Goal: Information Seeking & Learning: Learn about a topic

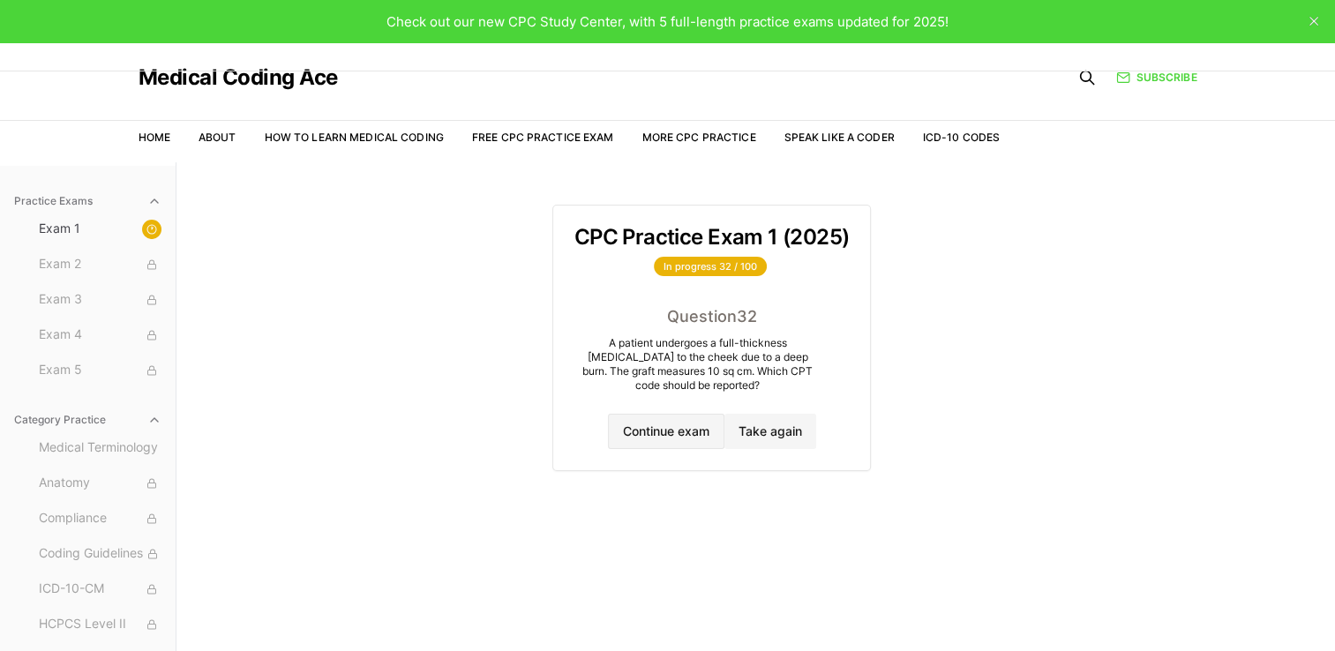
click at [690, 438] on button "Continue exam" at bounding box center [666, 431] width 116 height 35
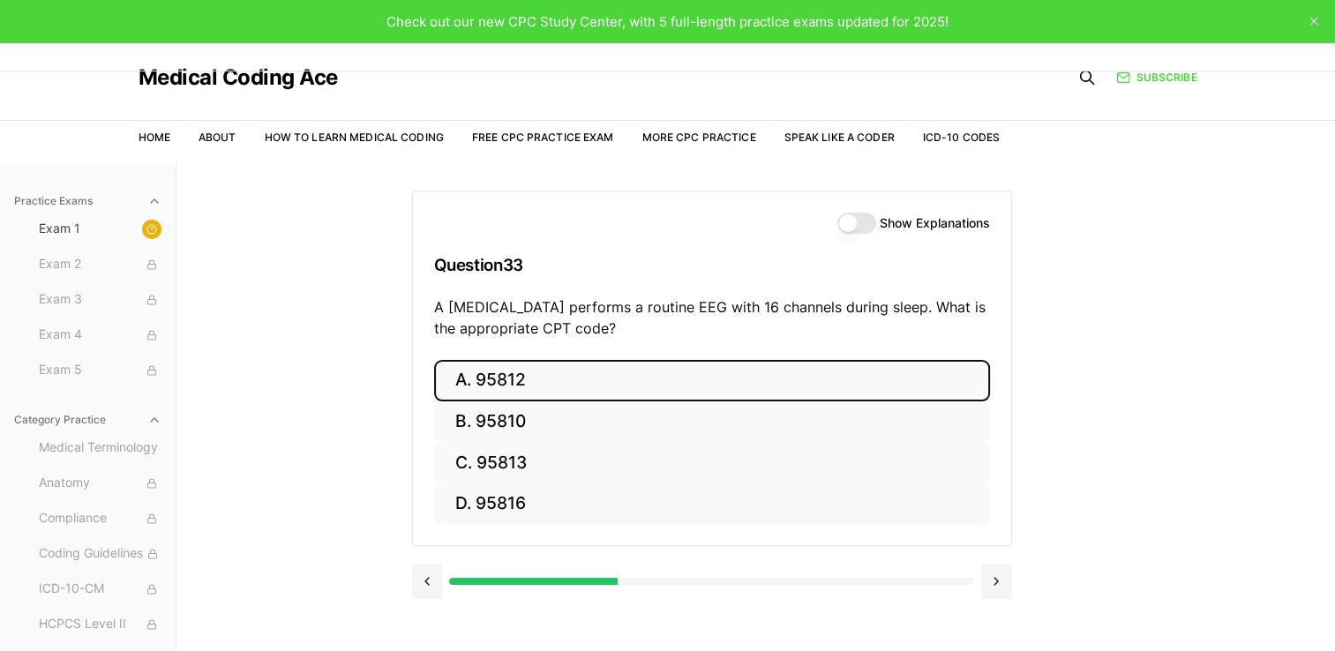
click at [649, 373] on button "A. 95812" at bounding box center [712, 380] width 556 height 41
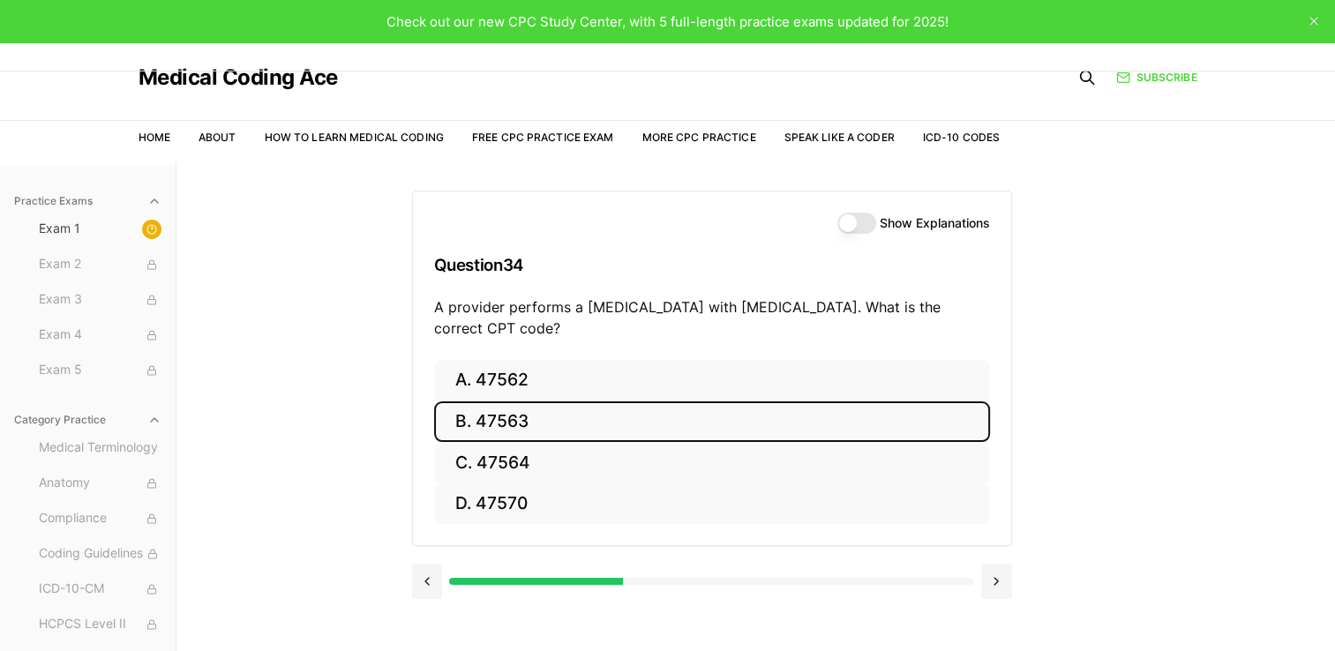
click at [498, 420] on button "B. 47563" at bounding box center [712, 422] width 556 height 41
click at [470, 422] on button "B. 58561" at bounding box center [712, 422] width 556 height 41
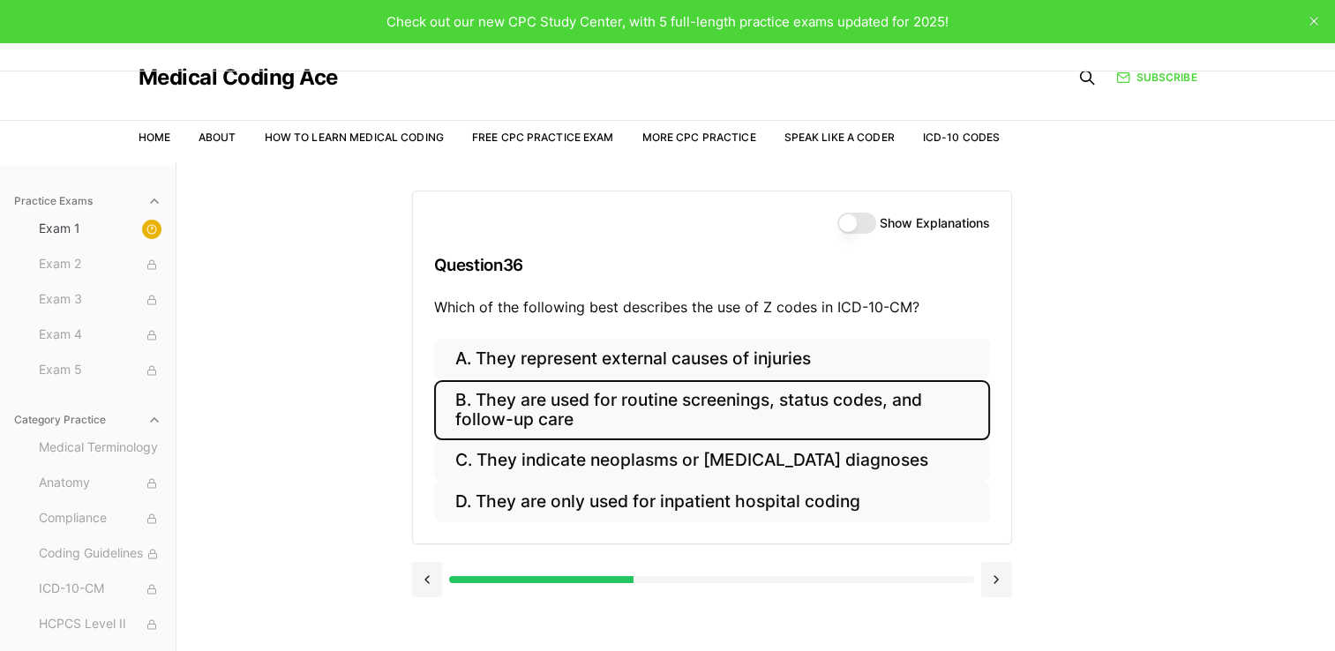
click at [602, 406] on button "B. They are used for routine screenings, status codes, and follow-up care" at bounding box center [712, 410] width 556 height 60
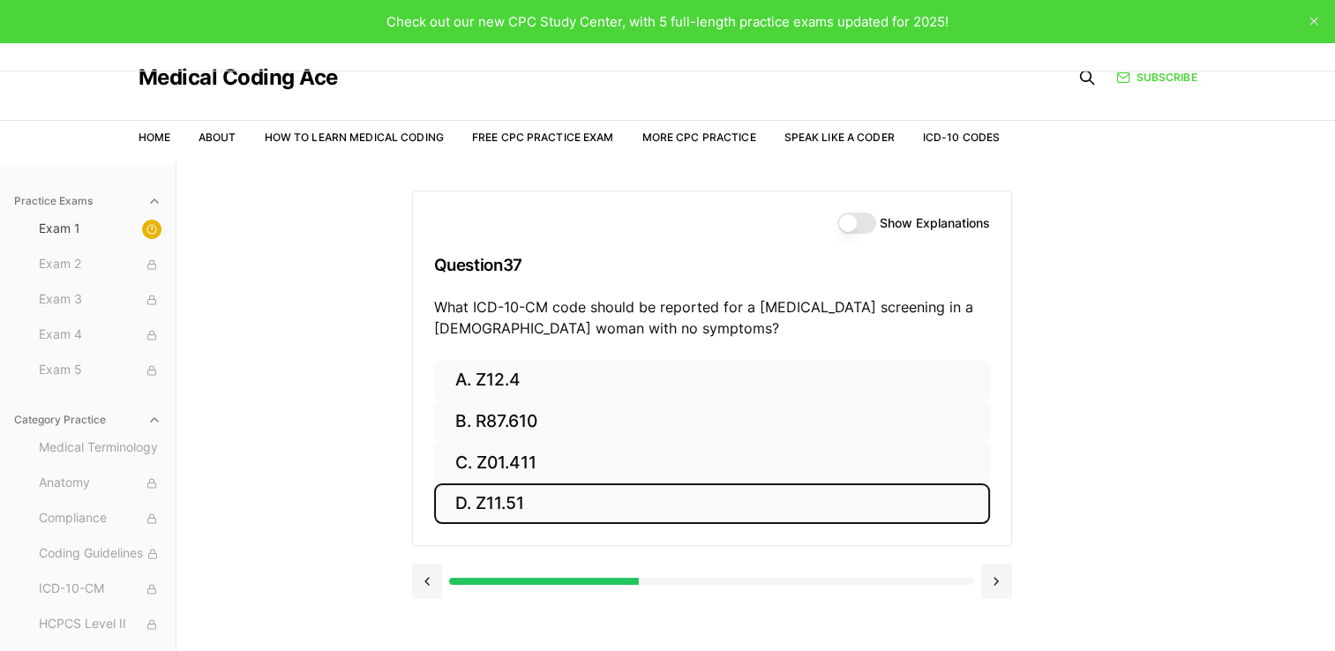
click at [462, 509] on button "D. Z11.51" at bounding box center [712, 504] width 556 height 41
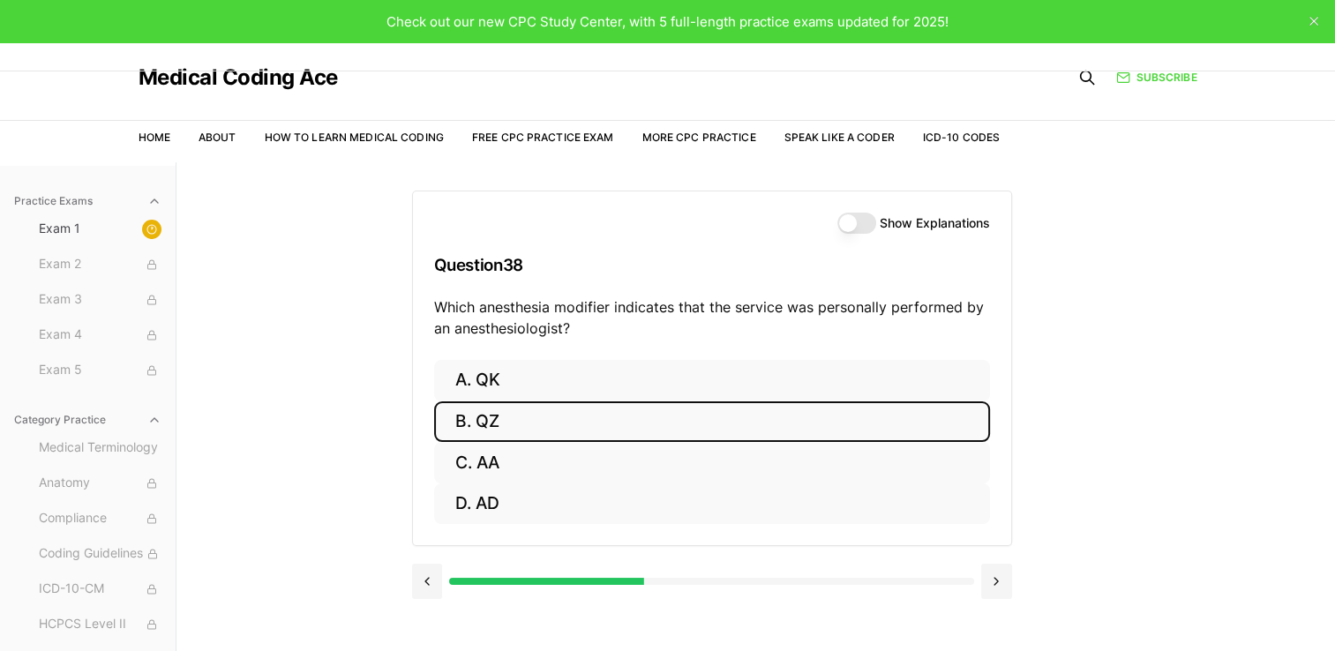
click at [481, 432] on button "B. QZ" at bounding box center [712, 422] width 556 height 41
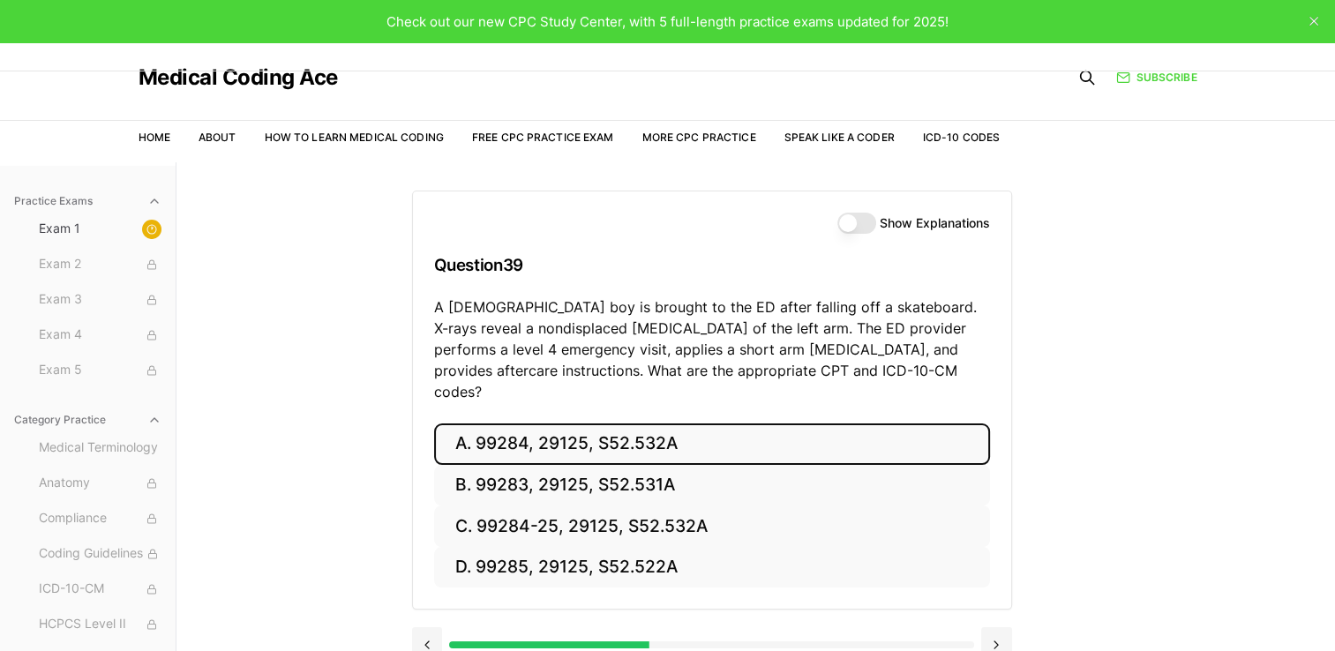
click at [474, 429] on button "A. 99284, 29125, S52.532A" at bounding box center [712, 444] width 556 height 41
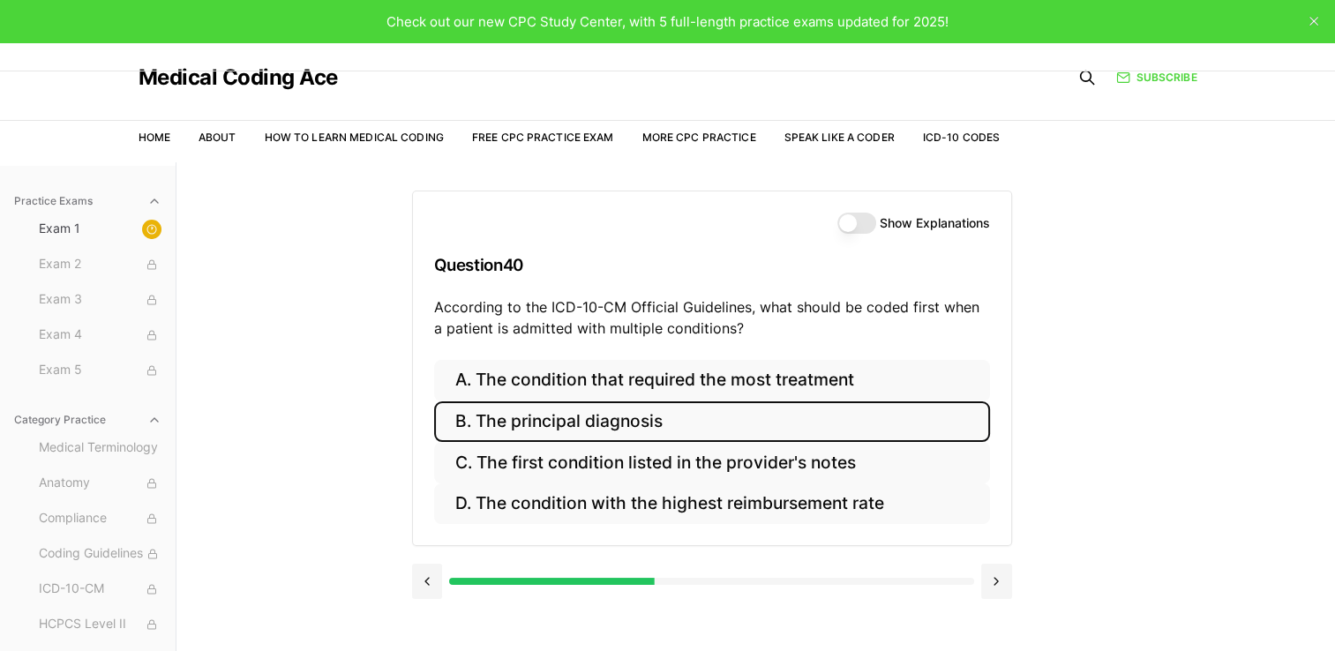
click at [568, 429] on button "B. The principal diagnosis" at bounding box center [712, 422] width 556 height 41
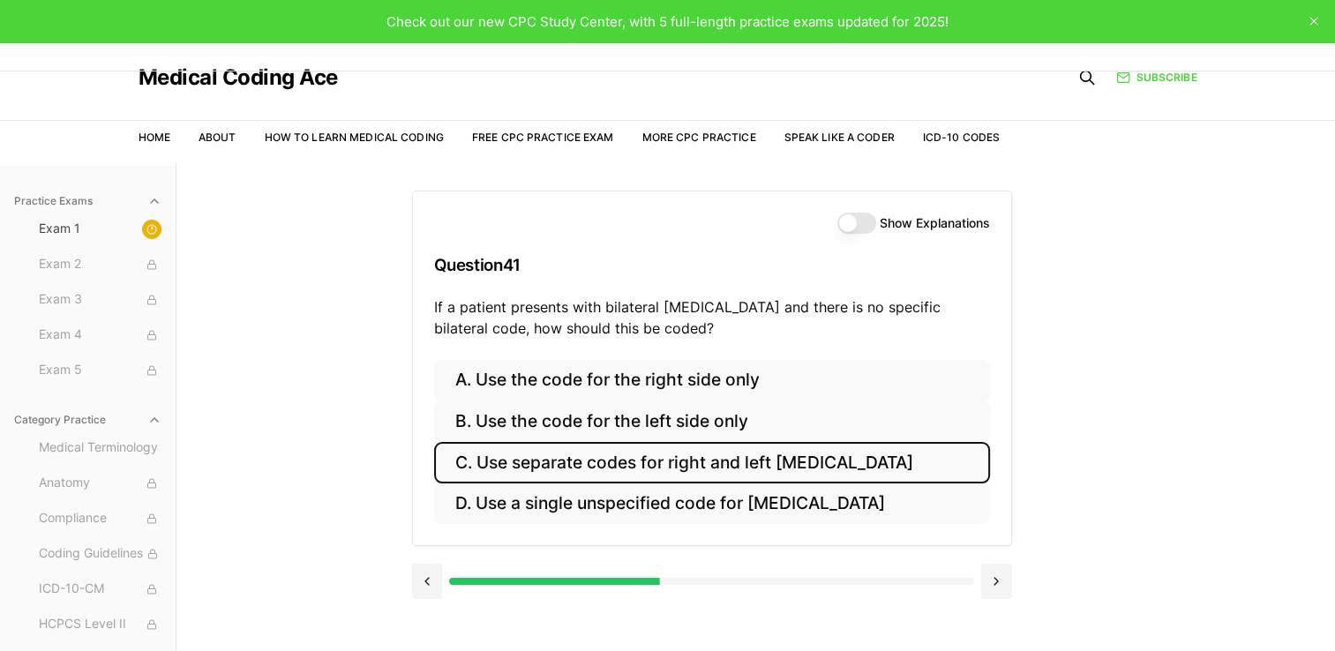
click at [561, 466] on button "C. Use separate codes for right and left otitis media" at bounding box center [712, 462] width 556 height 41
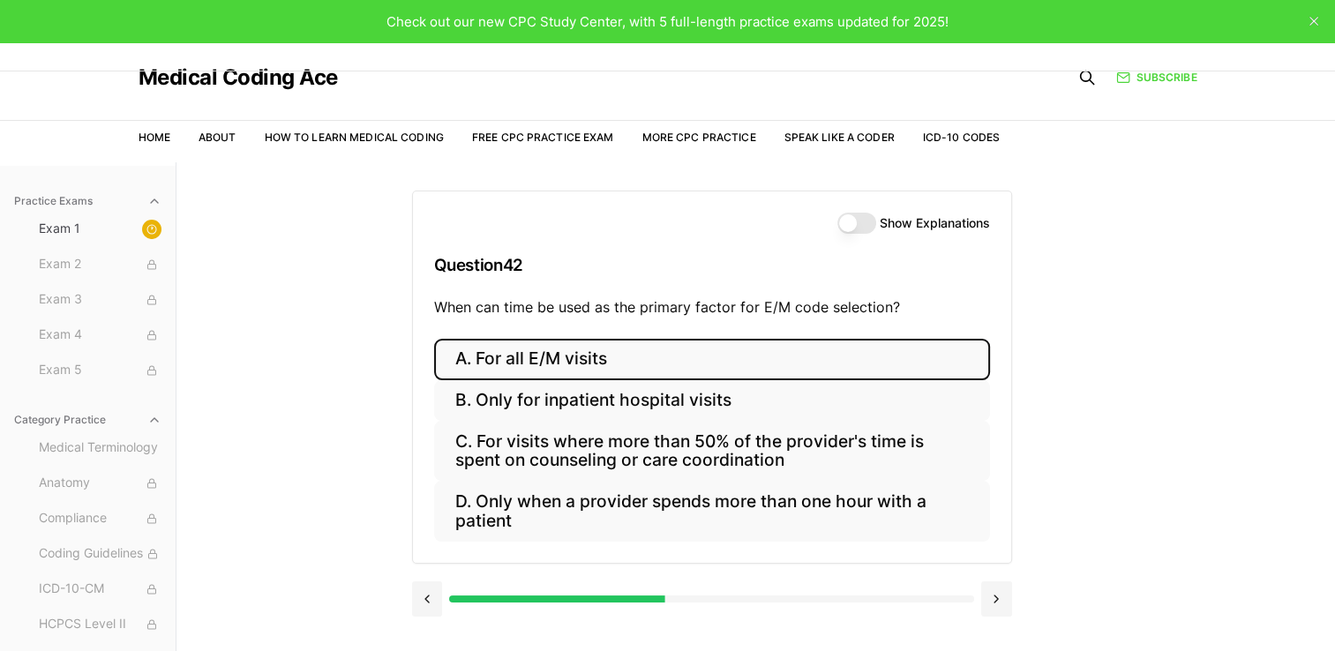
click at [518, 344] on button "A. For all E/M visits" at bounding box center [712, 359] width 556 height 41
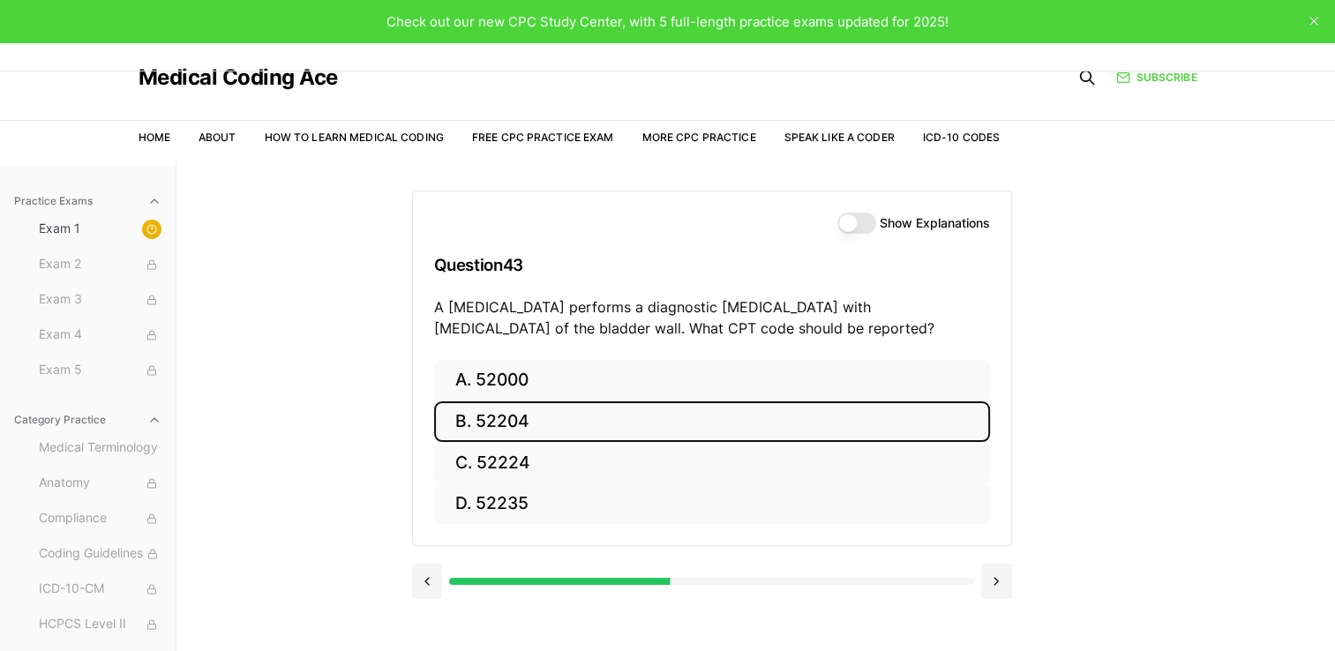
click at [479, 425] on button "B. 52204" at bounding box center [712, 422] width 556 height 41
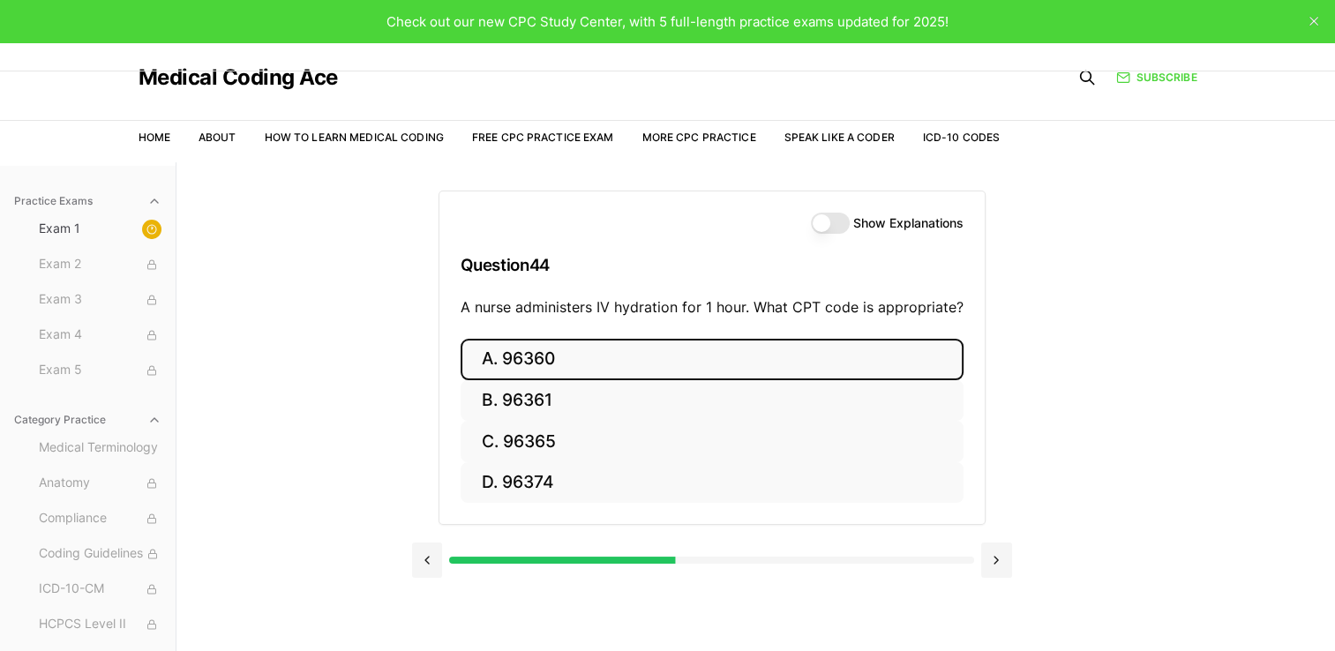
click at [544, 365] on button "A. 96360" at bounding box center [712, 359] width 503 height 41
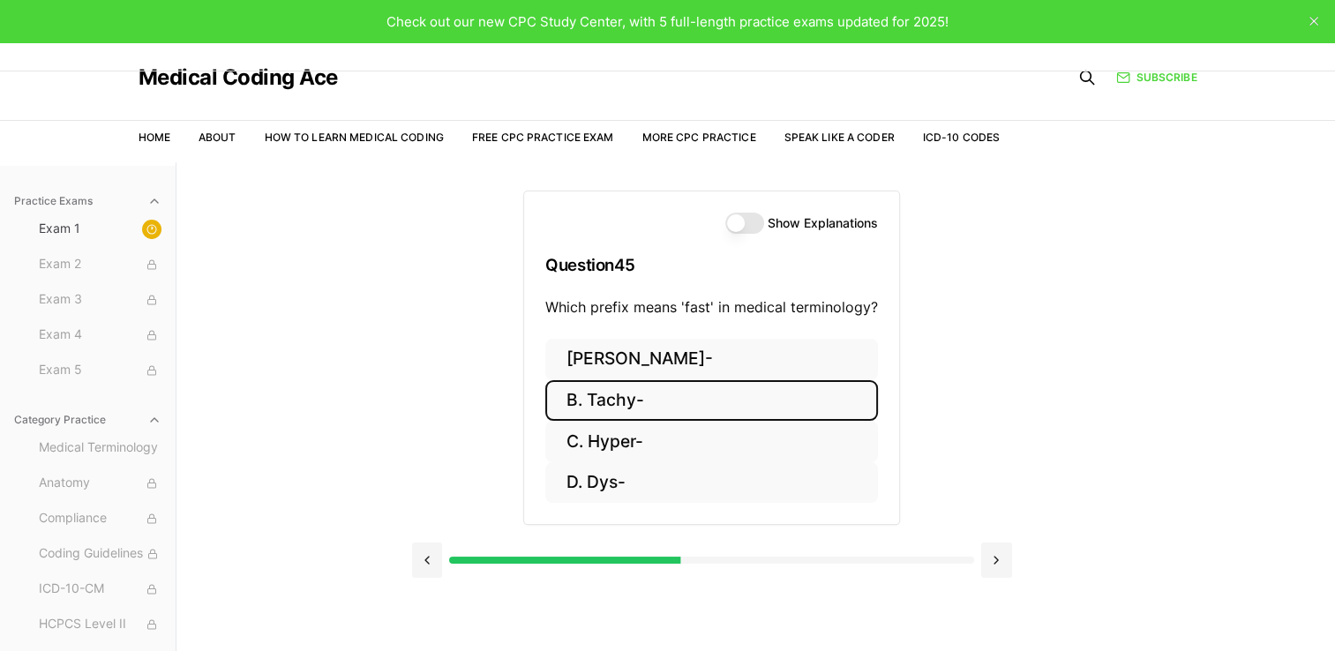
click at [607, 409] on button "B. Tachy-" at bounding box center [711, 400] width 333 height 41
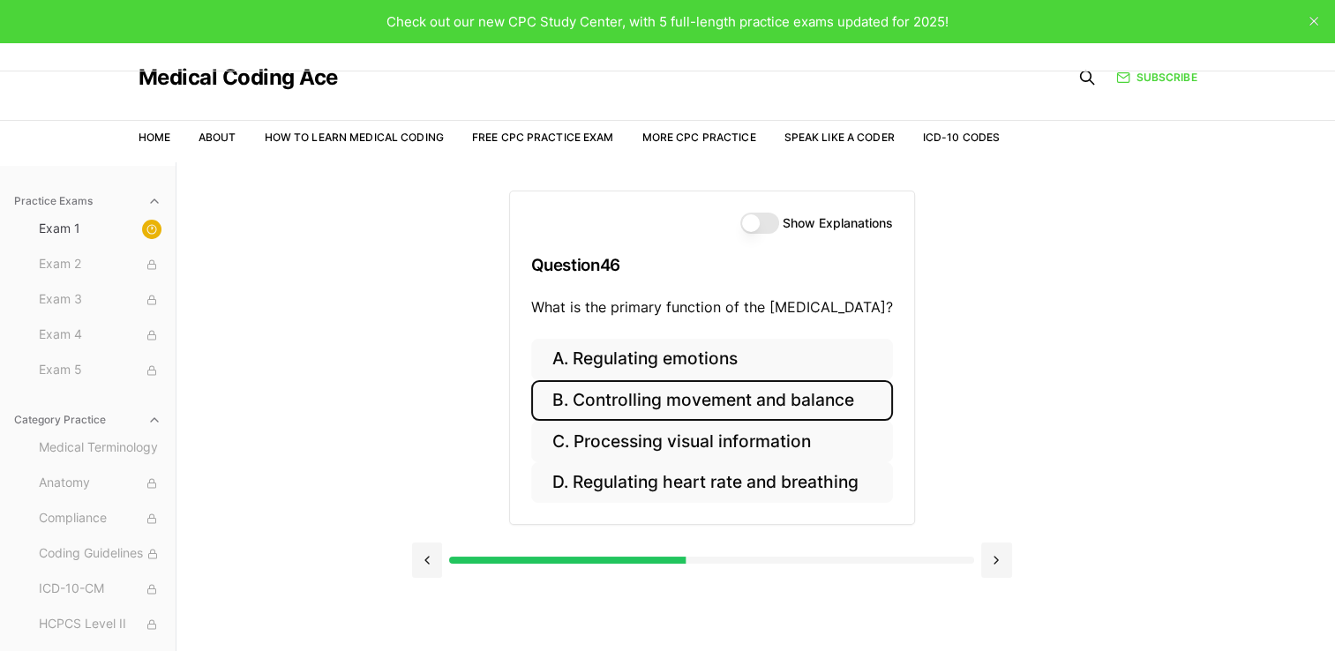
click at [559, 405] on button "B. Controlling movement and balance" at bounding box center [712, 400] width 362 height 41
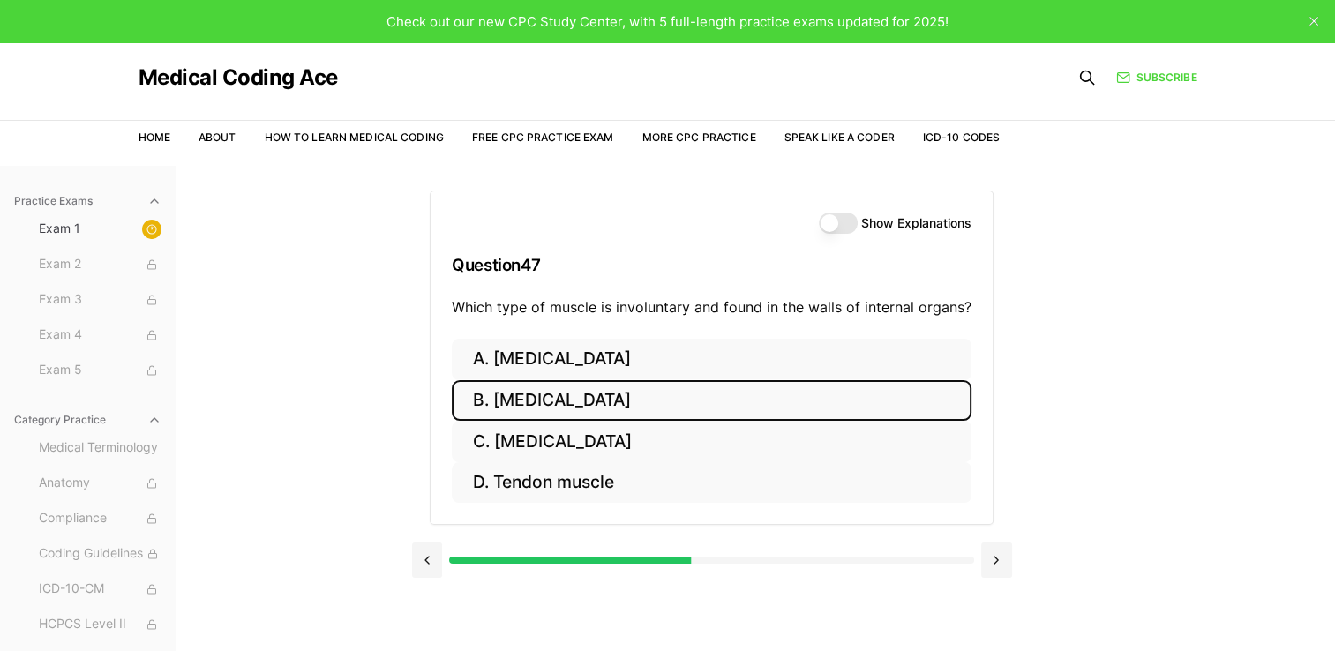
click at [526, 400] on button "B. Cardiac muscle" at bounding box center [712, 400] width 520 height 41
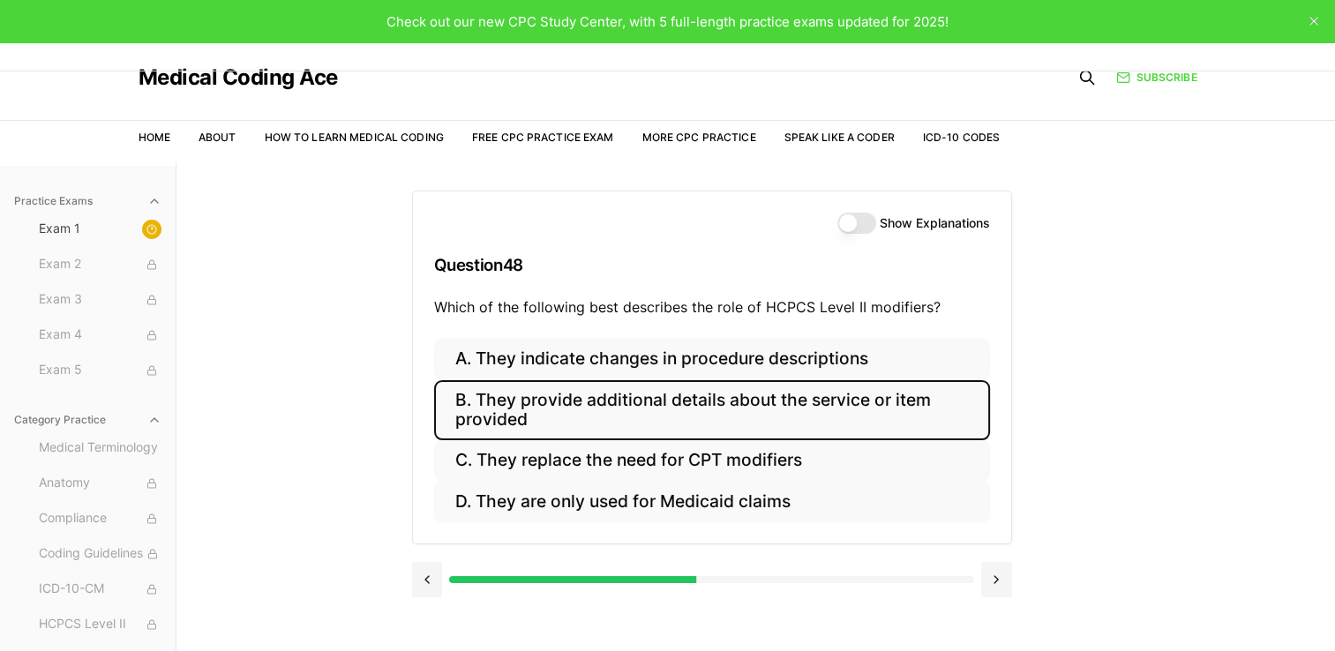
click at [665, 419] on button "B. They provide additional details about the service or item provided" at bounding box center [712, 410] width 556 height 60
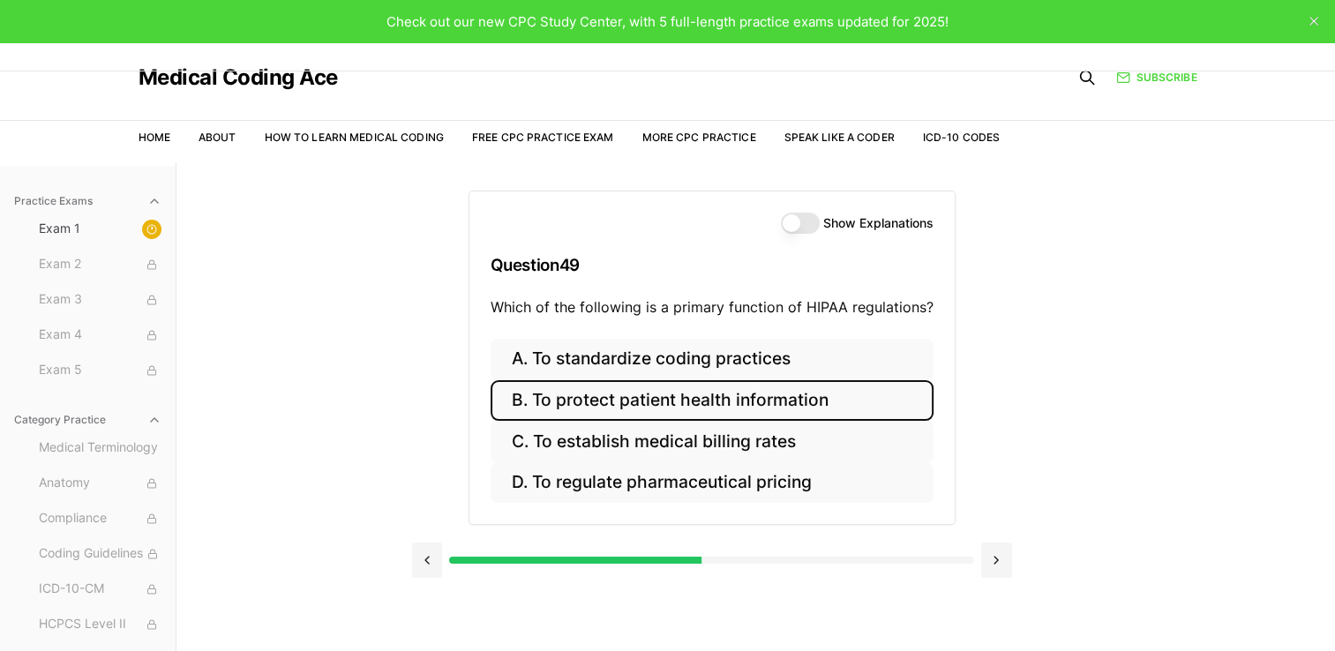
click at [652, 401] on button "B. To protect patient health information" at bounding box center [712, 400] width 443 height 41
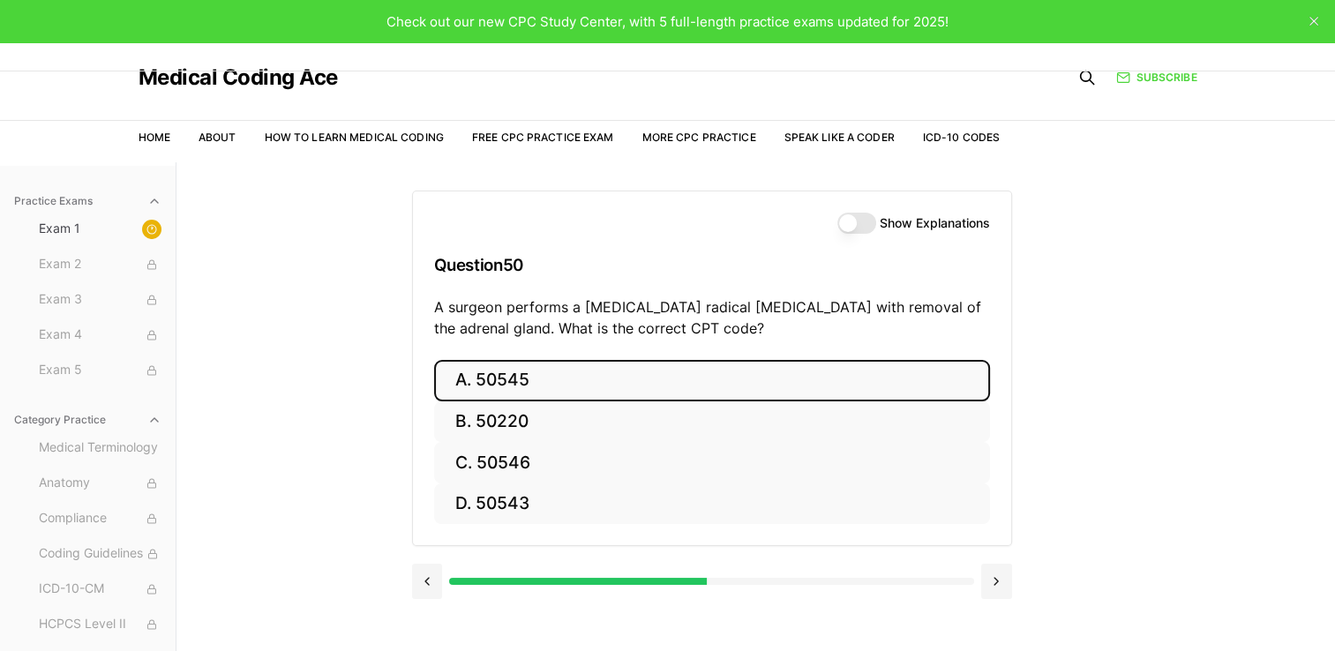
click at [469, 378] on button "A. 50545" at bounding box center [712, 380] width 556 height 41
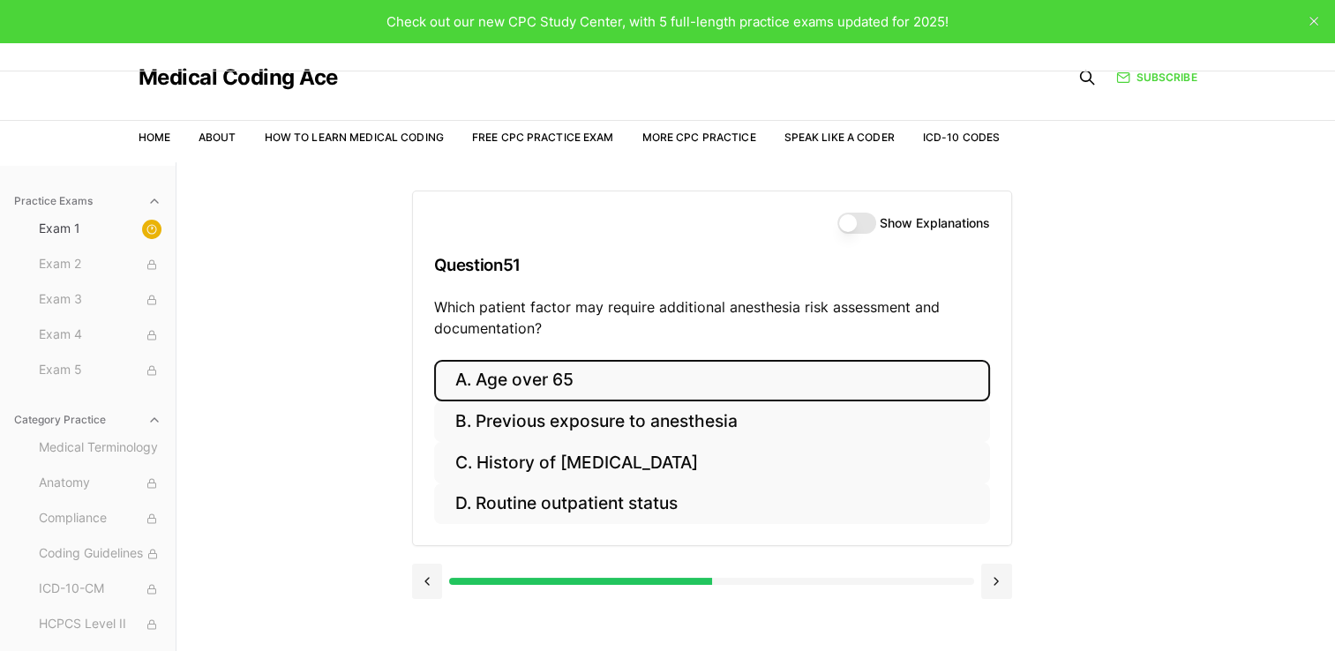
click at [529, 372] on button "A. Age over 65" at bounding box center [712, 380] width 556 height 41
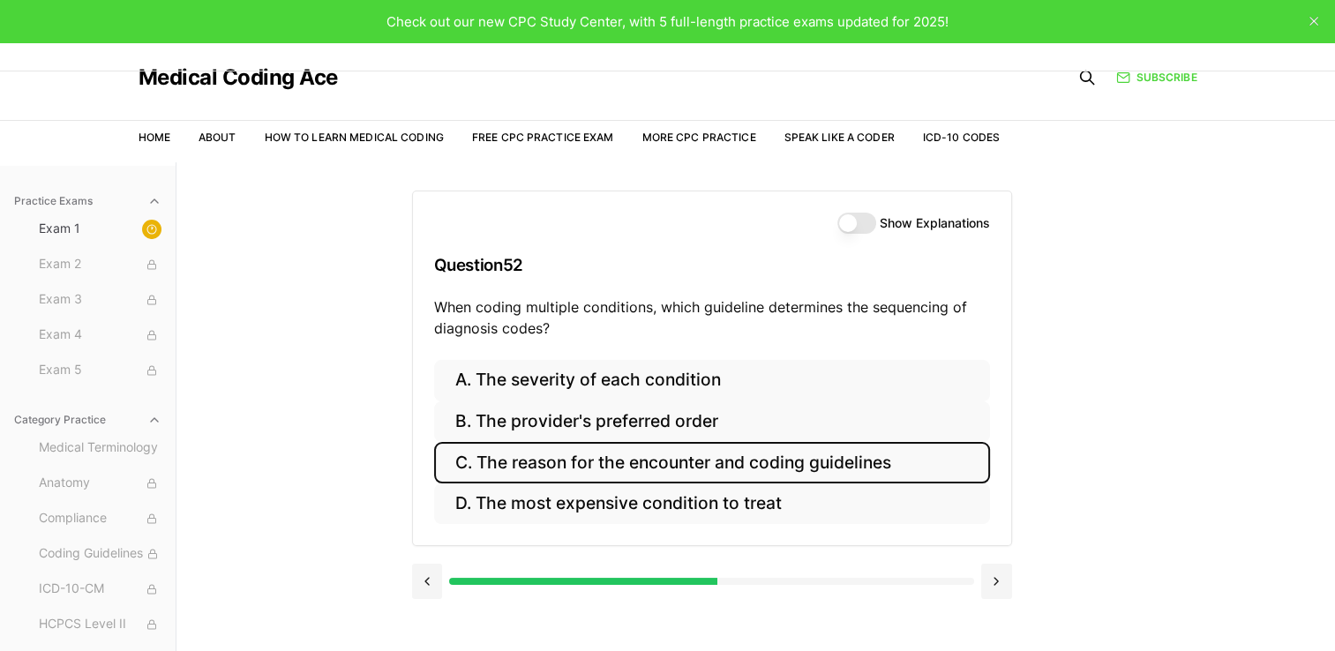
click at [560, 465] on button "C. The reason for the encounter and coding guidelines" at bounding box center [712, 462] width 556 height 41
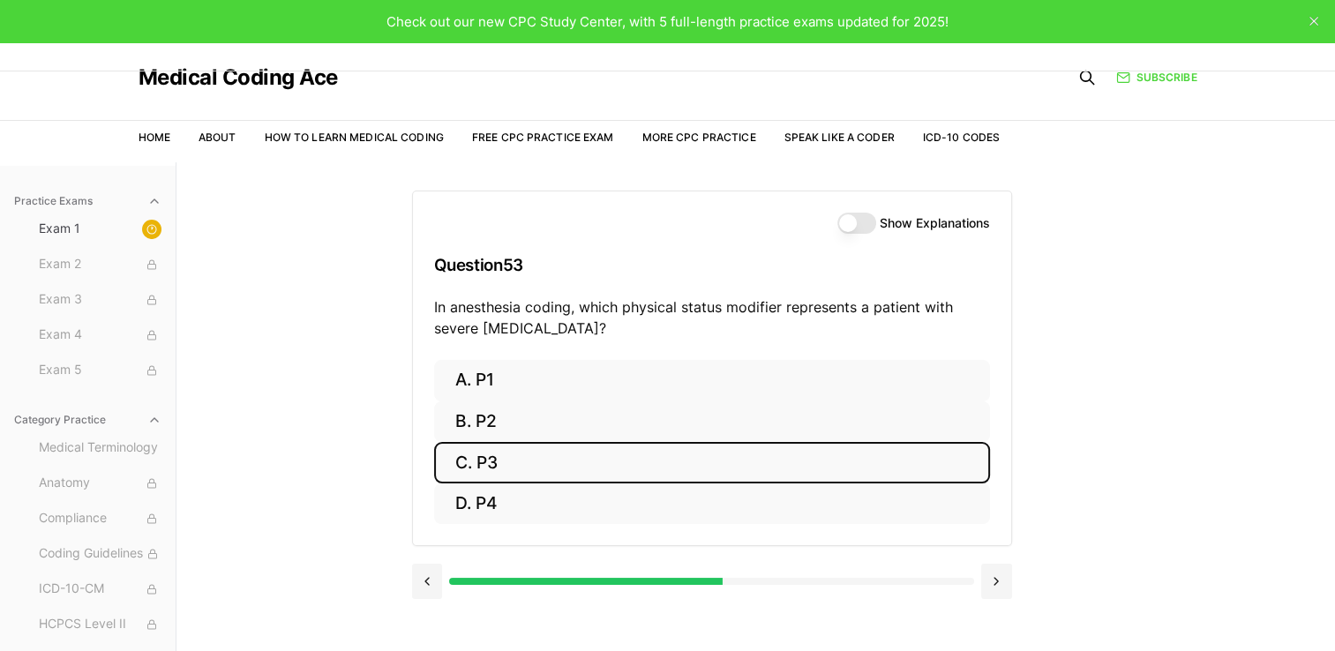
click at [492, 478] on button "C. P3" at bounding box center [712, 462] width 556 height 41
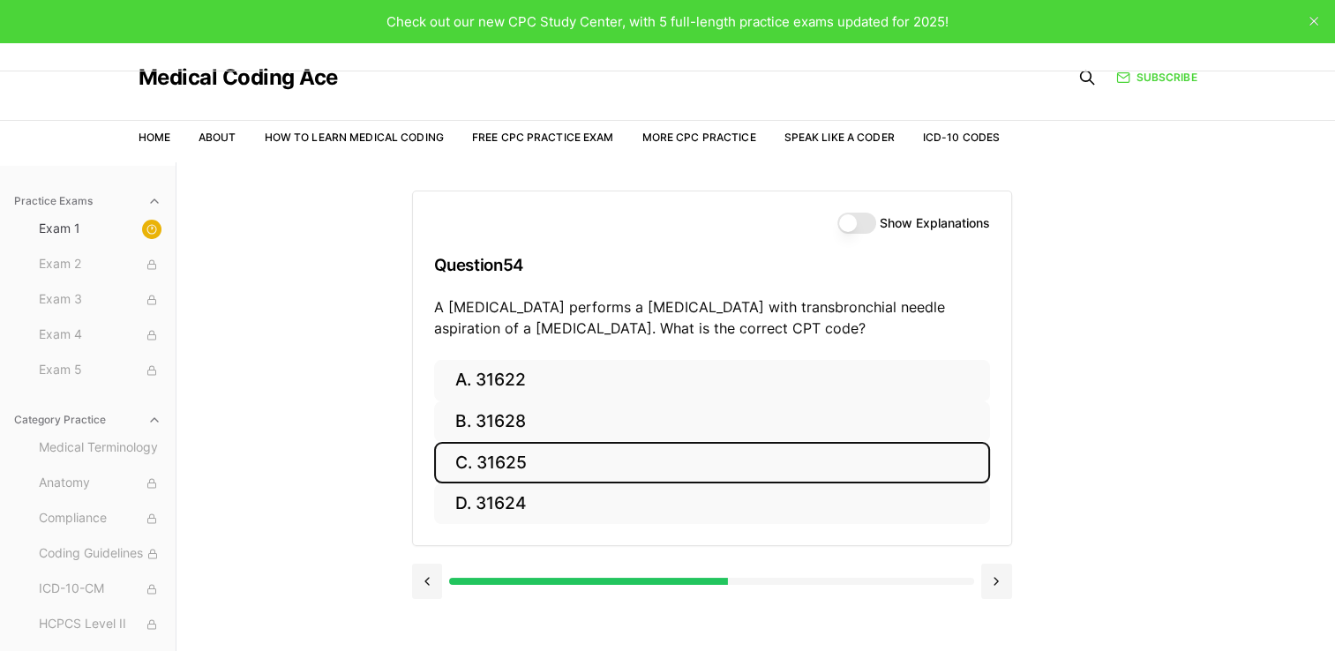
click at [489, 465] on button "C. 31625" at bounding box center [712, 462] width 556 height 41
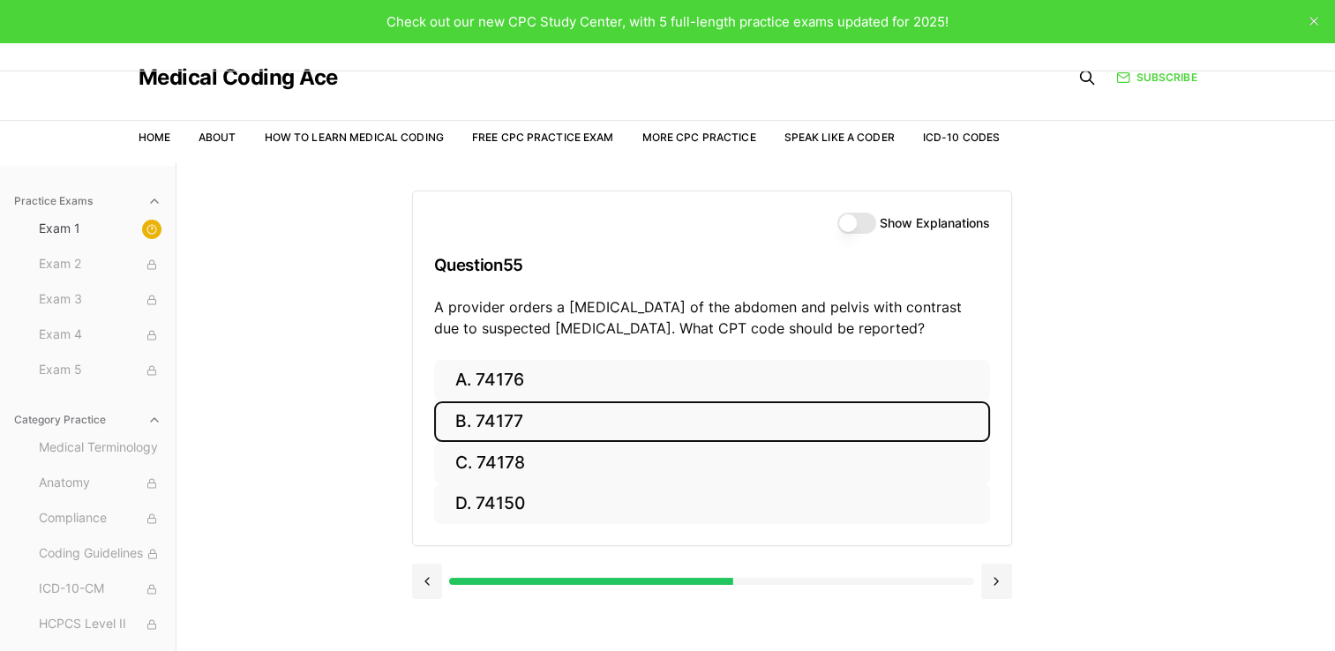
click at [522, 415] on button "B. 74177" at bounding box center [712, 422] width 556 height 41
click at [509, 427] on button "B. 71046" at bounding box center [712, 422] width 556 height 41
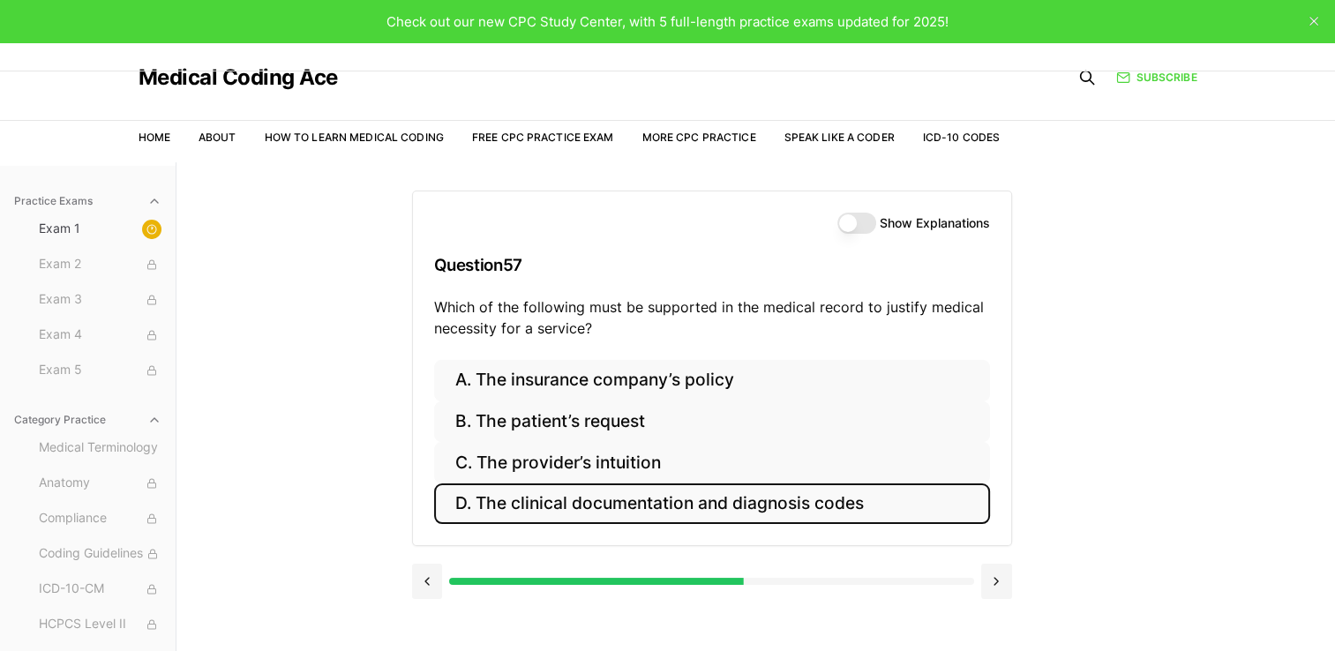
click at [508, 501] on button "D. The clinical documentation and diagnosis codes" at bounding box center [712, 504] width 556 height 41
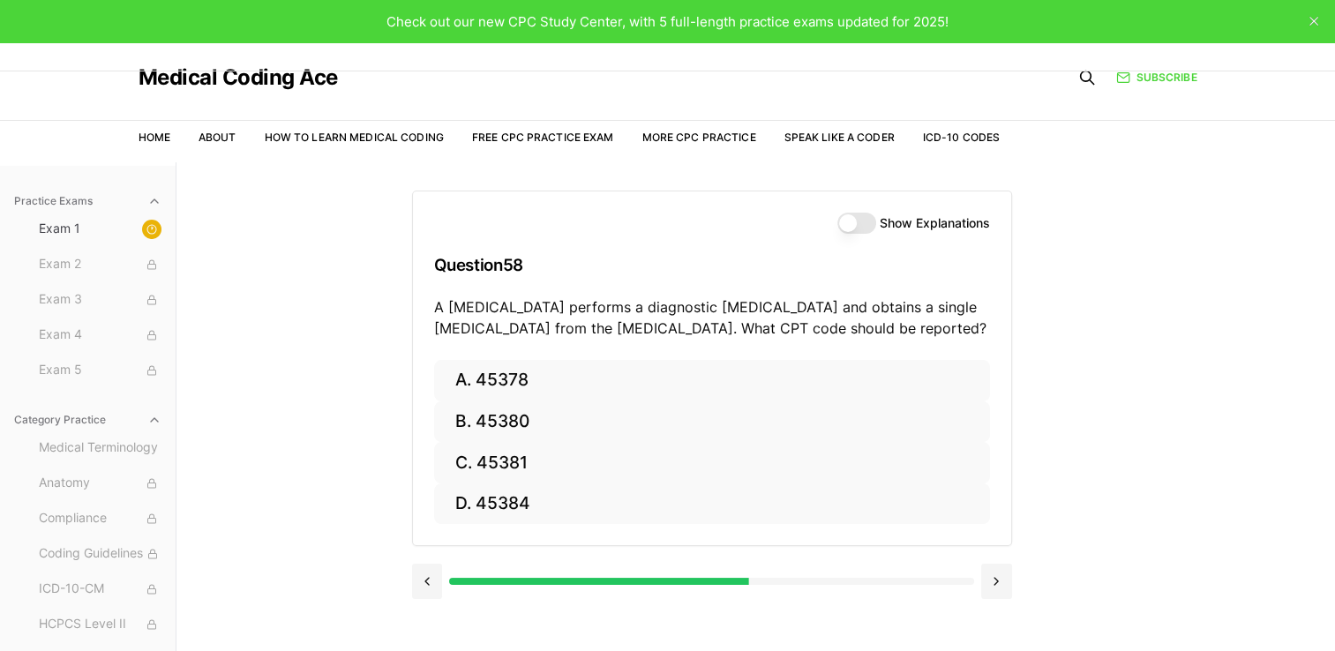
click at [367, 298] on div "Practice Exams Exam 1 Exam 2 Exam 3 Exam 4 Exam 5 Category Practice Medical Ter…" at bounding box center [667, 487] width 1335 height 651
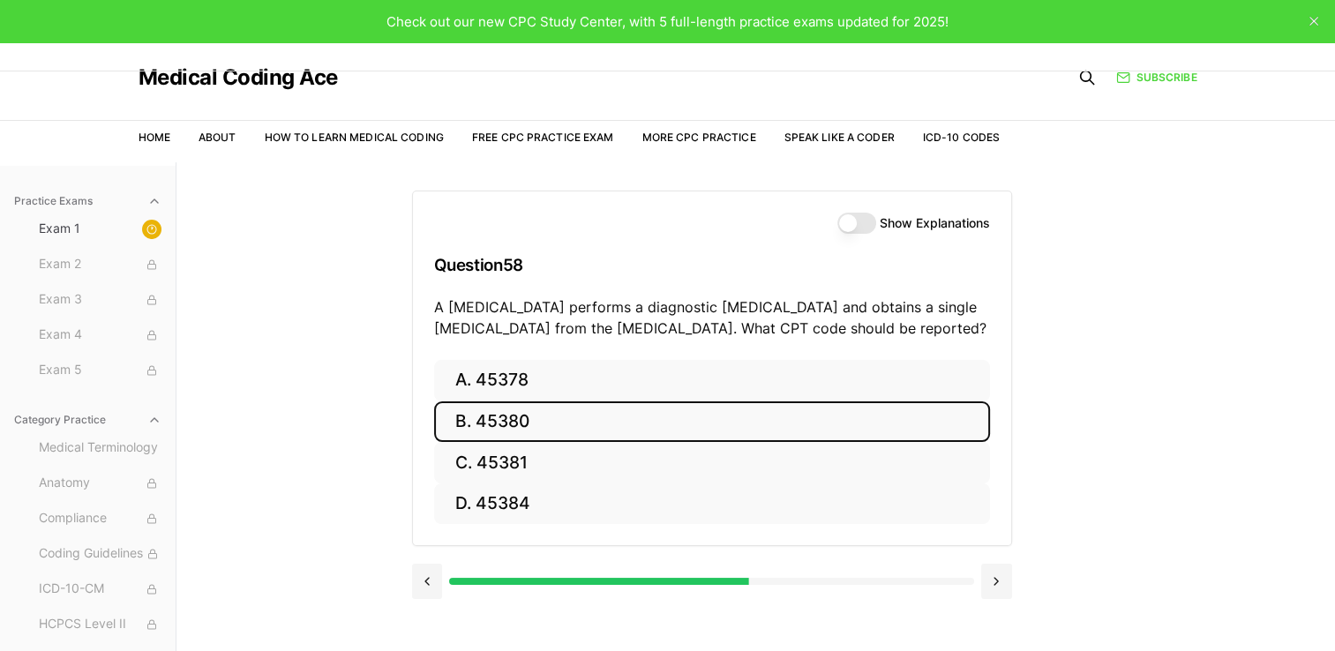
click at [577, 424] on button "B. 45380" at bounding box center [712, 422] width 556 height 41
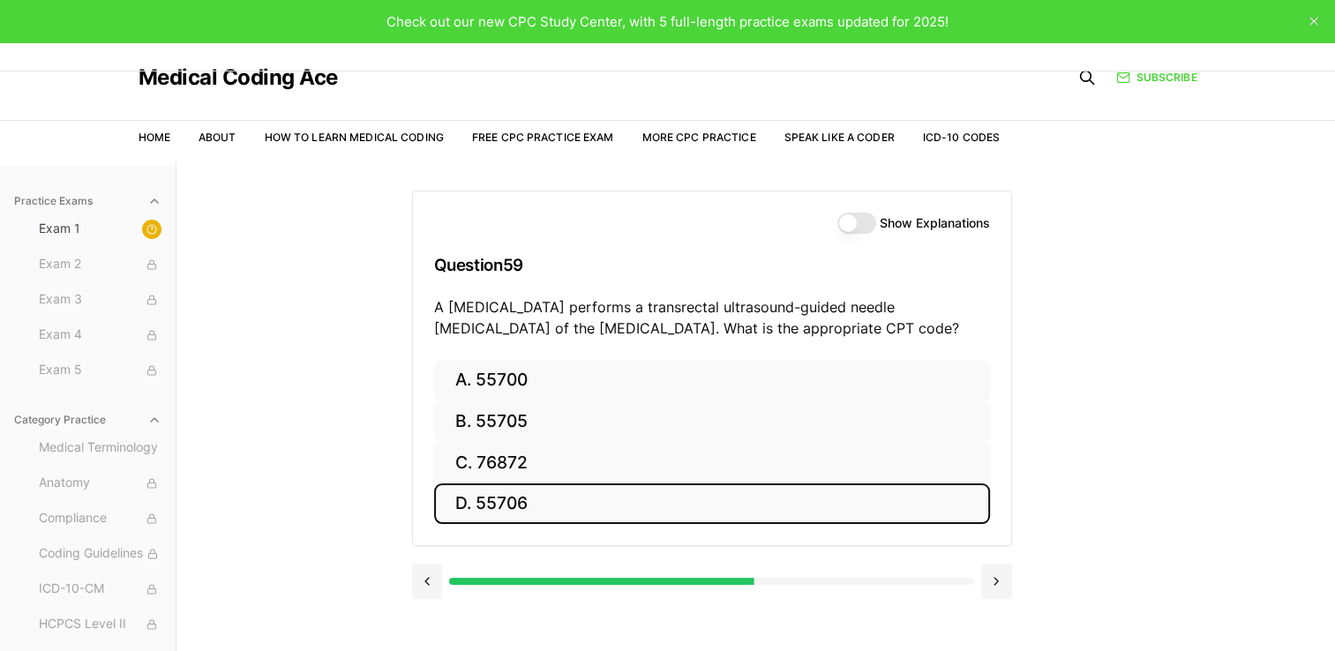
click at [481, 507] on button "D. 55706" at bounding box center [712, 504] width 556 height 41
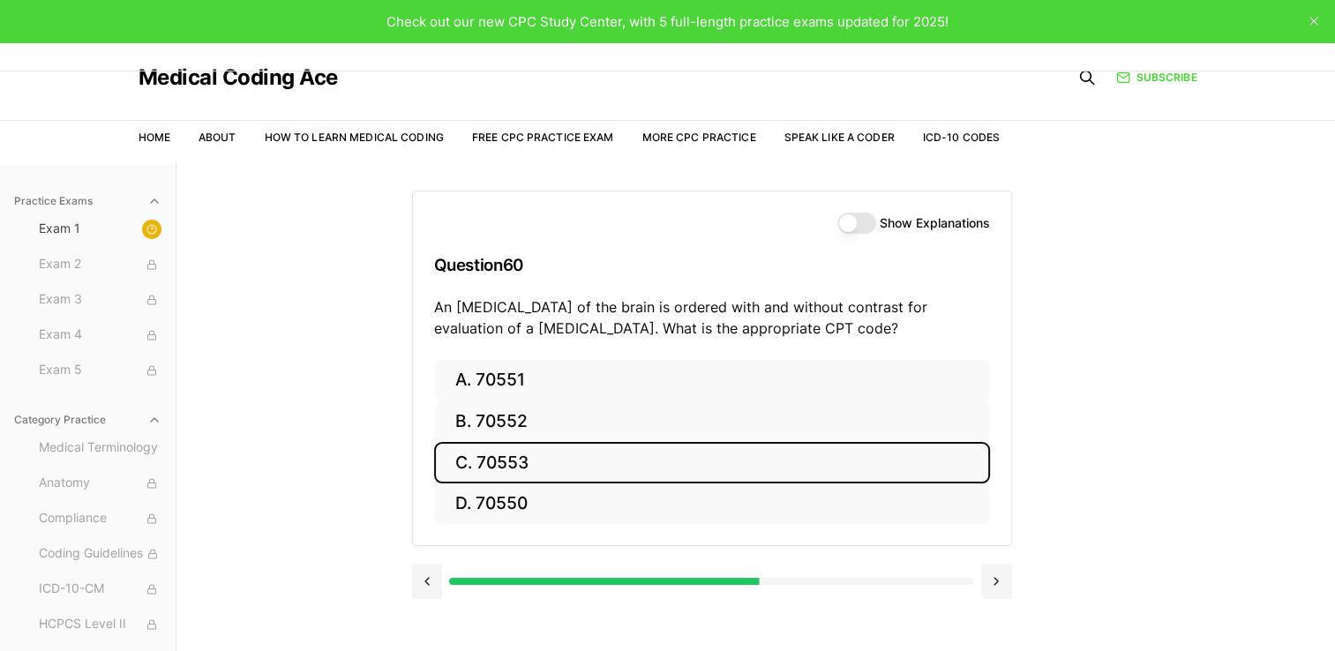
click at [515, 464] on button "C. 70553" at bounding box center [712, 462] width 556 height 41
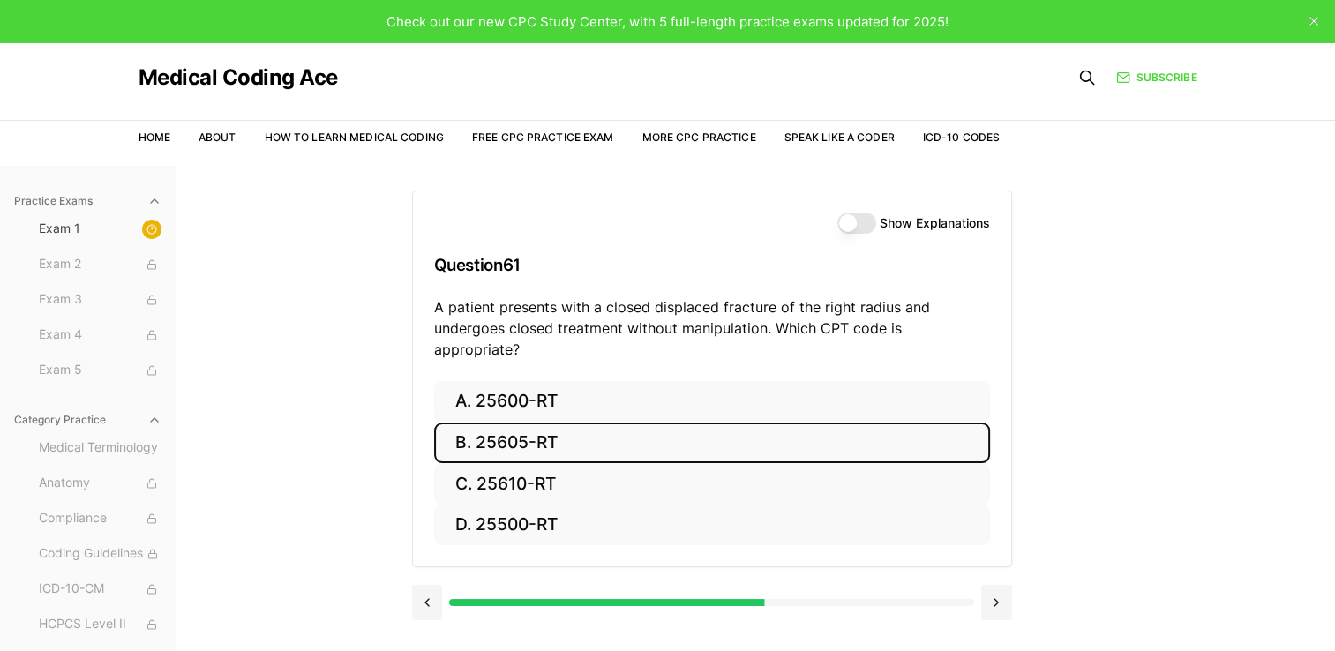
click at [465, 423] on button "B. 25605-RT" at bounding box center [712, 443] width 556 height 41
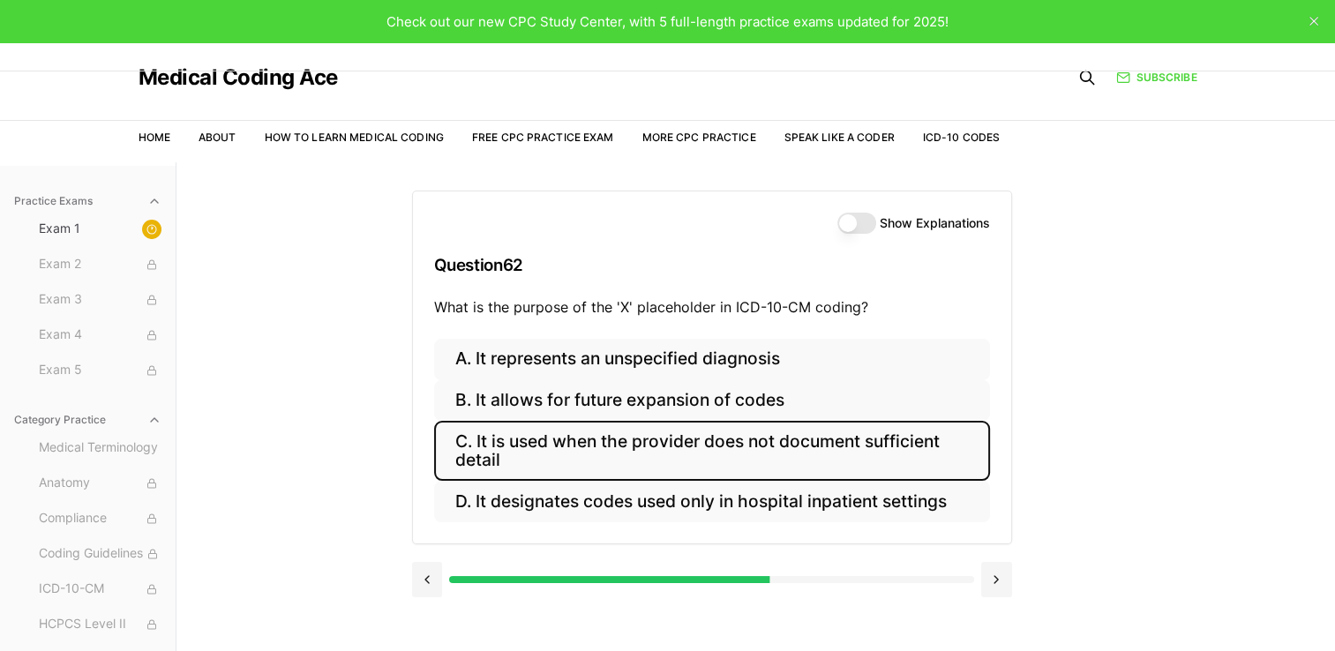
click at [537, 453] on button "C. It is used when the provider does not document sufficient detail" at bounding box center [712, 451] width 556 height 60
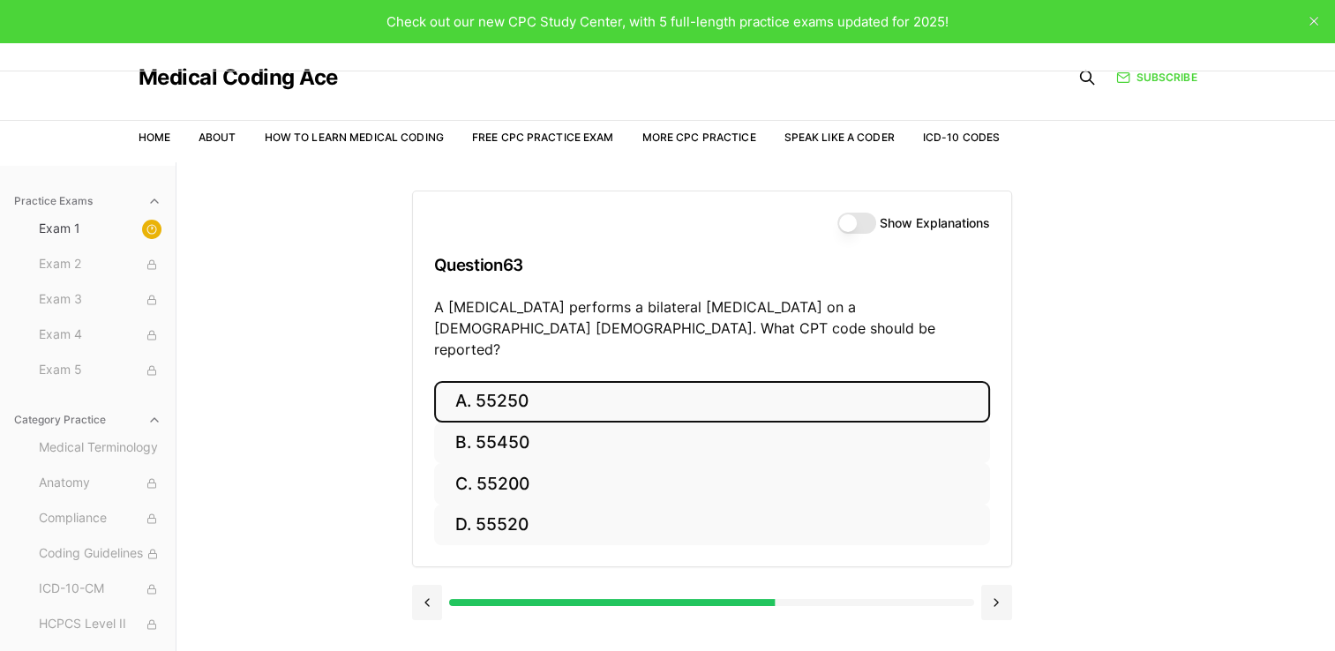
click at [494, 381] on button "A. 55250" at bounding box center [712, 401] width 556 height 41
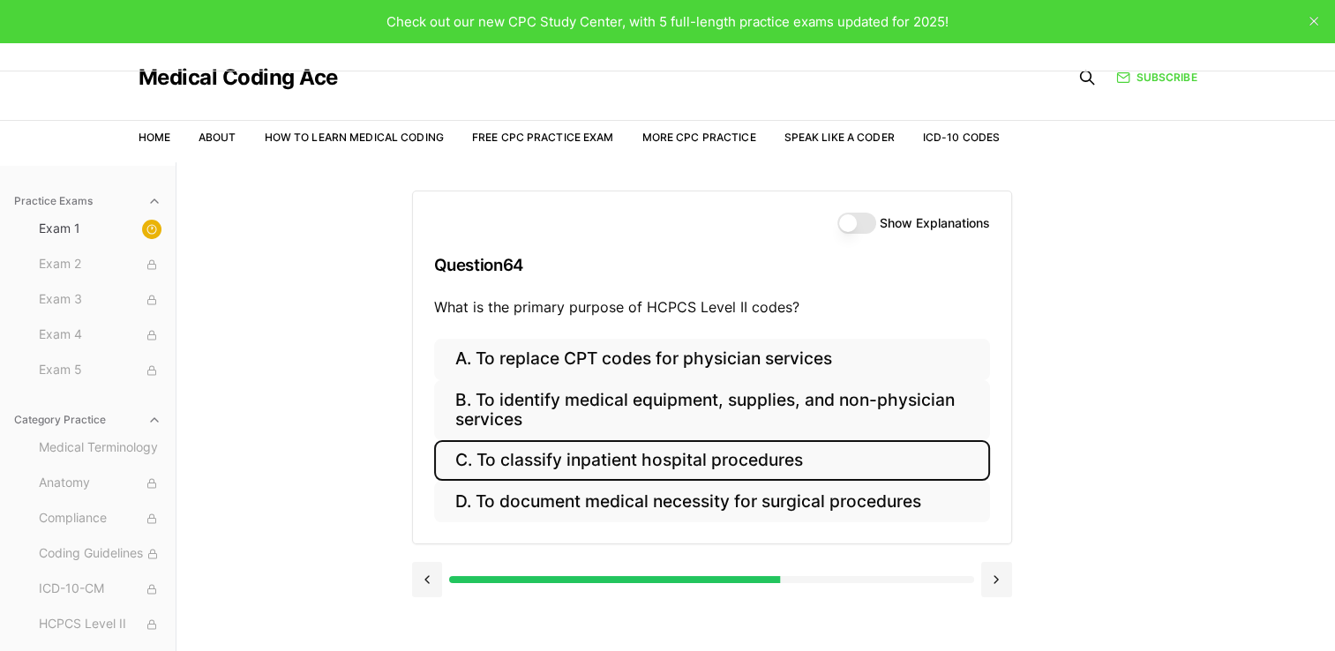
click at [564, 466] on button "C. To classify inpatient hospital procedures" at bounding box center [712, 460] width 556 height 41
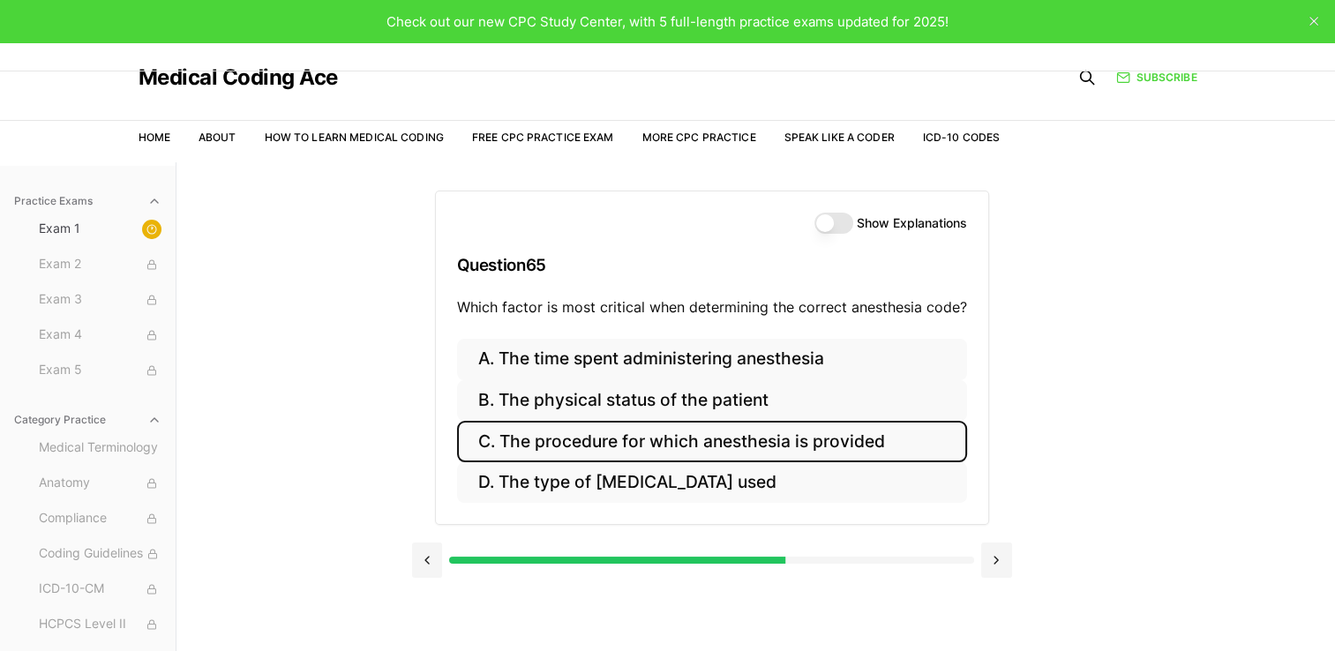
click at [533, 447] on button "C. The procedure for which anesthesia is provided" at bounding box center [712, 441] width 510 height 41
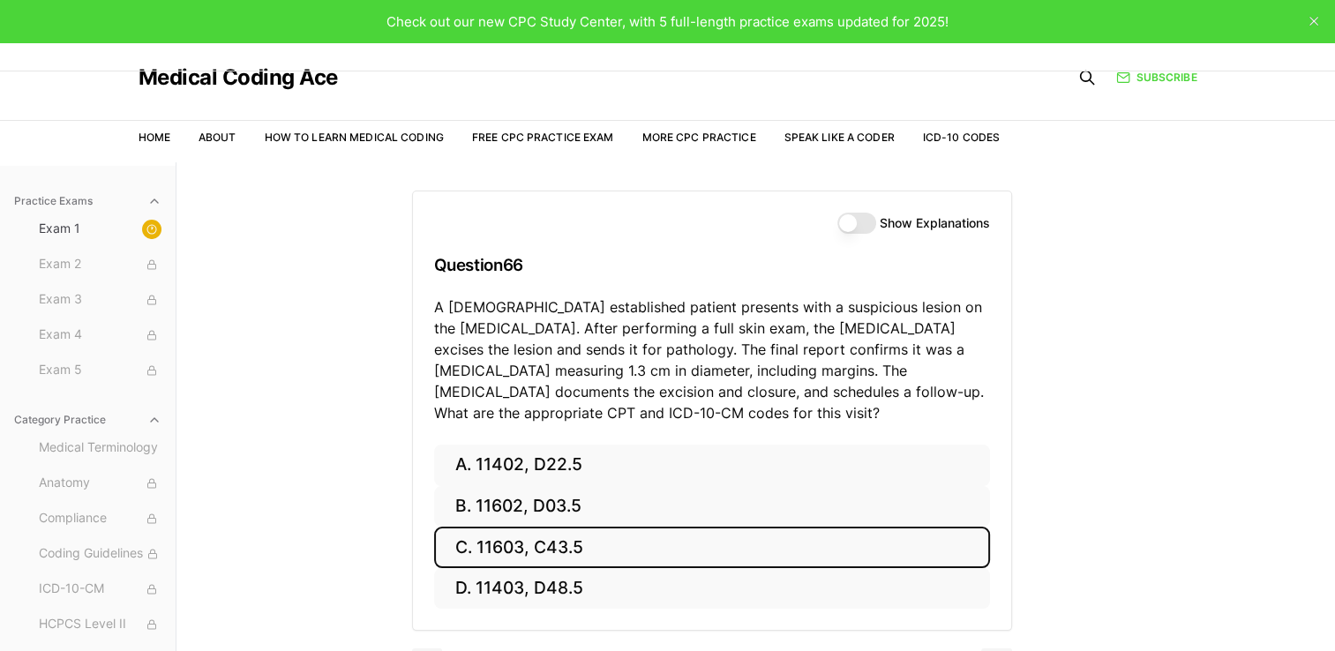
click at [566, 536] on button "C. 11603, C43.5" at bounding box center [712, 547] width 556 height 41
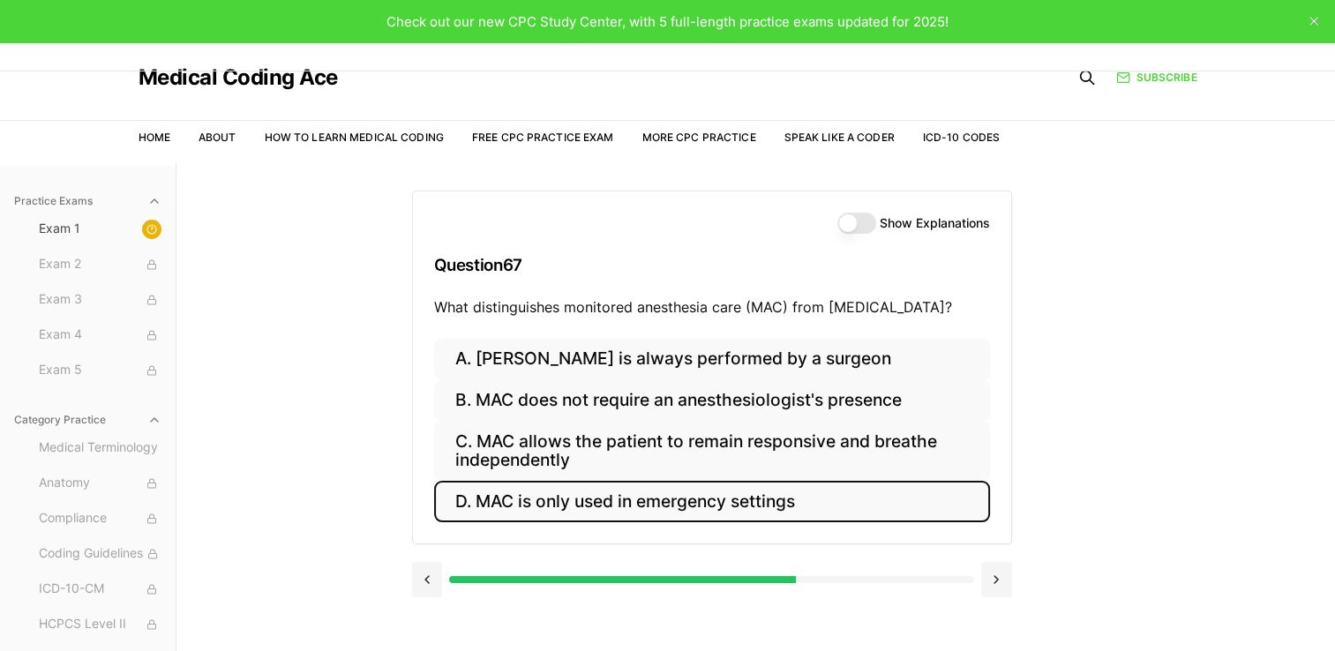
click at [509, 514] on button "D. MAC is only used in emergency settings" at bounding box center [712, 501] width 556 height 41
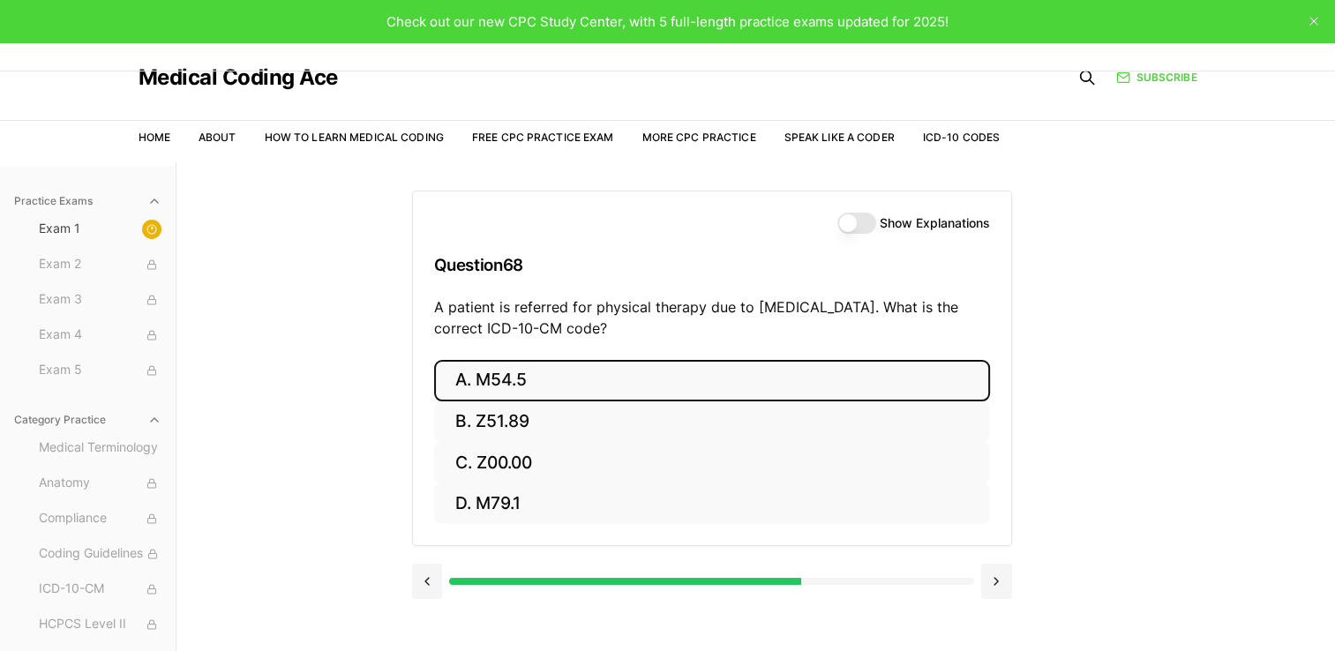
click at [532, 378] on button "A. M54.5" at bounding box center [712, 380] width 556 height 41
click at [464, 375] on button "A. 25260" at bounding box center [712, 380] width 556 height 41
click at [546, 376] on button "A. 61312" at bounding box center [712, 380] width 556 height 41
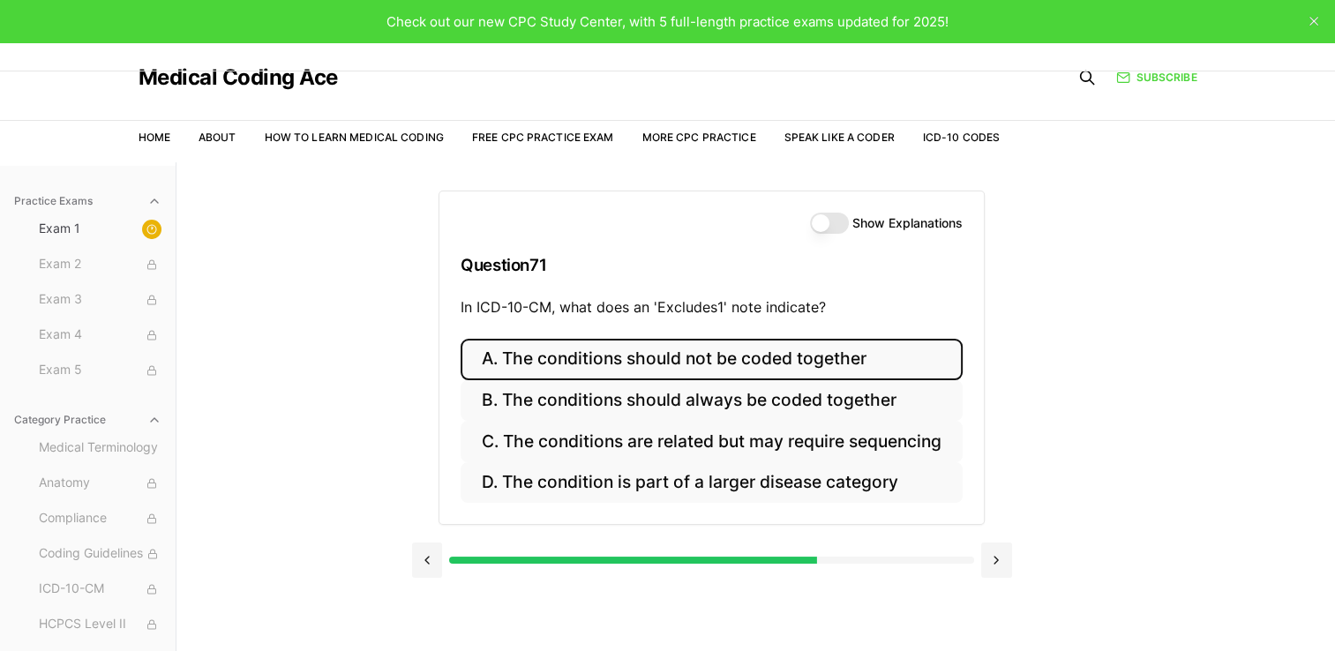
click at [517, 365] on button "A. The conditions should not be coded together" at bounding box center [712, 359] width 502 height 41
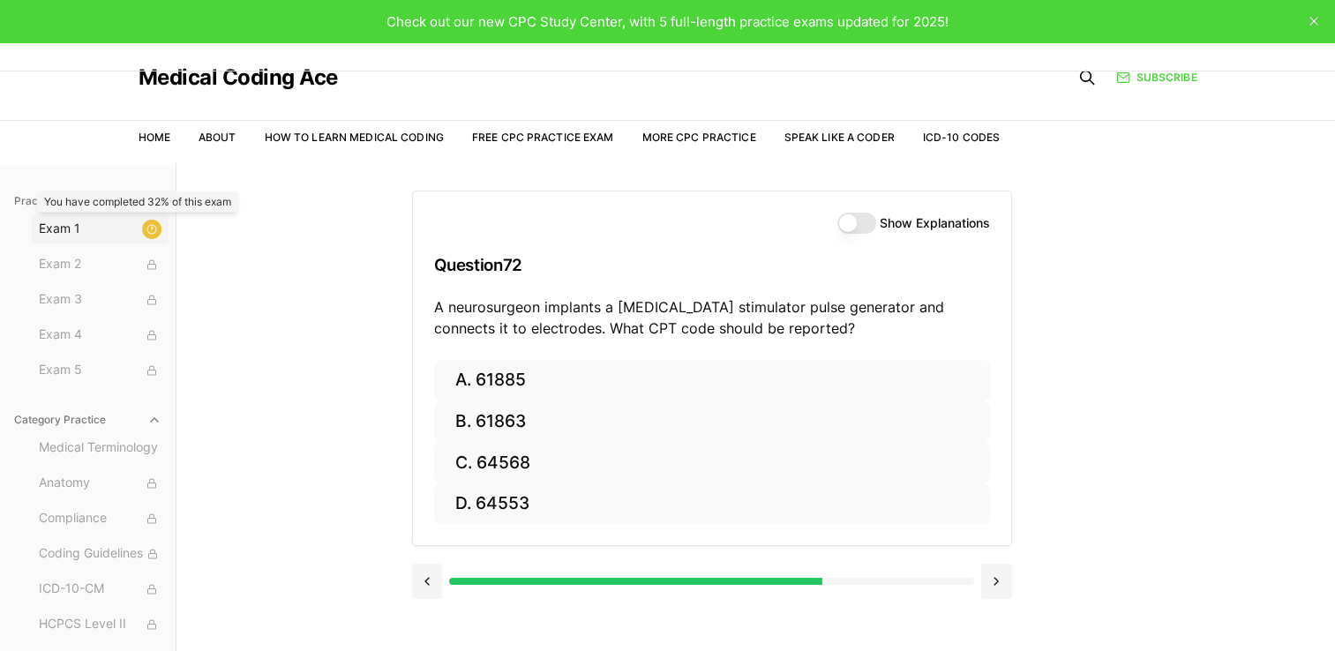
click at [146, 231] on icon at bounding box center [151, 229] width 11 height 11
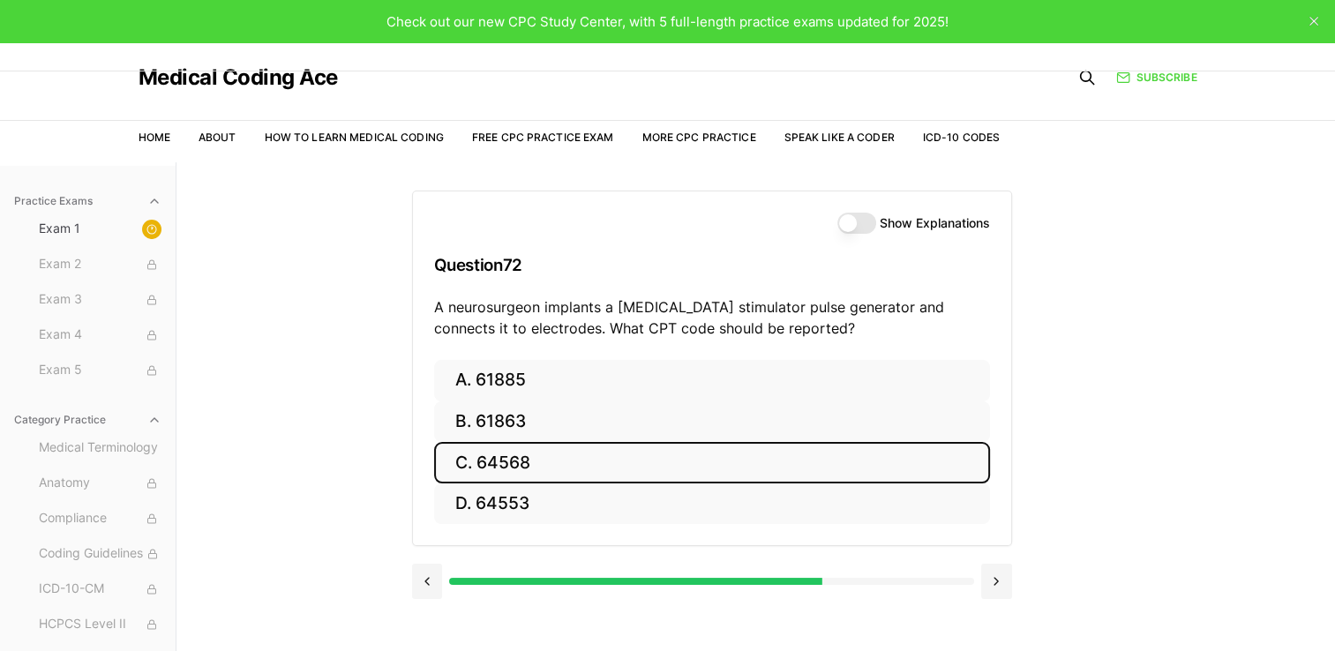
click at [501, 467] on button "C. 64568" at bounding box center [712, 462] width 556 height 41
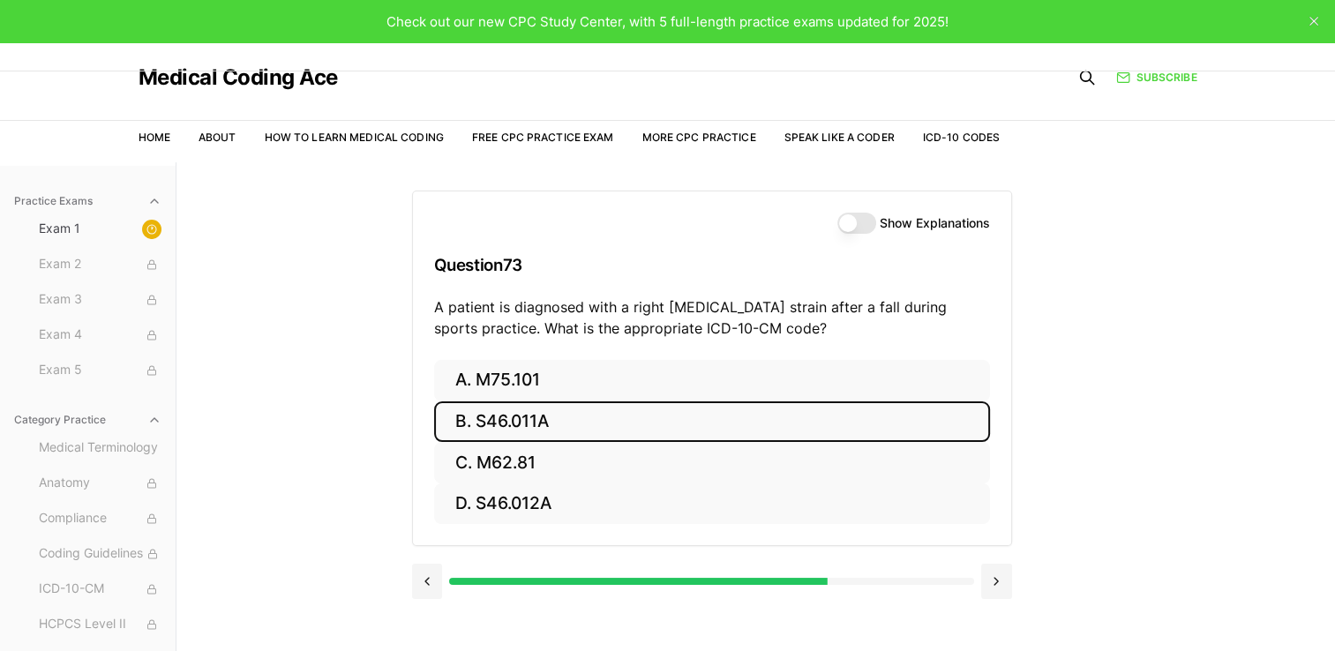
click at [659, 415] on button "B. S46.011A" at bounding box center [712, 422] width 556 height 41
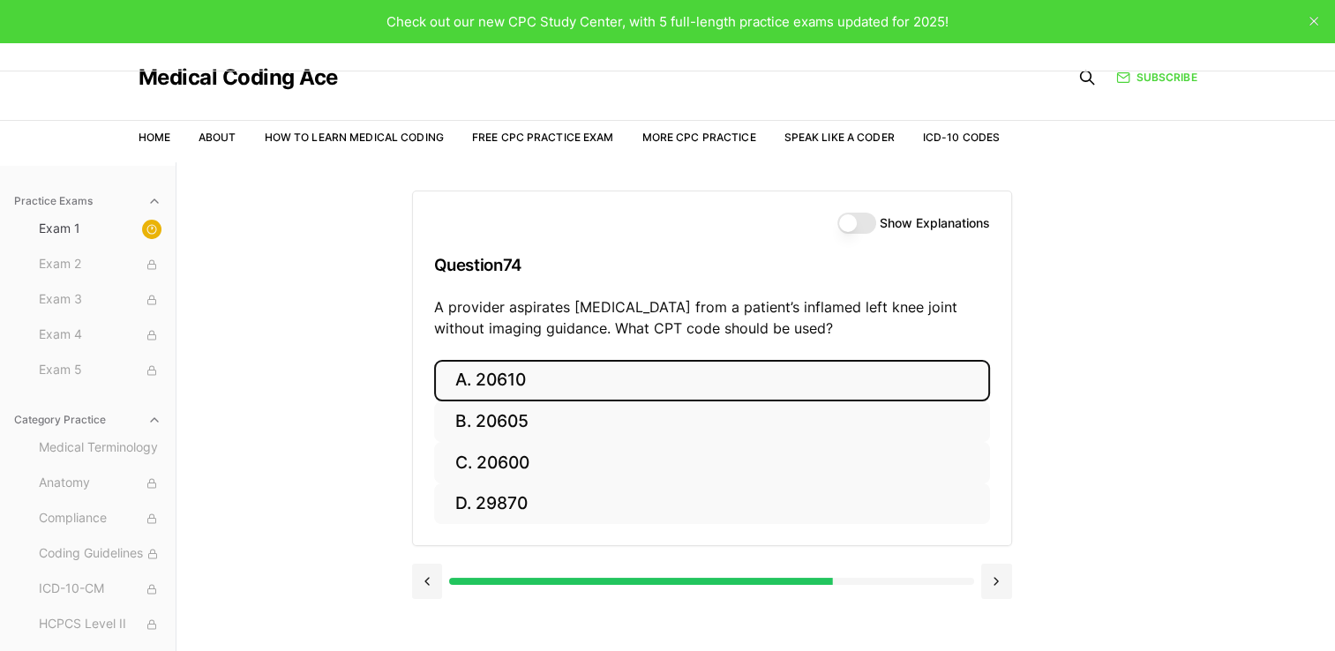
click at [508, 384] on button "A. 20610" at bounding box center [712, 380] width 556 height 41
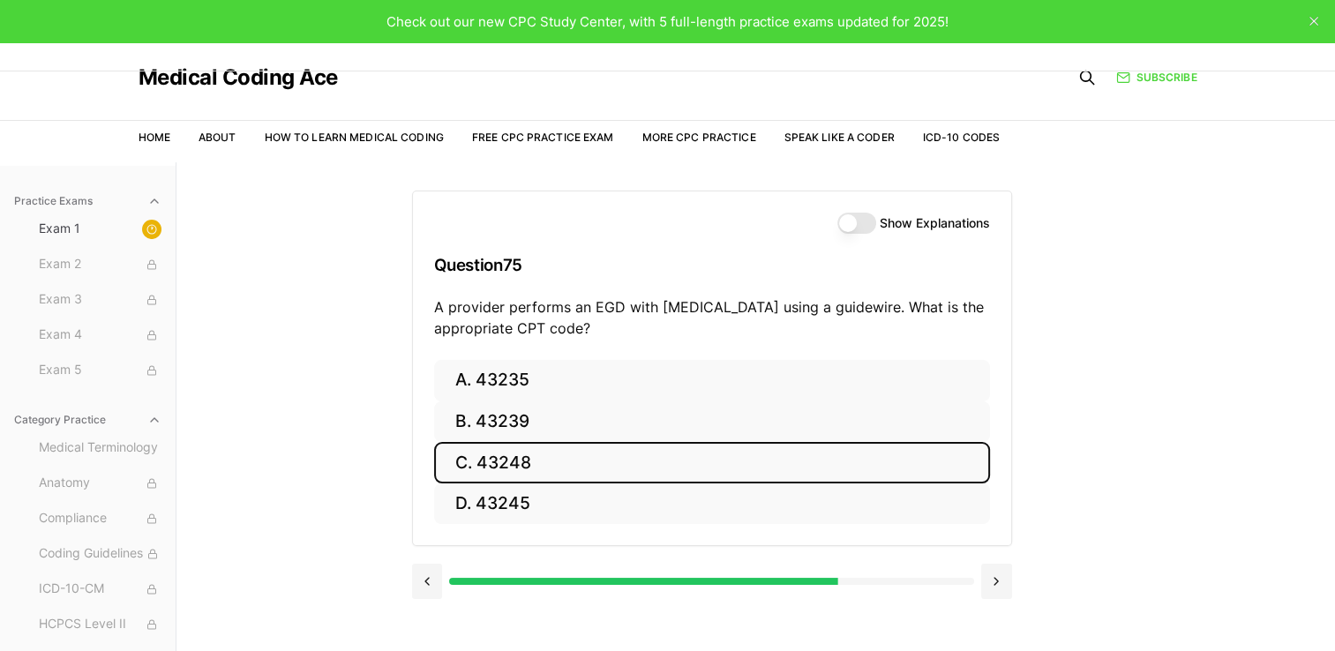
click at [492, 467] on button "C. 43248" at bounding box center [712, 462] width 556 height 41
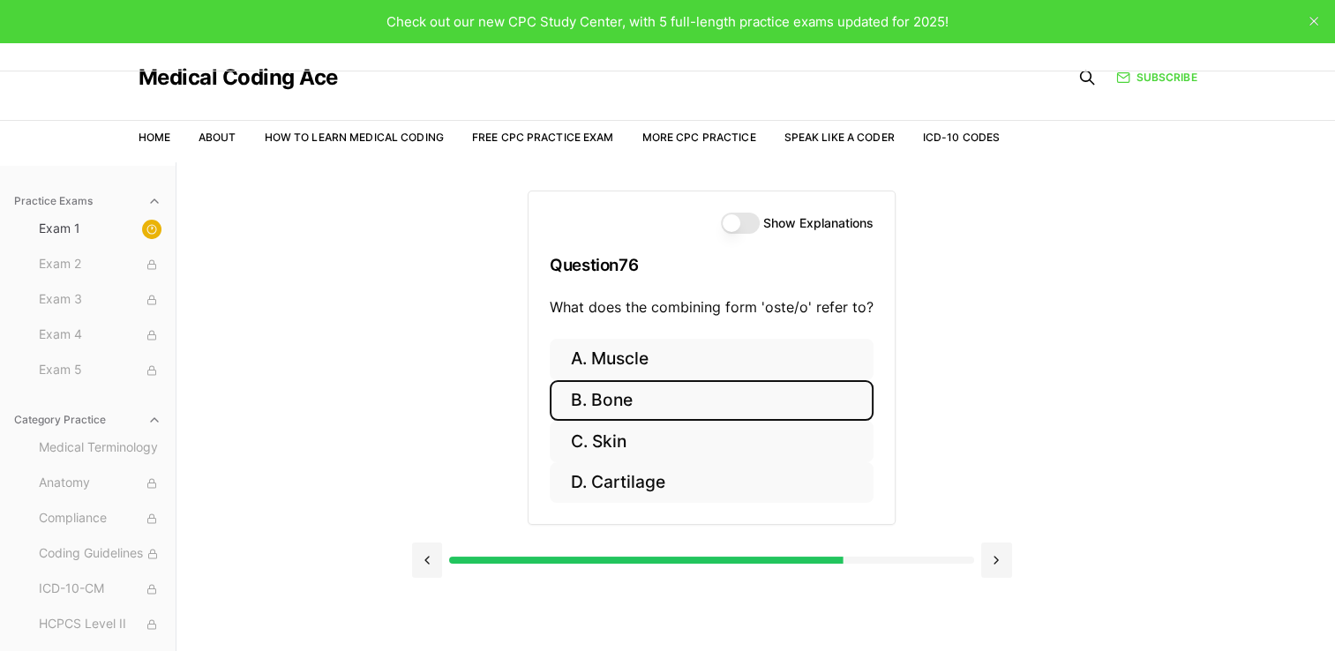
click at [681, 398] on button "B. Bone" at bounding box center [712, 400] width 324 height 41
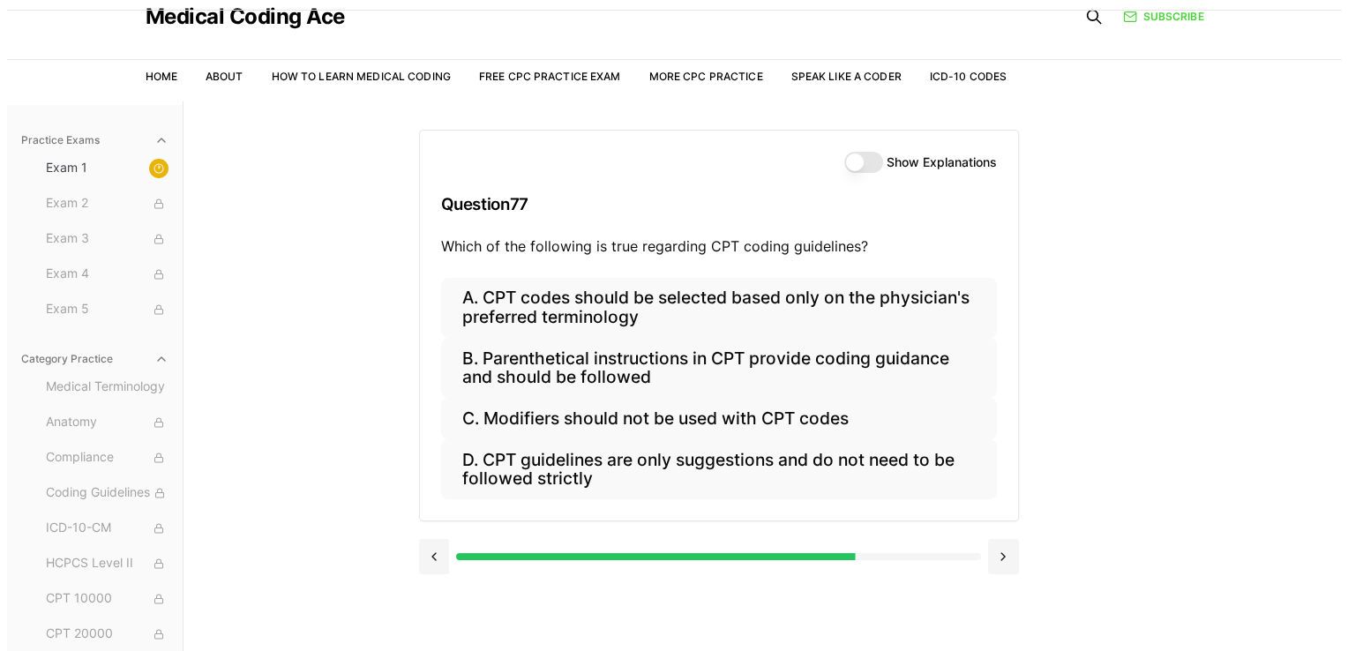
scroll to position [88, 0]
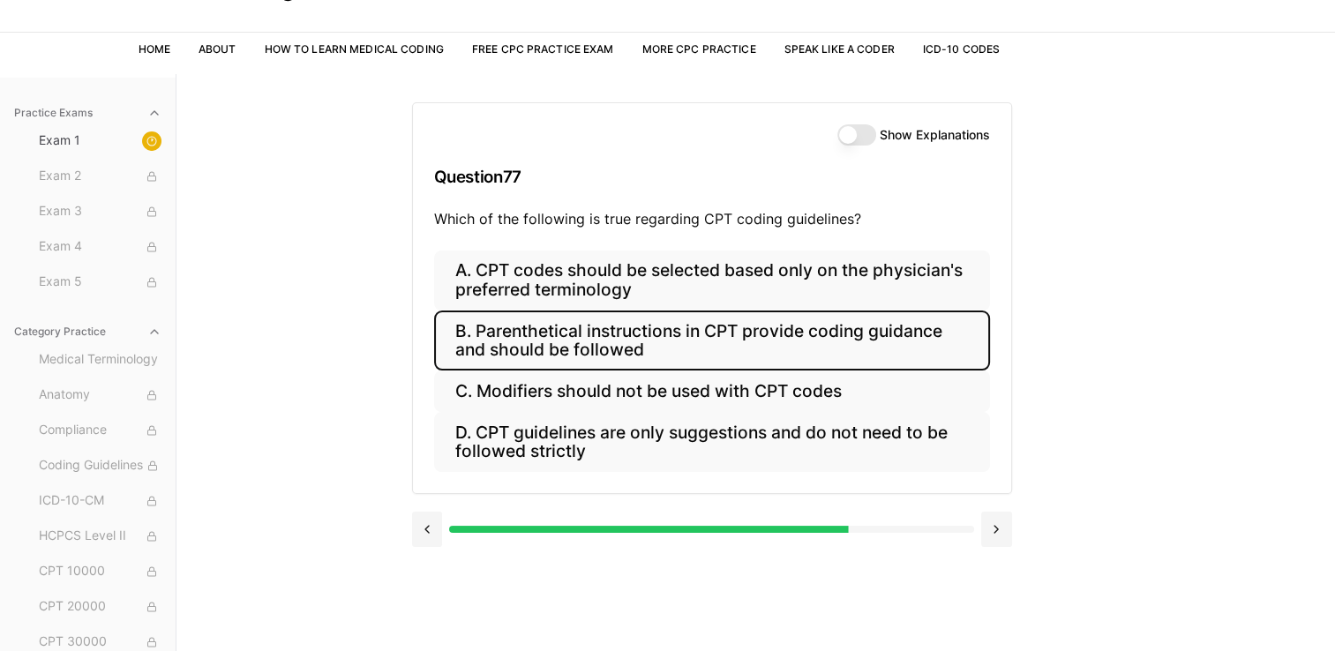
click at [563, 349] on button "B. Parenthetical instructions in CPT provide coding guidance and should be foll…" at bounding box center [712, 341] width 556 height 60
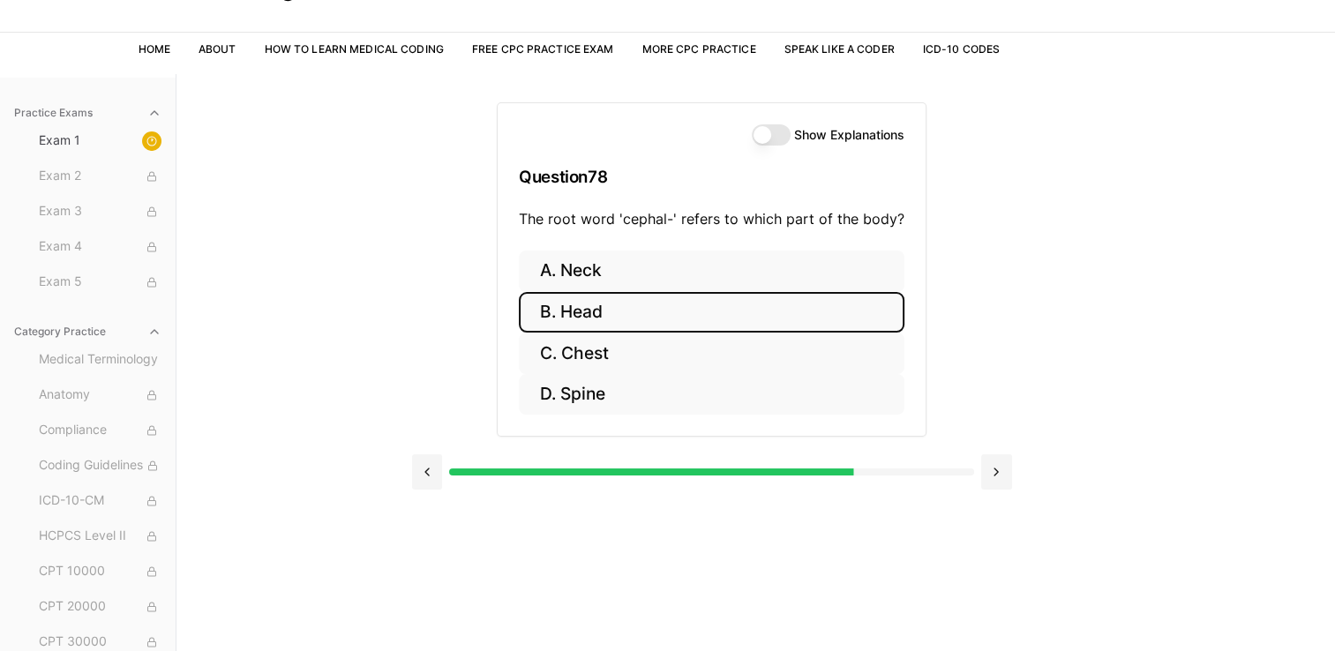
click at [575, 315] on button "B. Head" at bounding box center [712, 312] width 386 height 41
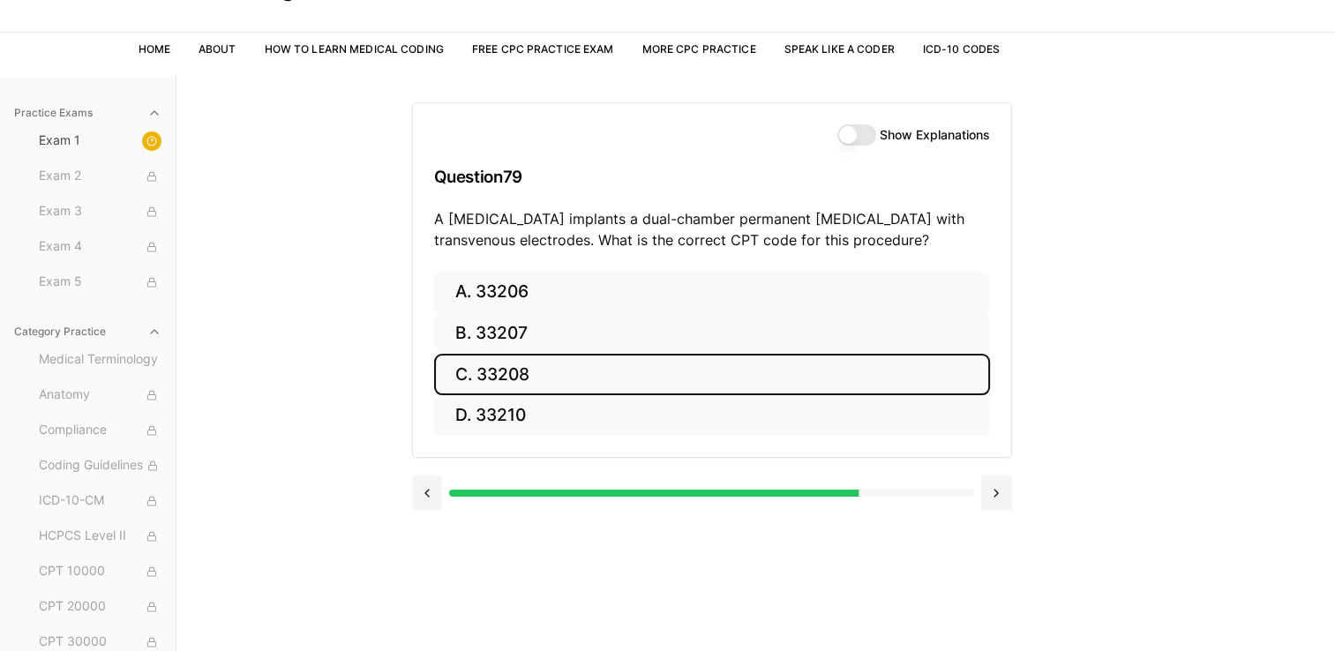
click at [565, 365] on button "C. 33208" at bounding box center [712, 374] width 556 height 41
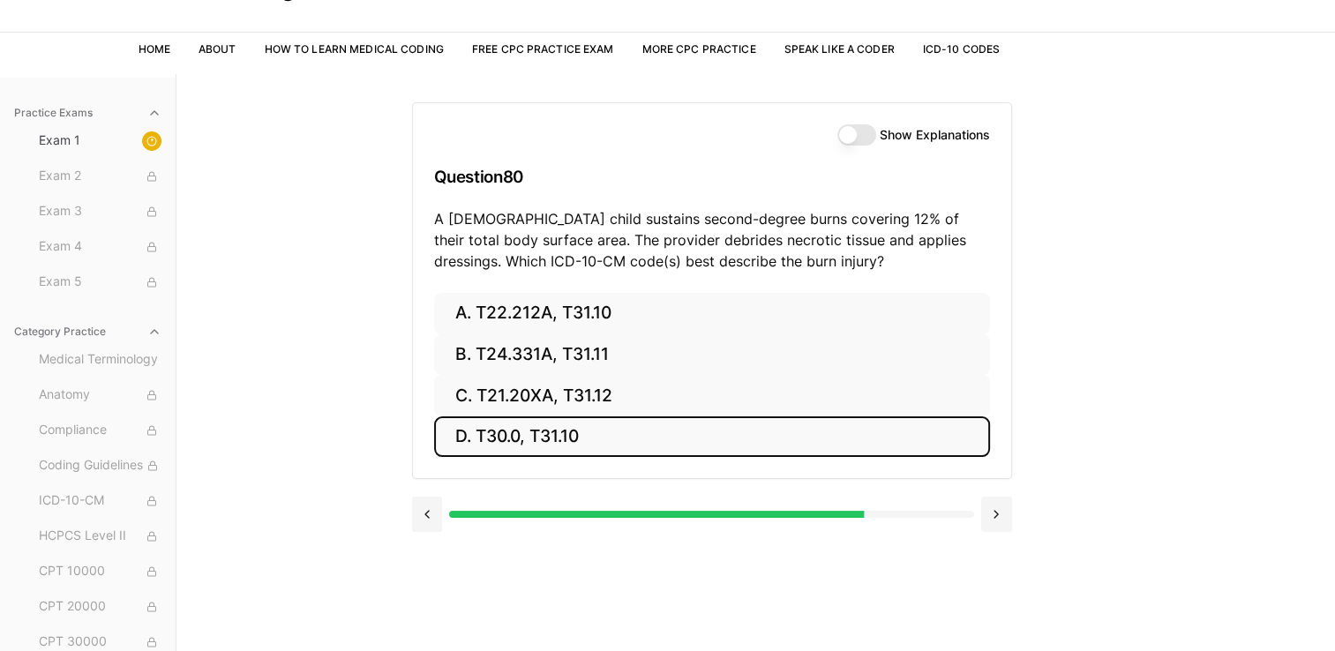
click at [508, 439] on button "D. T30.0, T31.10" at bounding box center [712, 437] width 556 height 41
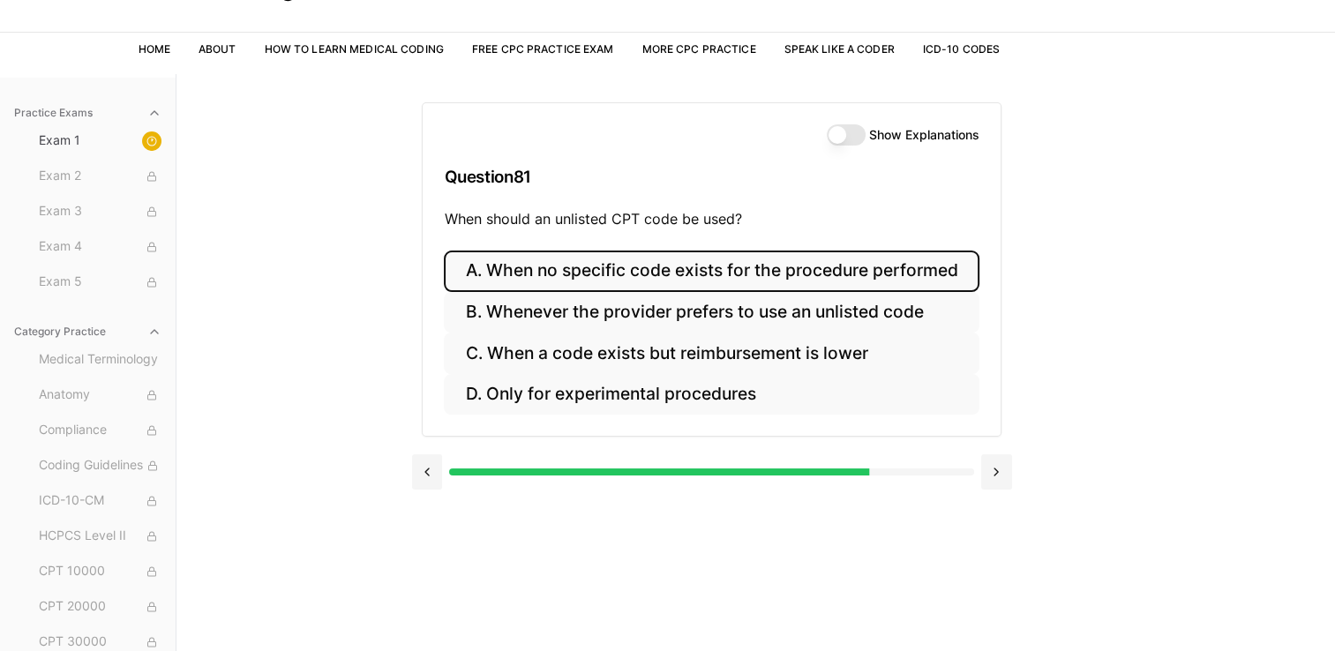
click at [499, 270] on button "A. When no specific code exists for the procedure performed" at bounding box center [711, 271] width 535 height 41
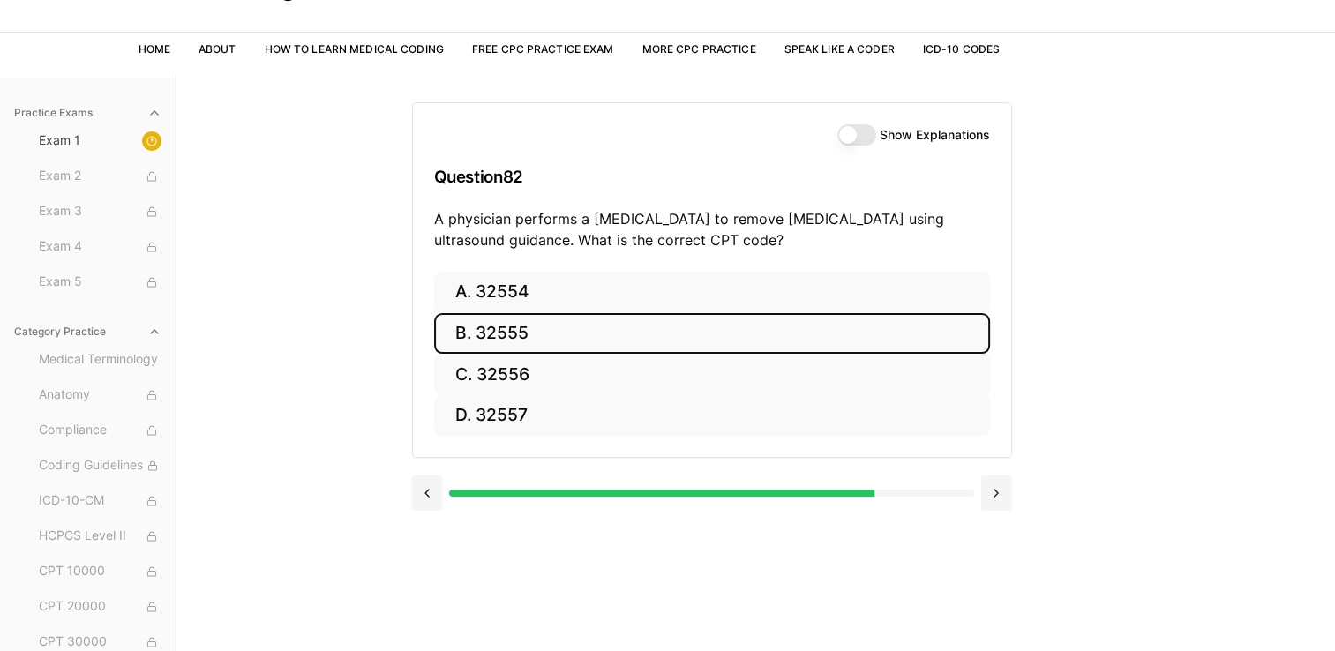
click at [471, 337] on button "B. 32555" at bounding box center [712, 333] width 556 height 41
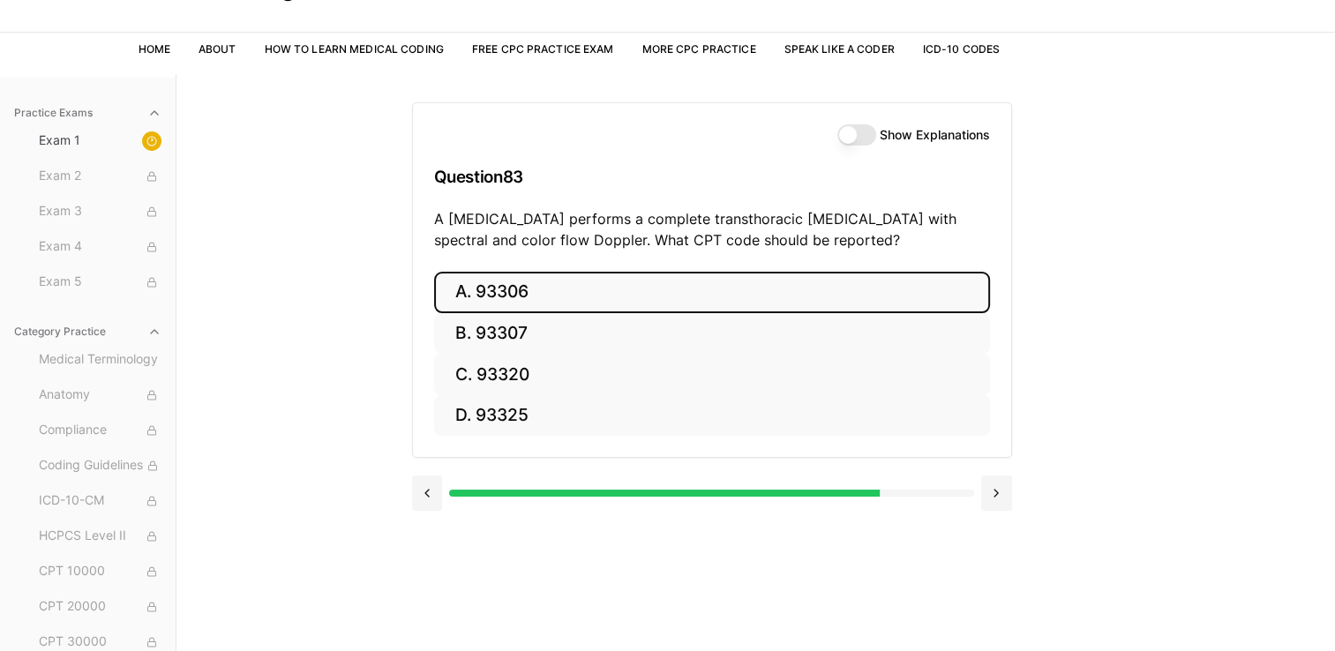
click at [505, 296] on button "A. 93306" at bounding box center [712, 292] width 556 height 41
click at [465, 289] on button "A. 35301" at bounding box center [712, 292] width 556 height 41
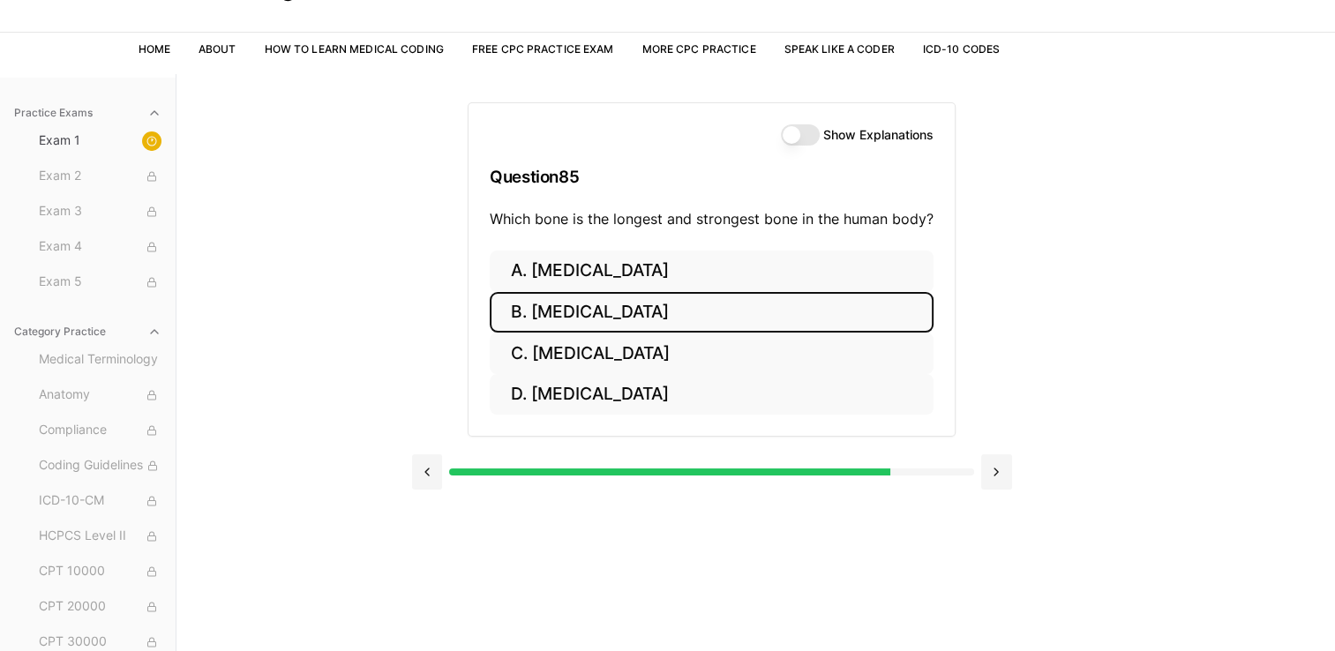
click at [527, 319] on button "B. Femur" at bounding box center [712, 312] width 444 height 41
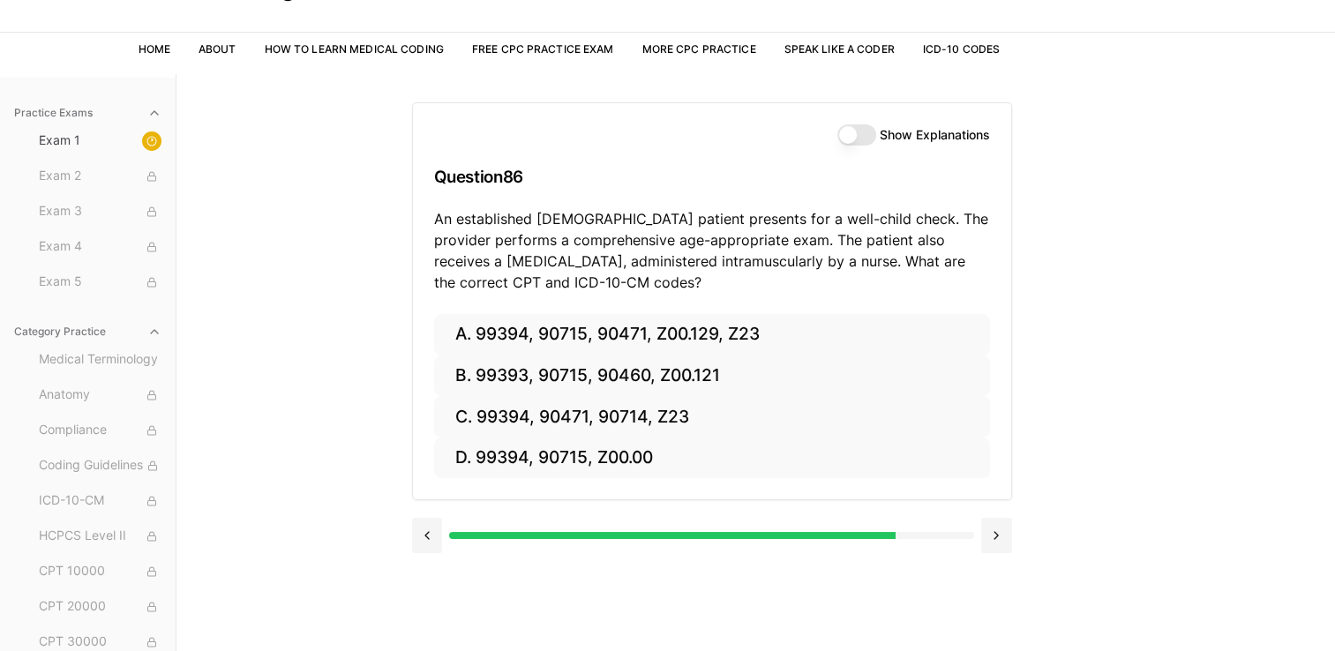
click at [342, 282] on div "Practice Exams Exam 1 Exam 2 Exam 3 Exam 4 Exam 5 Category Practice Medical Ter…" at bounding box center [667, 399] width 1335 height 651
click at [324, 297] on div "Practice Exams Exam 1 Exam 2 Exam 3 Exam 4 Exam 5 Category Practice Medical Ter…" at bounding box center [667, 399] width 1335 height 651
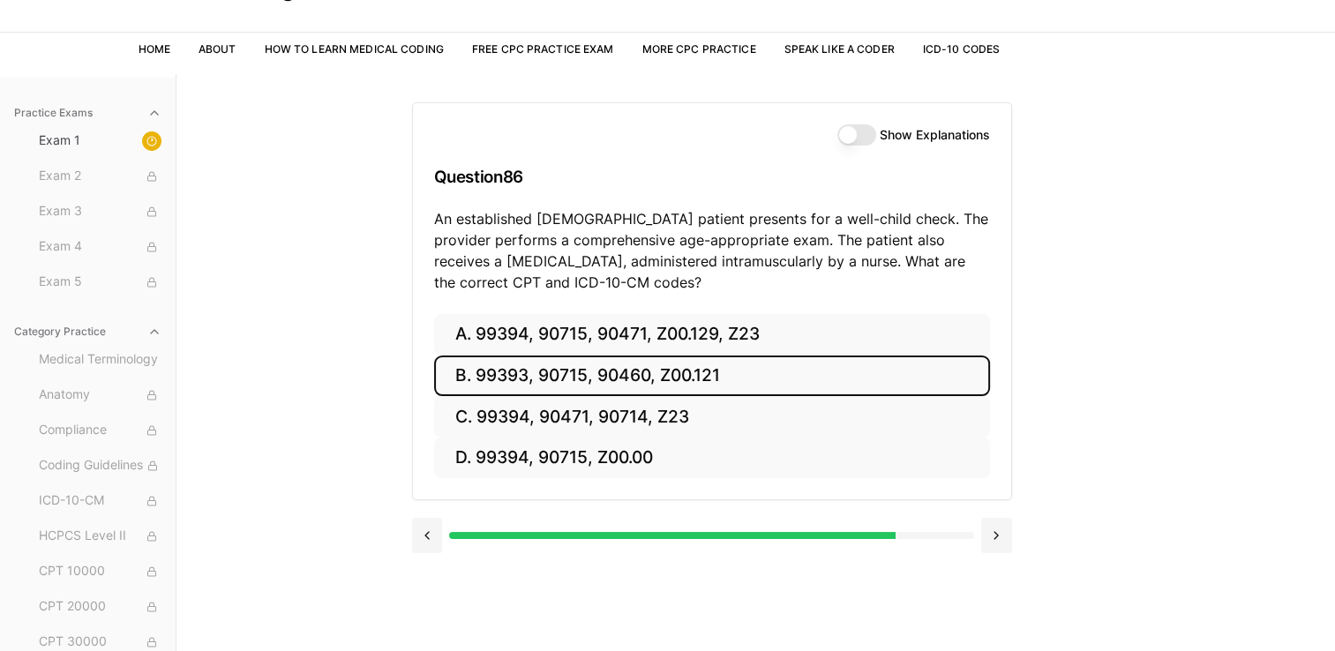
click at [515, 372] on button "B. 99393, 90715, 90460, Z00.121" at bounding box center [712, 376] width 556 height 41
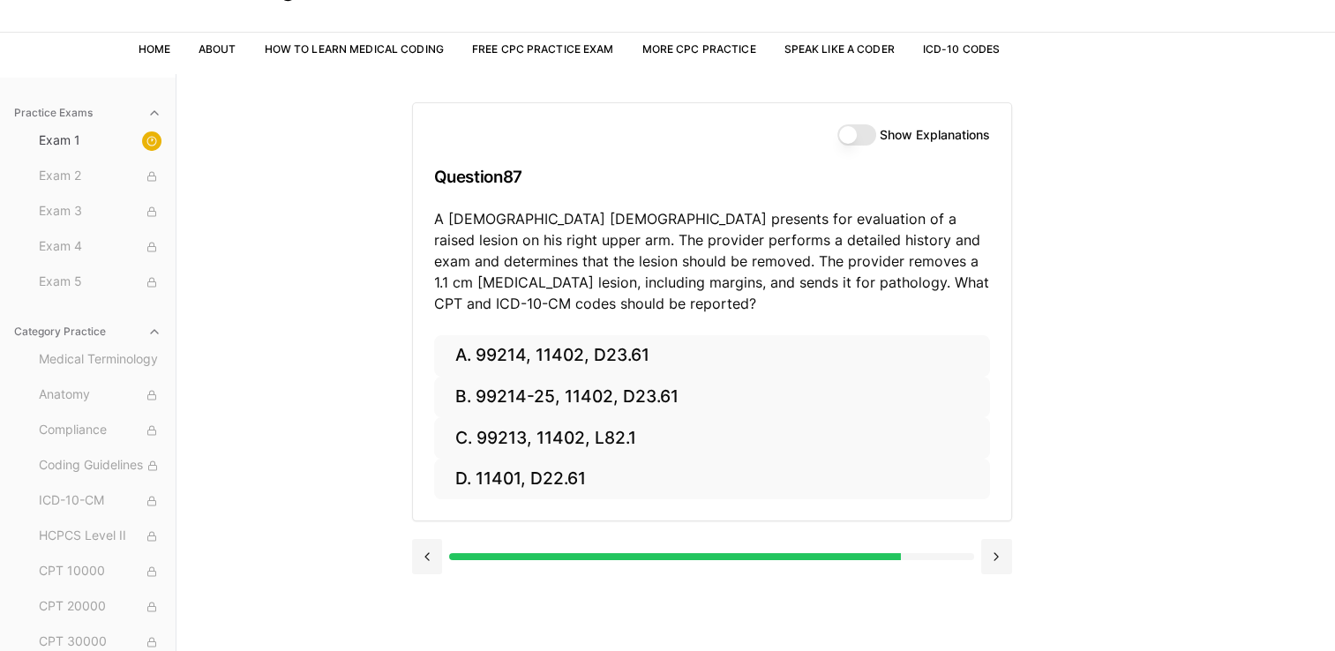
click at [332, 300] on div "Practice Exams Exam 1 Exam 2 Exam 3 Exam 4 Exam 5 Category Practice Medical Ter…" at bounding box center [667, 399] width 1335 height 651
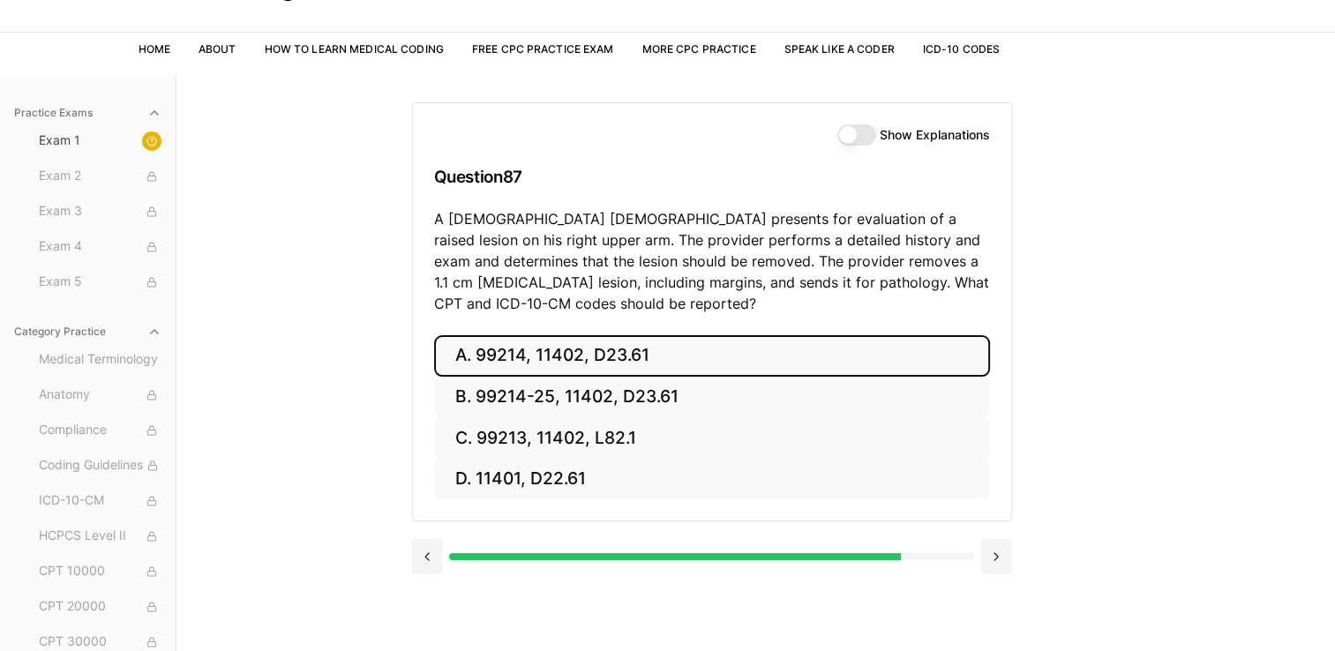
click at [553, 346] on button "A. 99214, 11402, D23.61" at bounding box center [712, 355] width 556 height 41
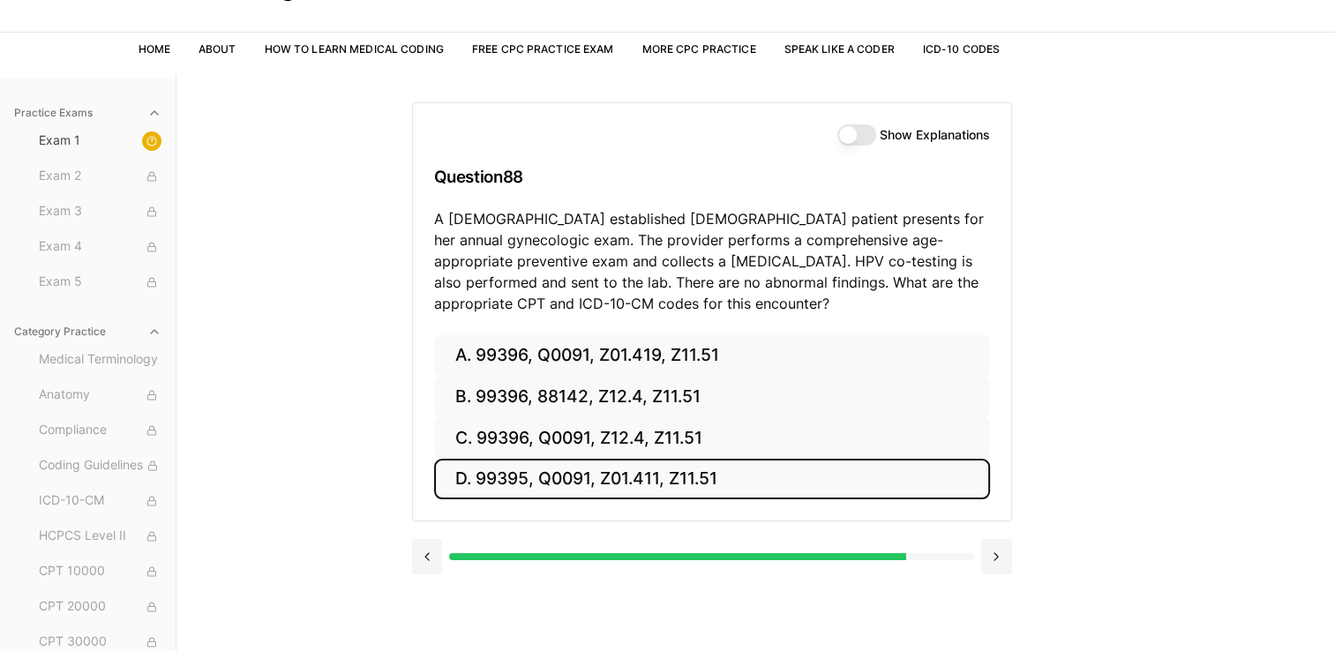
click at [486, 489] on button "D. 99395, Q0091, Z01.411, Z11.51" at bounding box center [712, 479] width 556 height 41
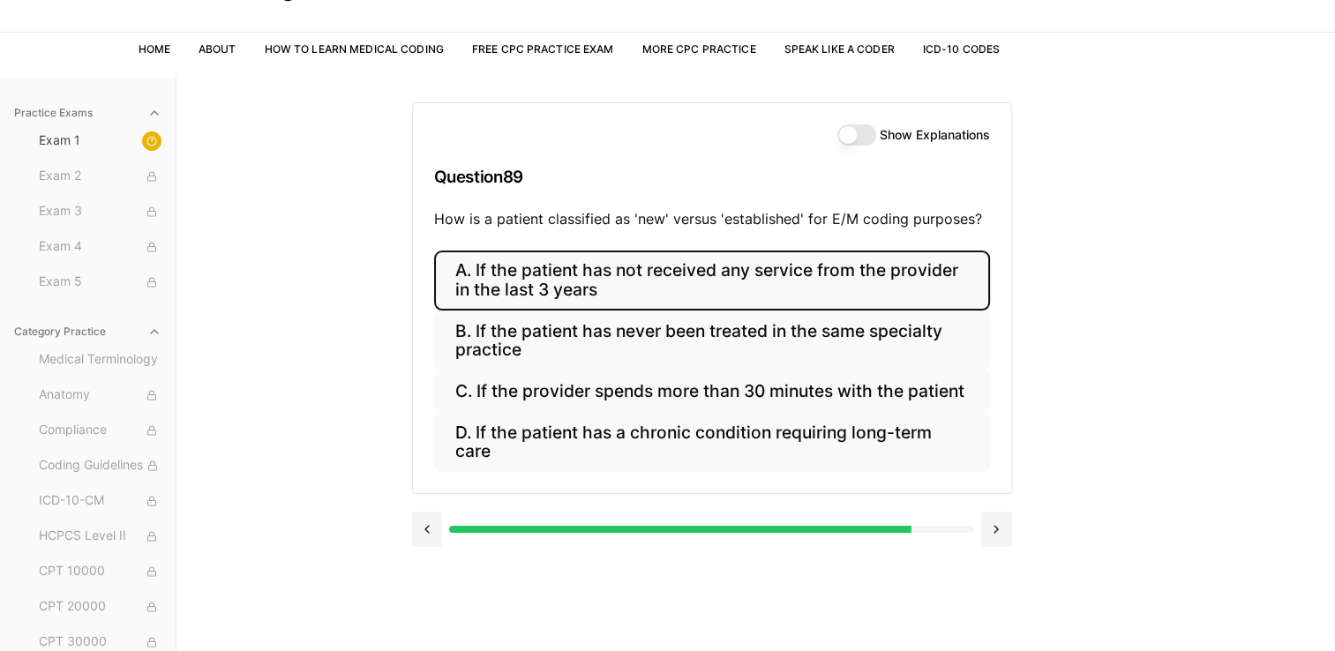
click at [548, 293] on button "A. If the patient has not received any service from the provider in the last 3 …" at bounding box center [712, 281] width 556 height 60
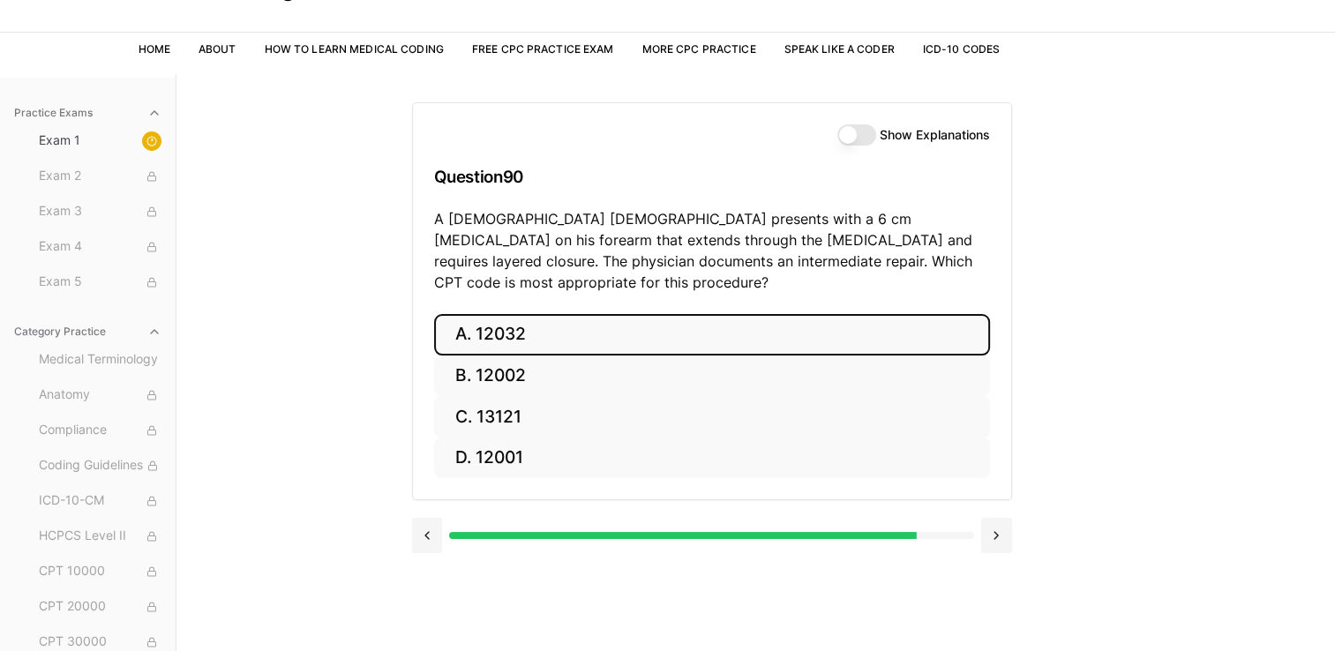
click at [475, 314] on button "A. 12032" at bounding box center [712, 334] width 556 height 41
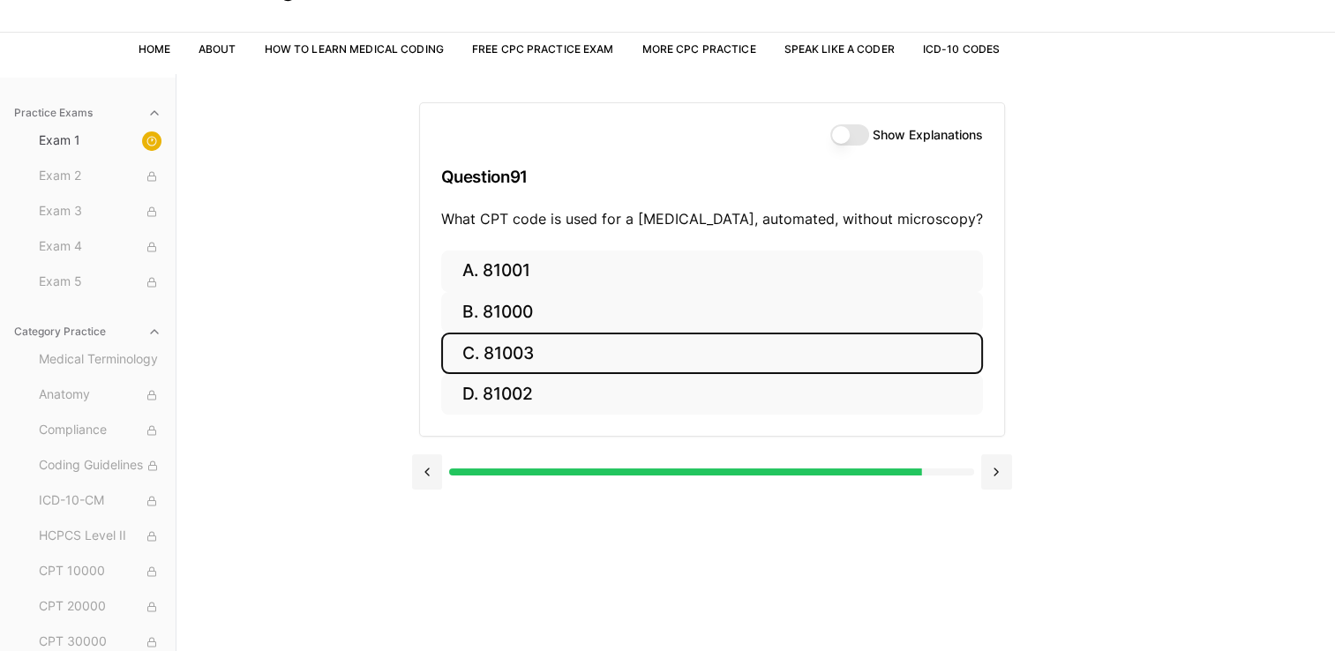
click at [520, 360] on button "C. 81003" at bounding box center [712, 353] width 542 height 41
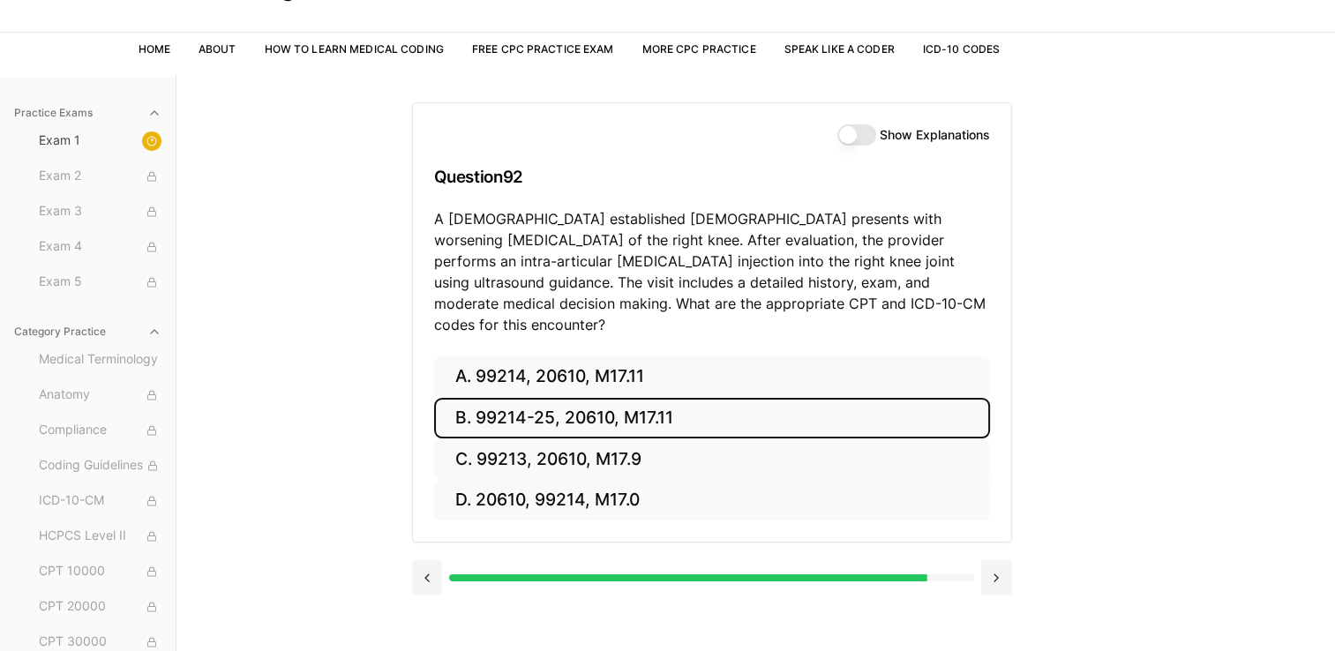
click at [475, 398] on button "B. 99214-25, 20610, M17.11" at bounding box center [712, 418] width 556 height 41
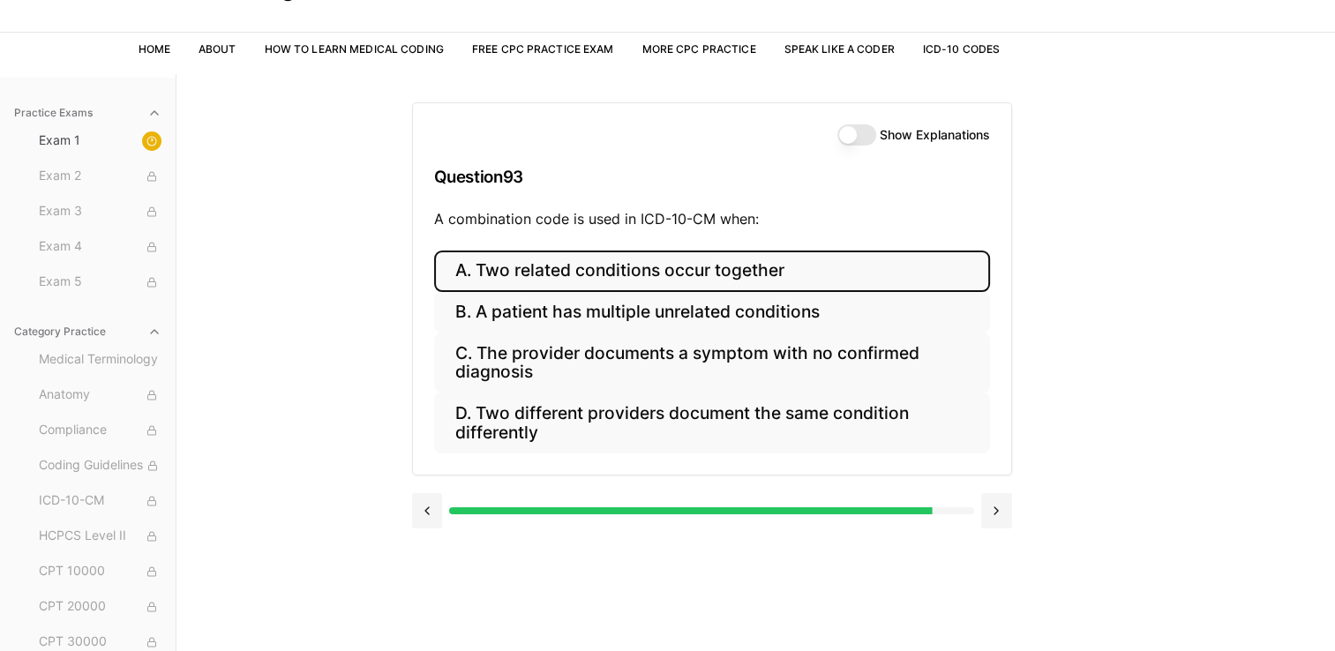
click at [568, 269] on button "A. Two related conditions occur together" at bounding box center [712, 271] width 556 height 41
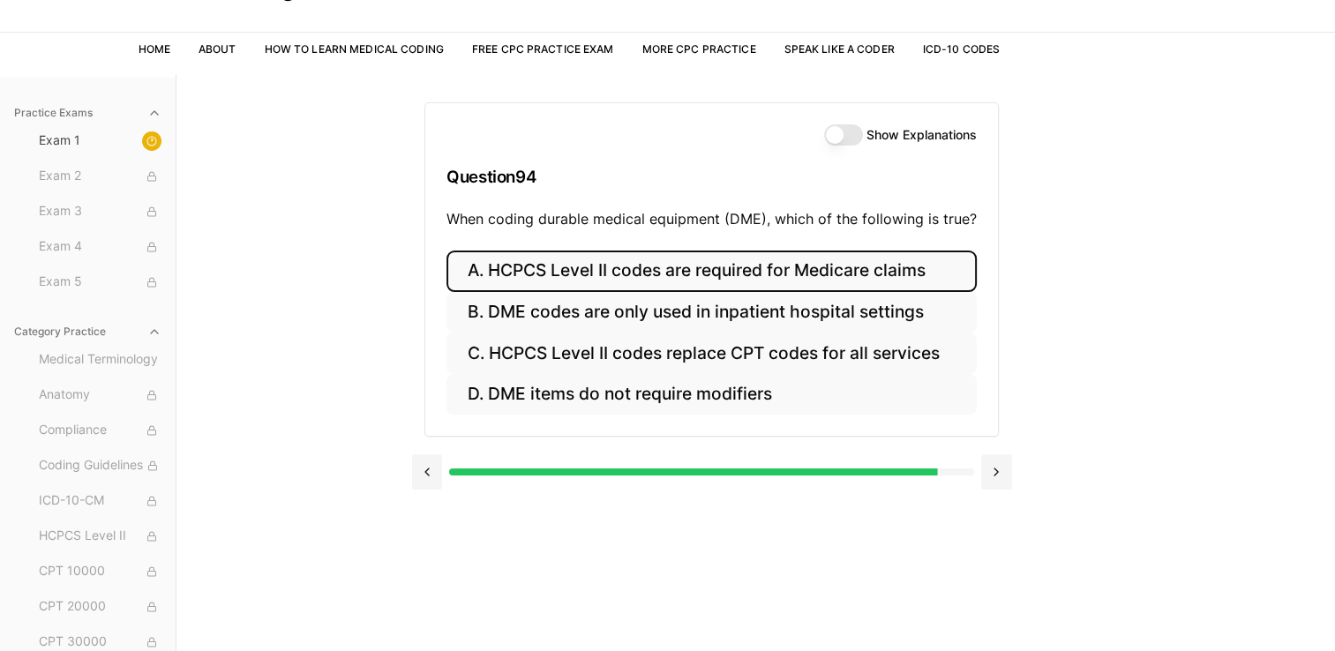
click at [491, 267] on button "A. HCPCS Level II codes are required for Medicare claims" at bounding box center [712, 271] width 530 height 41
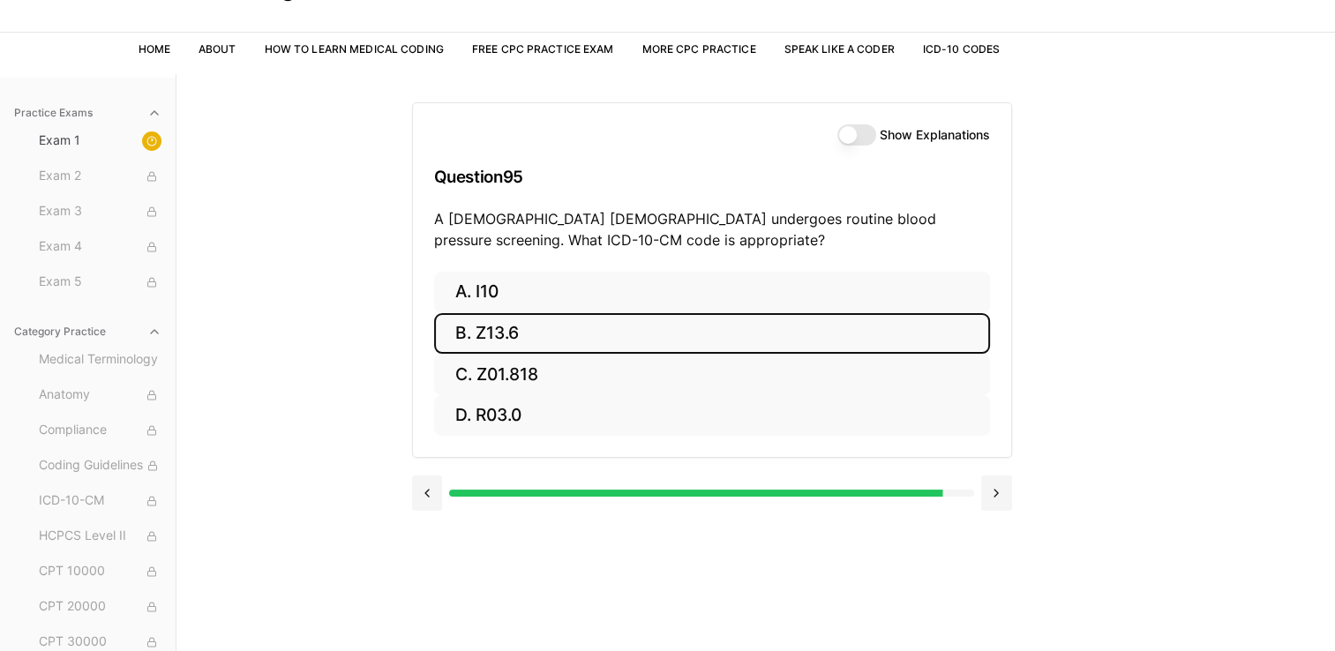
click at [469, 341] on button "B. Z13.6" at bounding box center [712, 333] width 556 height 41
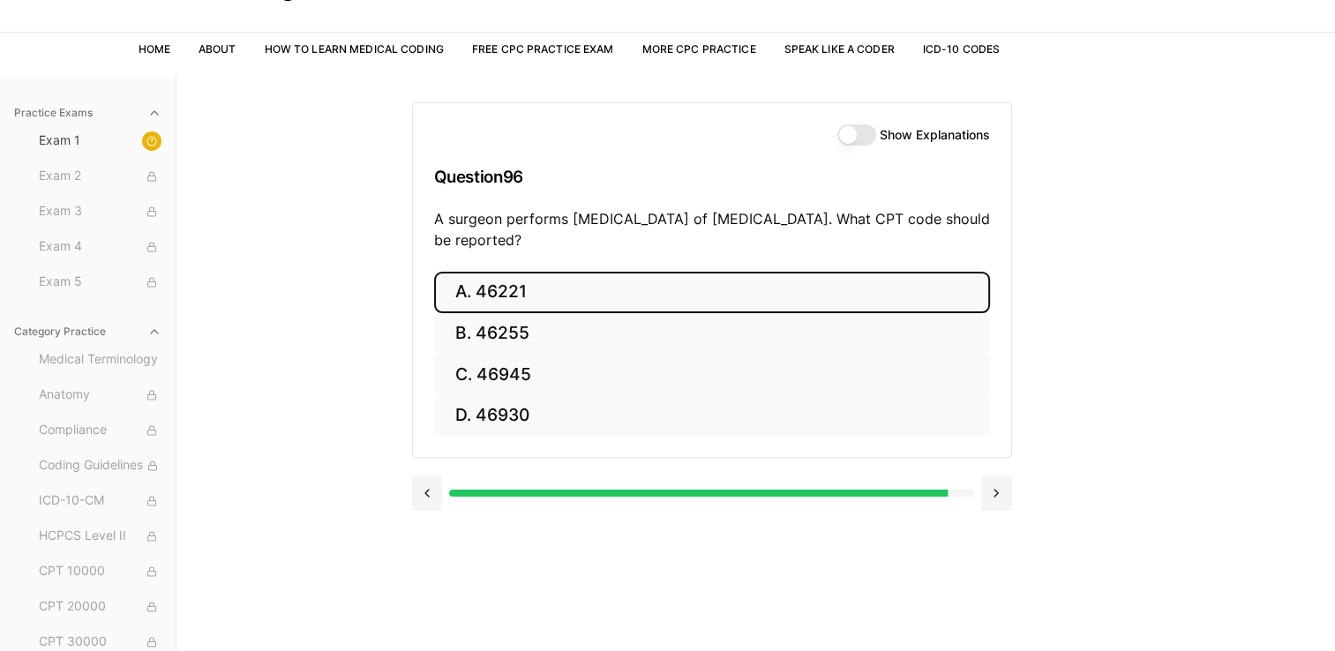
click at [505, 294] on button "A. 46221" at bounding box center [712, 292] width 556 height 41
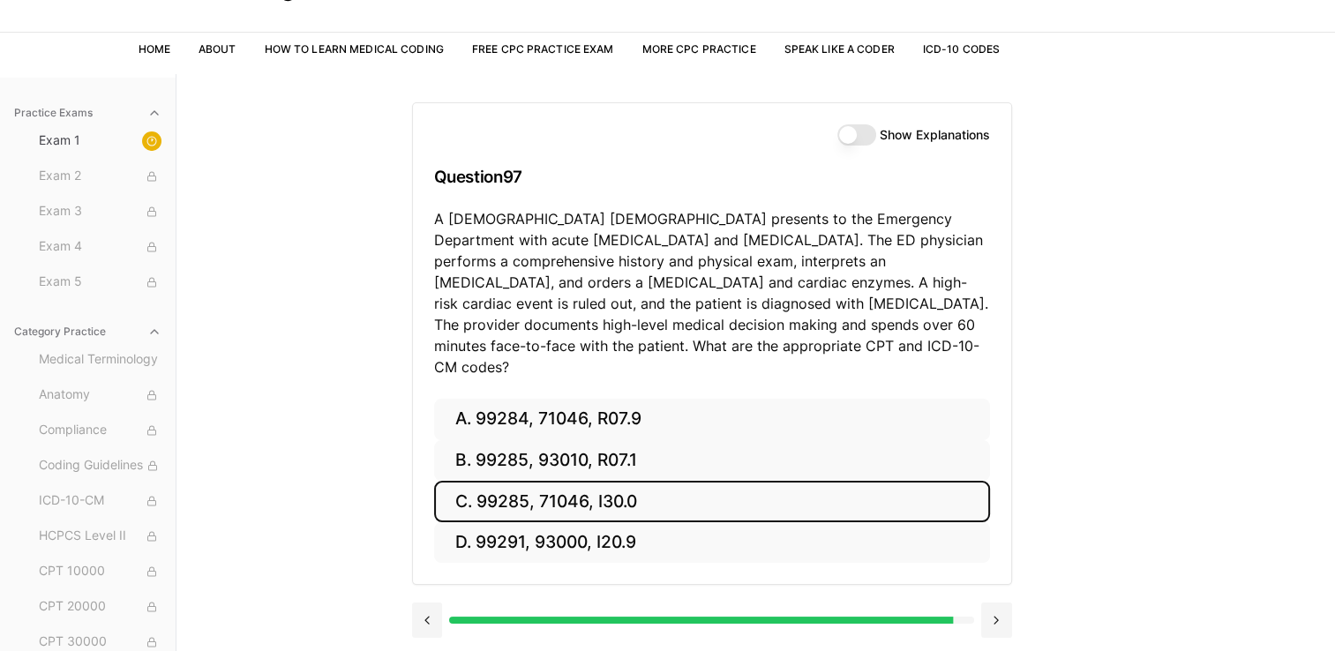
click at [570, 481] on button "C. 99285, 71046, I30.0" at bounding box center [712, 501] width 556 height 41
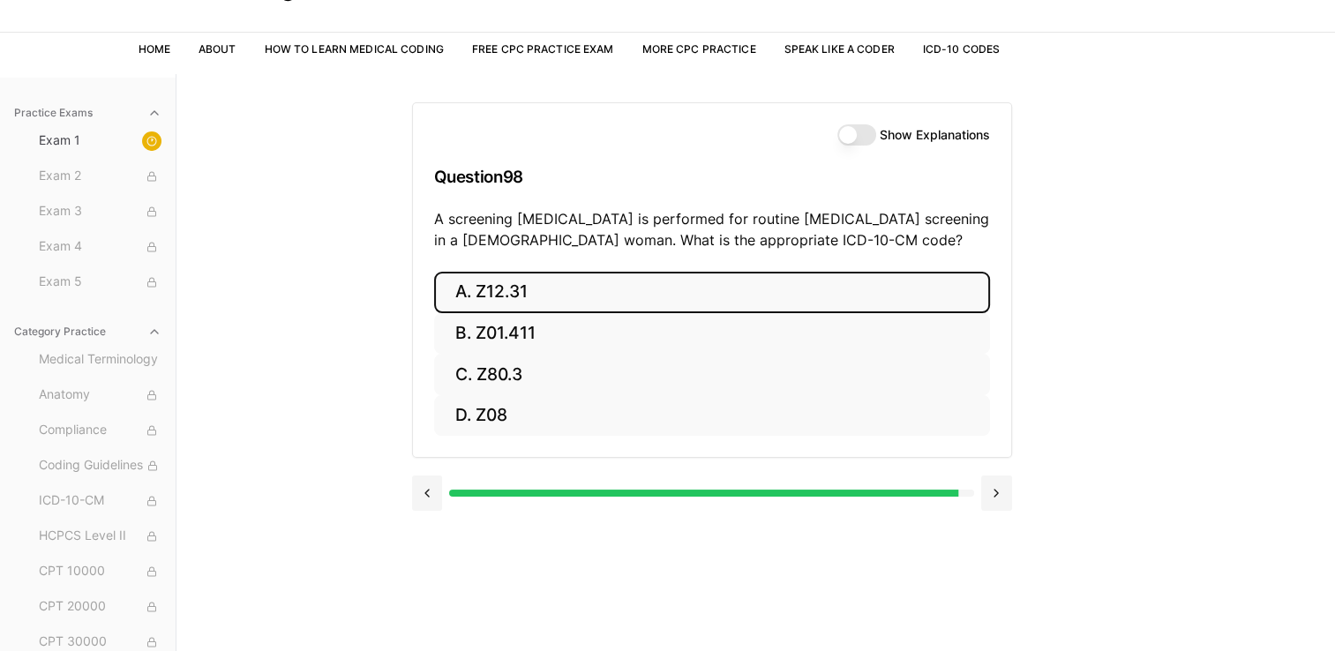
click at [502, 300] on button "A. Z12.31" at bounding box center [712, 292] width 556 height 41
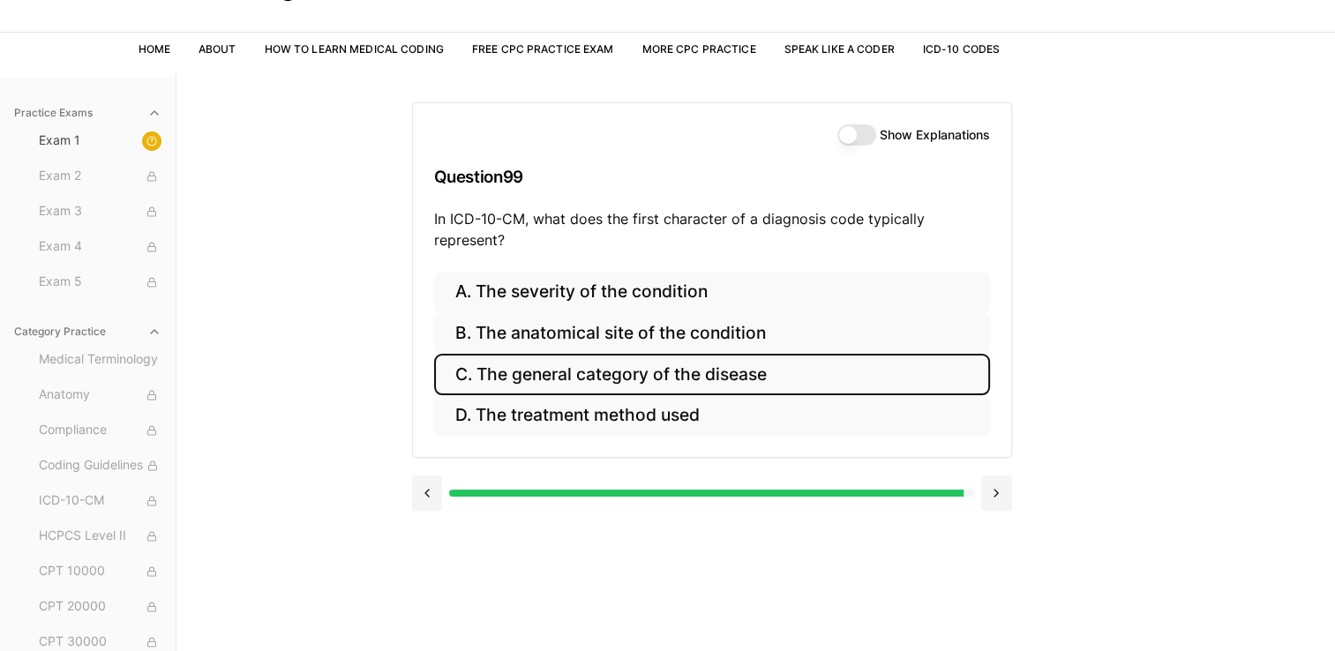
click at [615, 371] on button "C. The general category of the disease" at bounding box center [712, 374] width 556 height 41
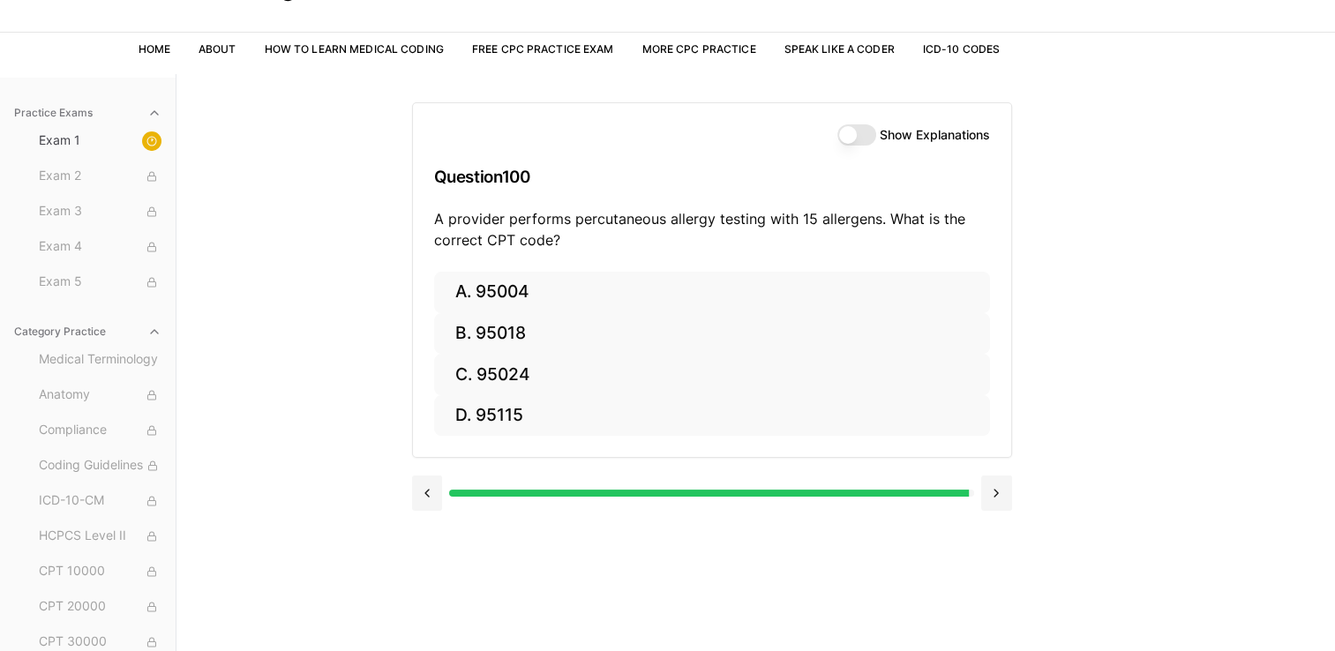
click at [370, 214] on div "Practice Exams Exam 1 Exam 2 Exam 3 Exam 4 Exam 5 Category Practice Medical Ter…" at bounding box center [667, 399] width 1335 height 651
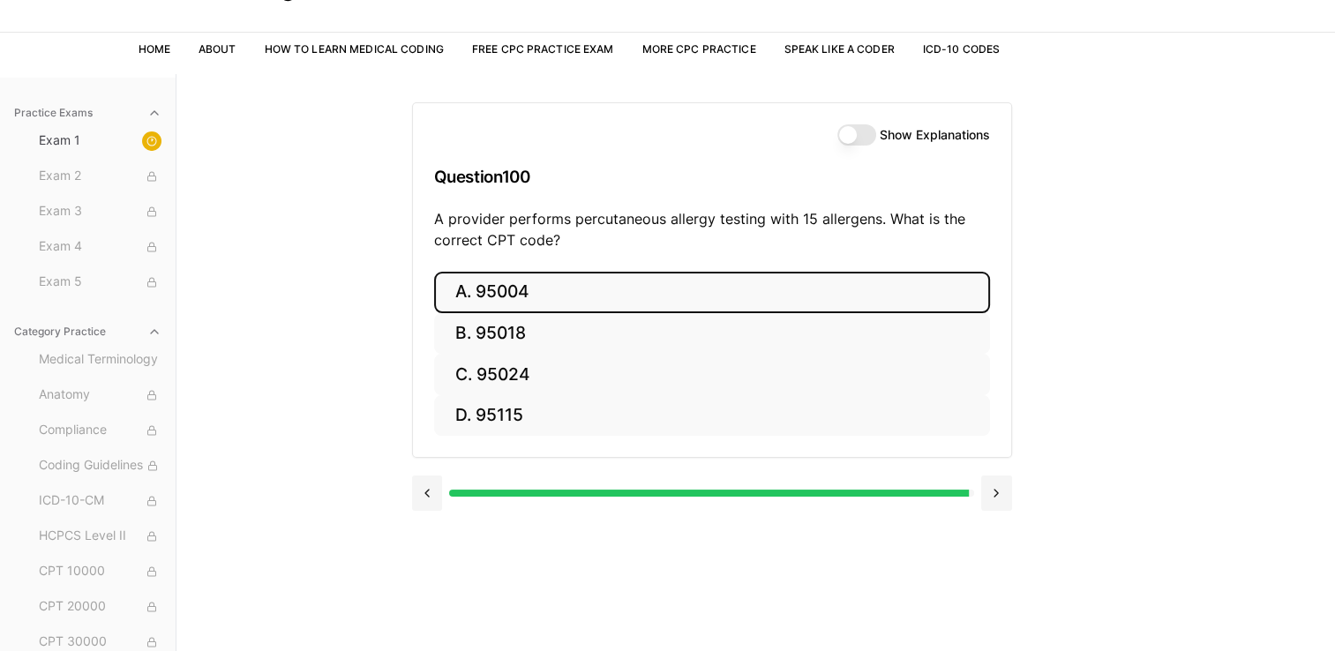
click at [487, 291] on button "A. 95004" at bounding box center [712, 292] width 556 height 41
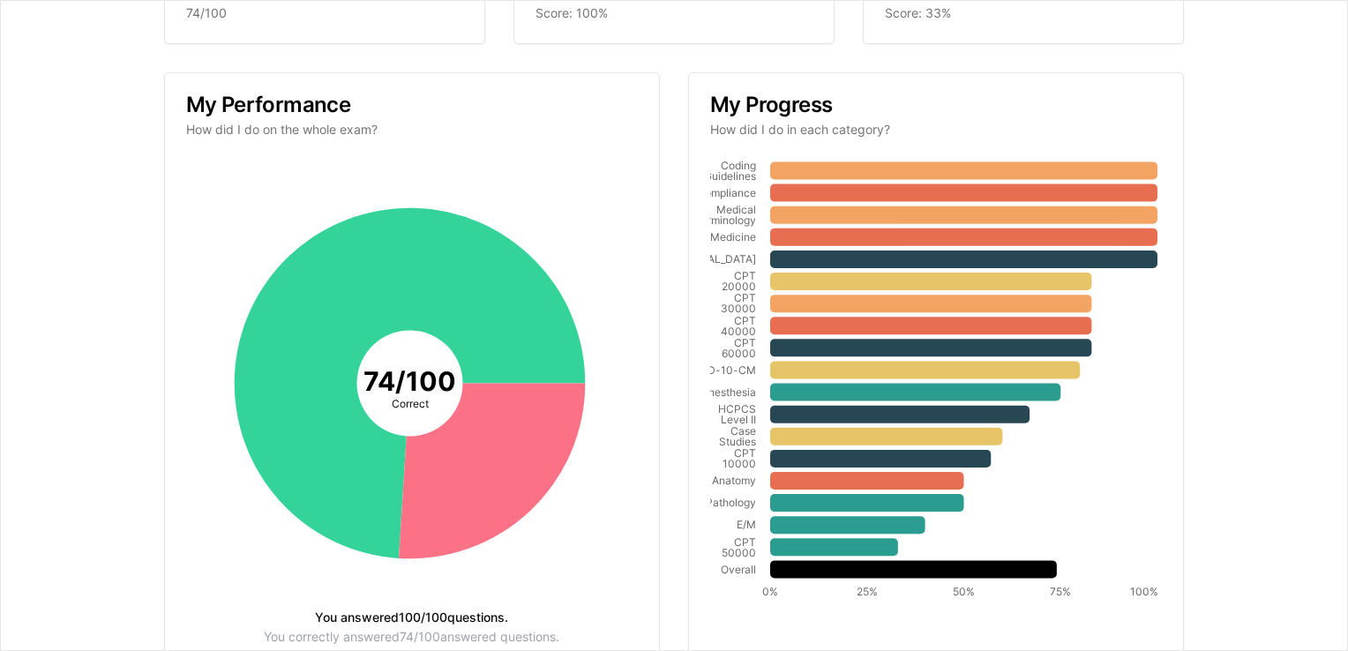
scroll to position [195, 0]
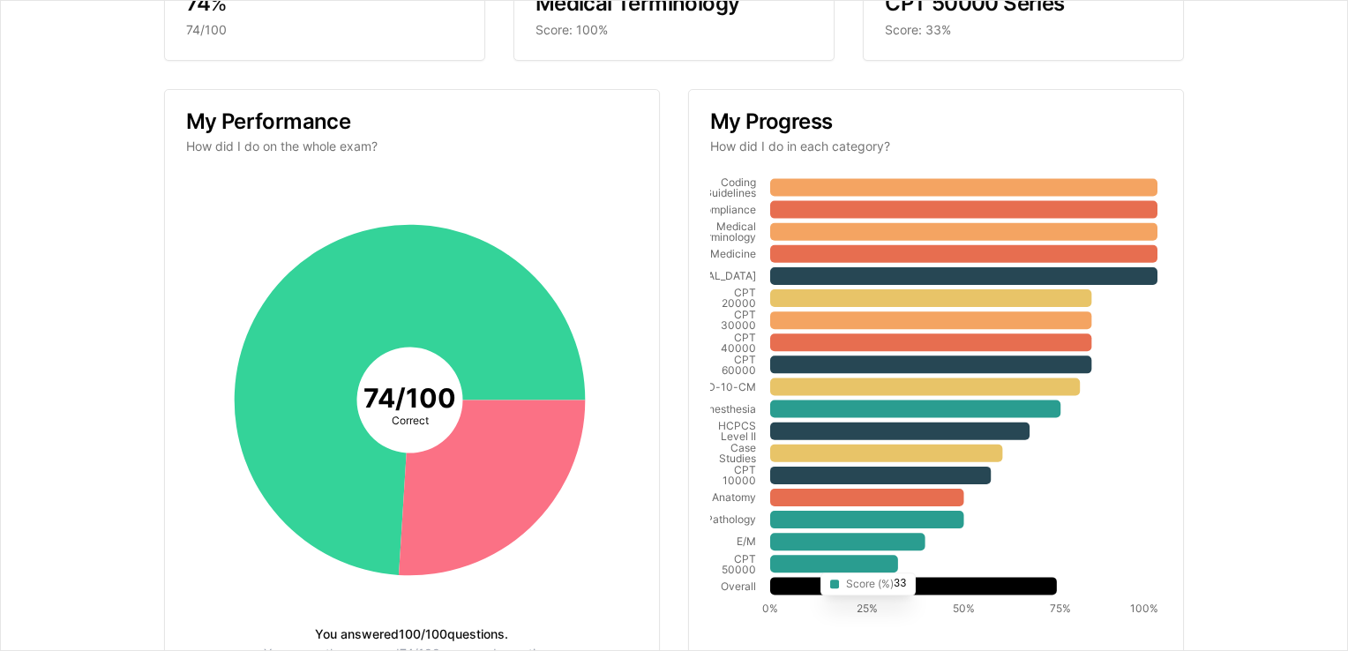
click at [805, 558] on icon at bounding box center [834, 564] width 128 height 18
click at [352, 332] on icon at bounding box center [409, 399] width 351 height 350
click at [830, 530] on icon "Coding Guidelines Compliance Medical Terminology Medicine Radiology CPT 20000 C…" at bounding box center [933, 399] width 447 height 447
click at [818, 506] on icon "Coding Guidelines Compliance Medical Terminology Medicine Radiology CPT 20000 C…" at bounding box center [933, 399] width 447 height 447
click at [808, 482] on icon at bounding box center [880, 476] width 221 height 18
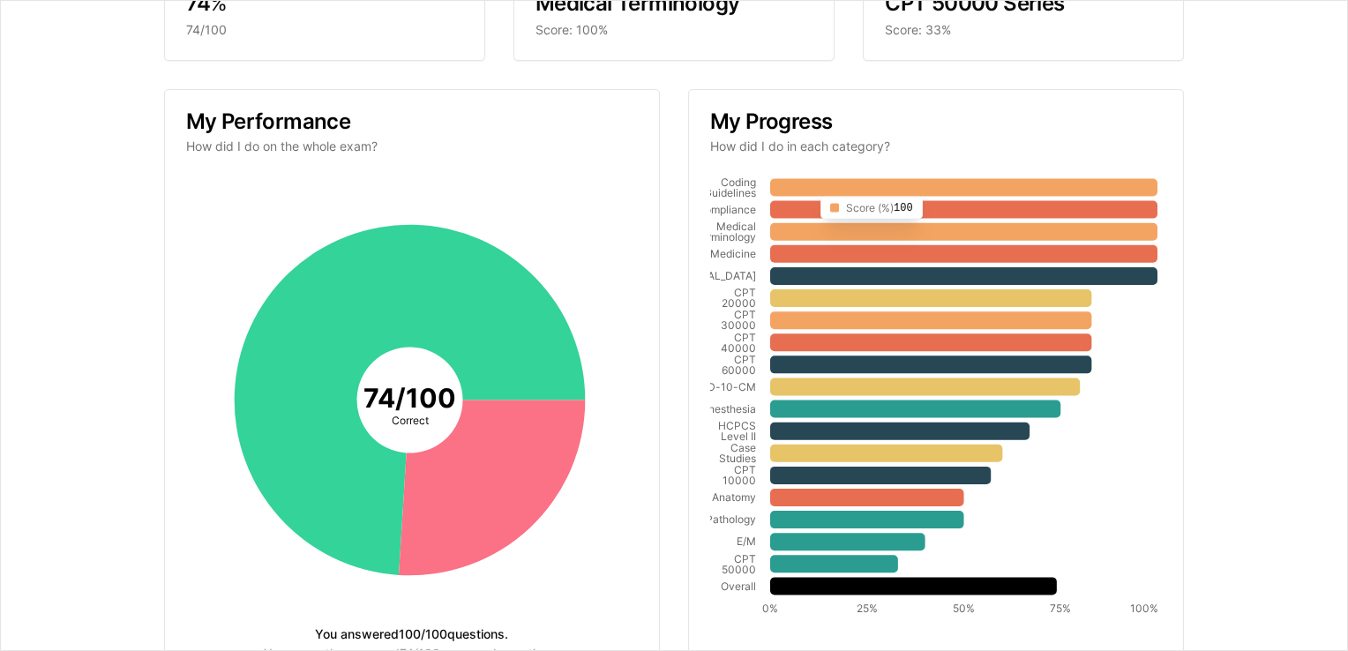
click at [805, 196] on icon "Coding Guidelines Compliance Medical Terminology Medicine Radiology CPT 20000 C…" at bounding box center [933, 399] width 447 height 447
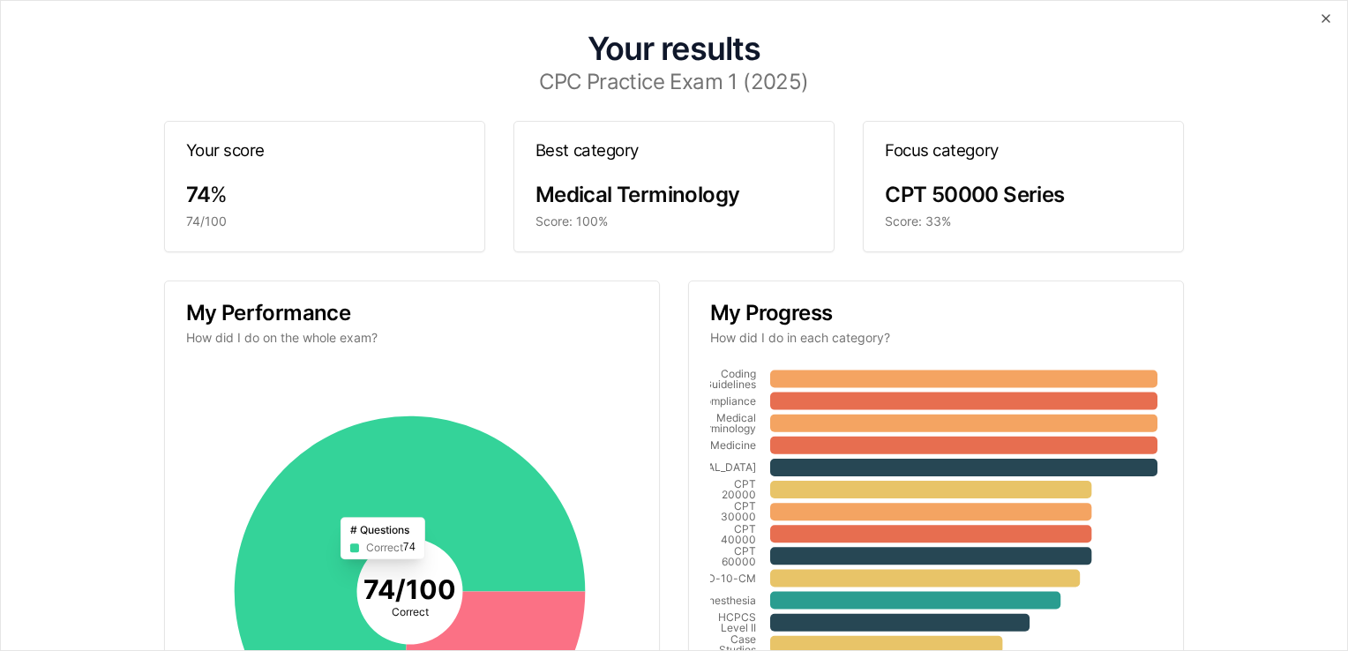
scroll to position [0, 0]
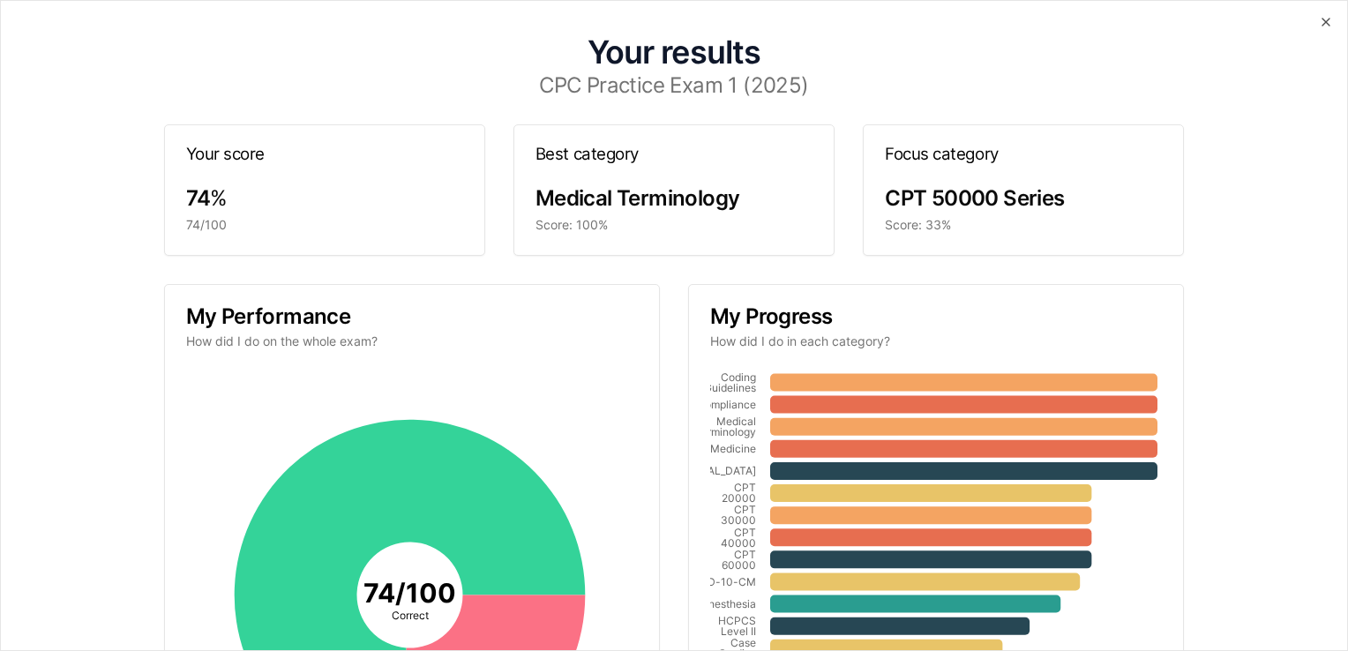
drag, startPoint x: 249, startPoint y: 166, endPoint x: 809, endPoint y: 161, distance: 560.4
click at [250, 166] on div "Your score" at bounding box center [324, 154] width 319 height 59
click at [920, 146] on h3 "Focus category" at bounding box center [1023, 154] width 277 height 17
click at [224, 200] on span "%" at bounding box center [219, 198] width 18 height 26
click at [655, 56] on h1 "Your results" at bounding box center [674, 52] width 1276 height 32
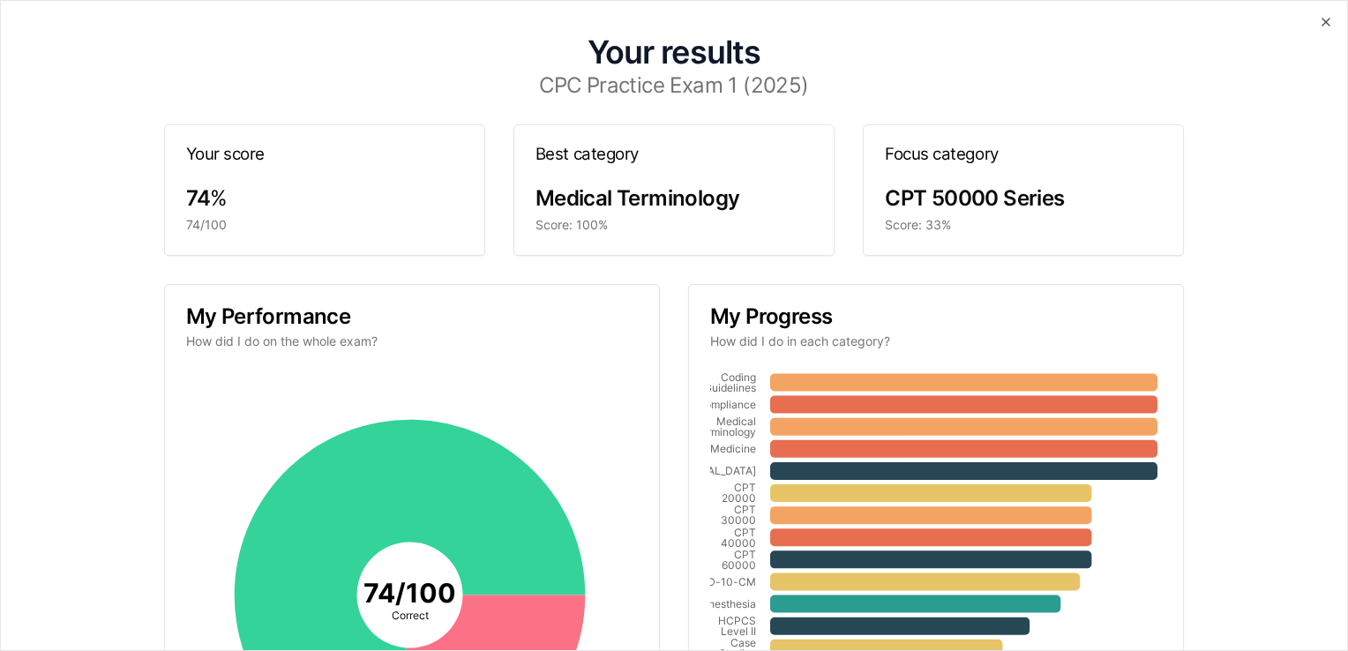
scroll to position [283, 0]
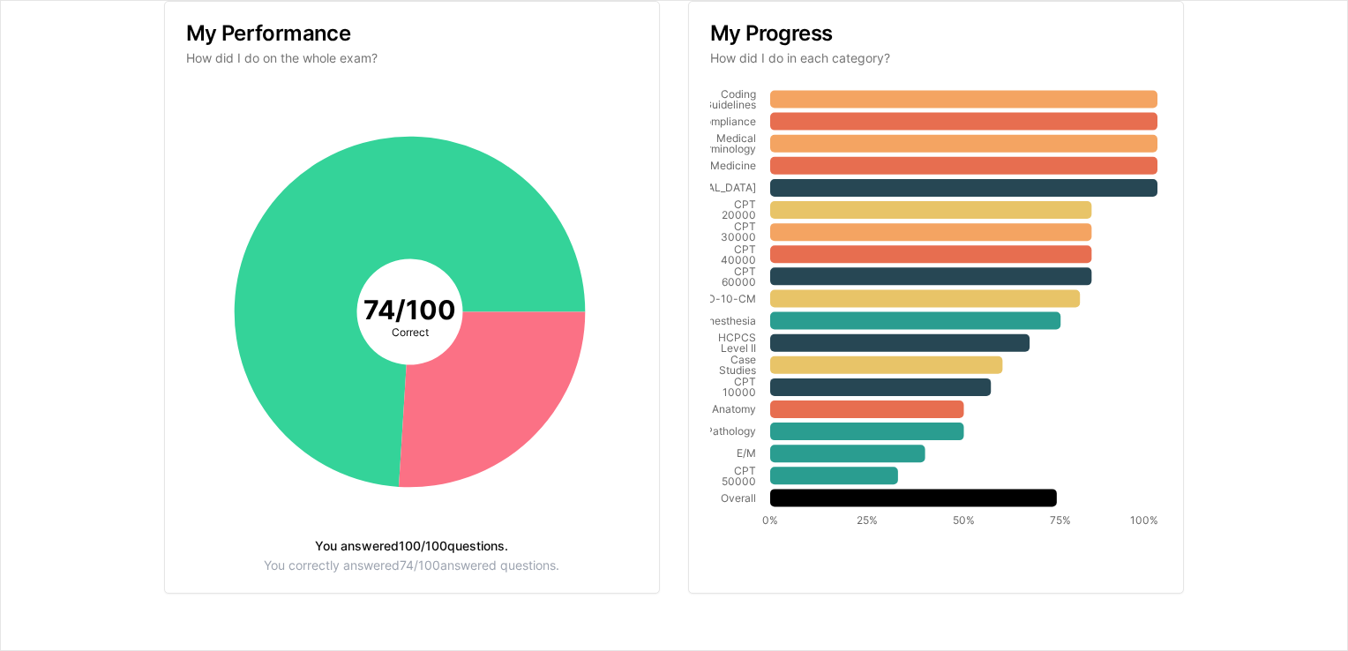
click at [516, 578] on div "74 / 100 Correct You answered 100 / 100 questions. You correctly answered 74 / …" at bounding box center [412, 340] width 494 height 505
click at [990, 489] on icon at bounding box center [913, 498] width 287 height 18
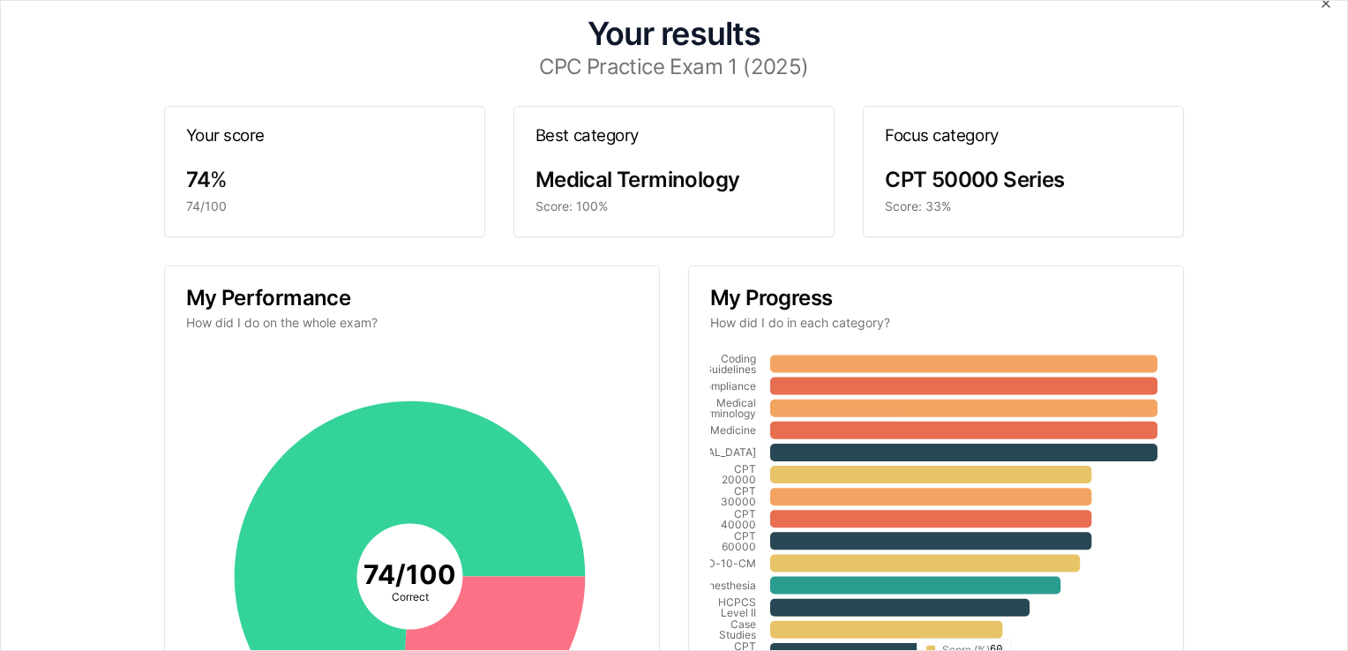
scroll to position [0, 0]
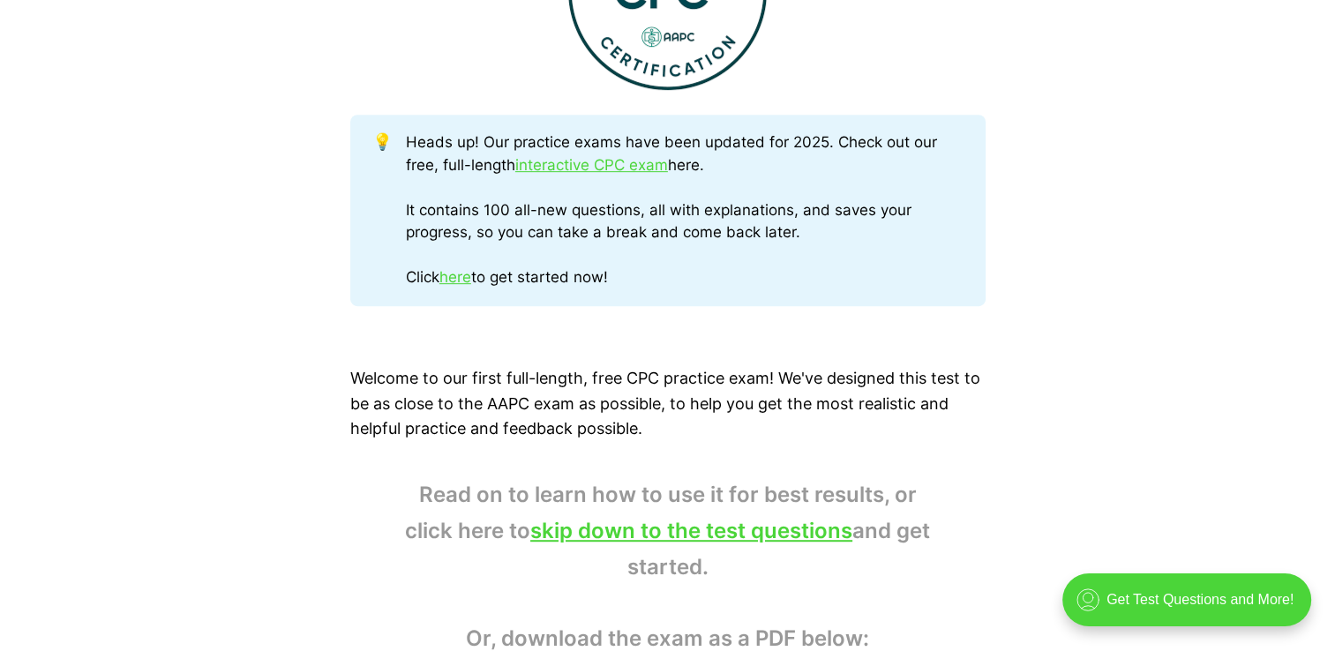
scroll to position [794, 0]
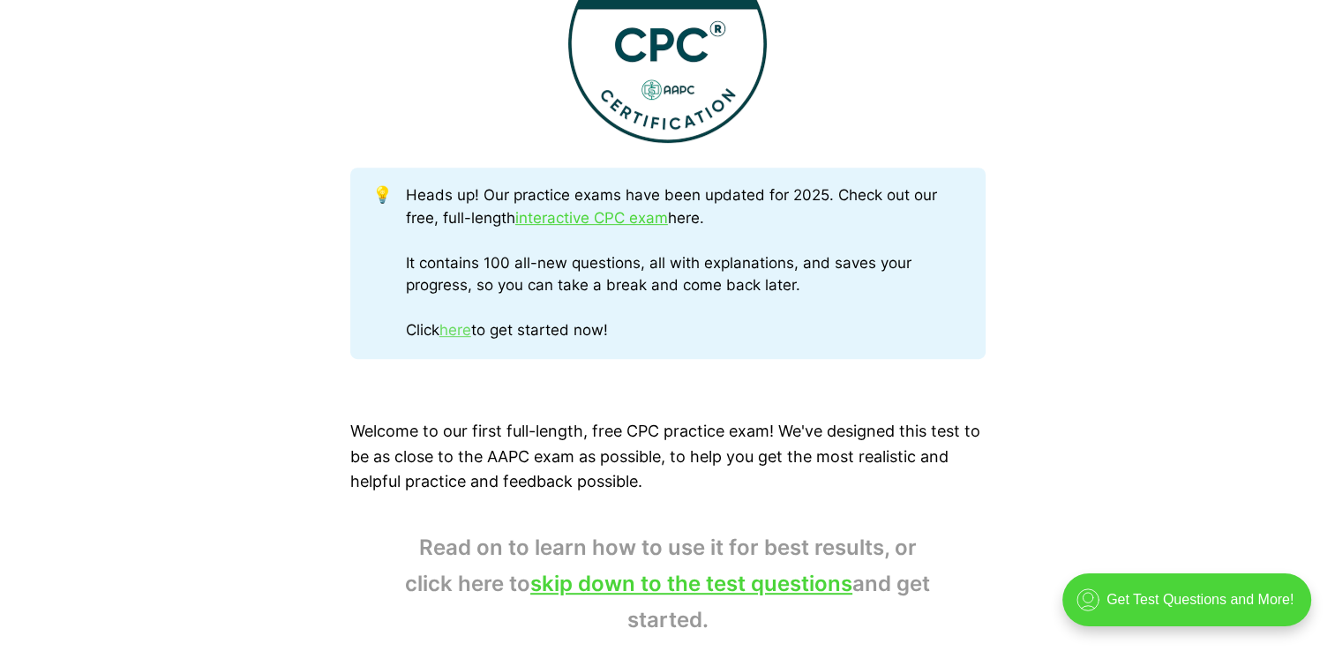
click at [462, 335] on link "here" at bounding box center [455, 330] width 32 height 18
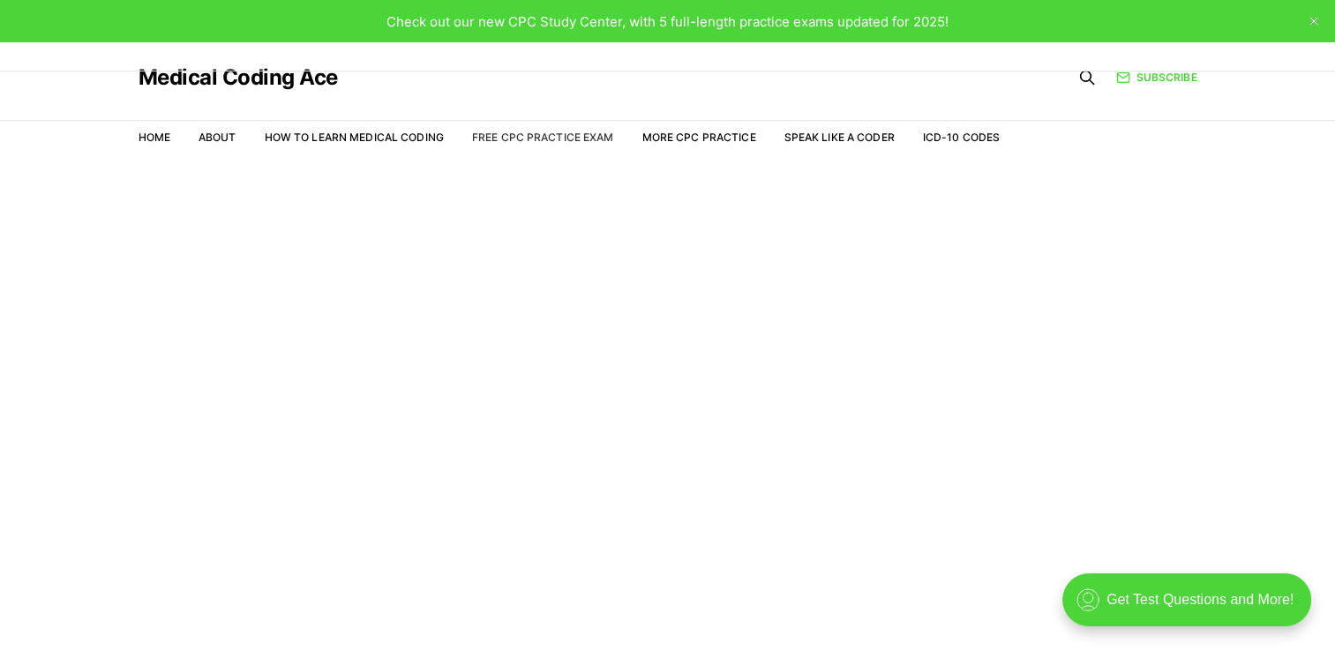
click at [567, 142] on link "Free CPC Practice Exam" at bounding box center [543, 137] width 142 height 13
click at [1310, 19] on icon "close" at bounding box center [1314, 21] width 9 height 9
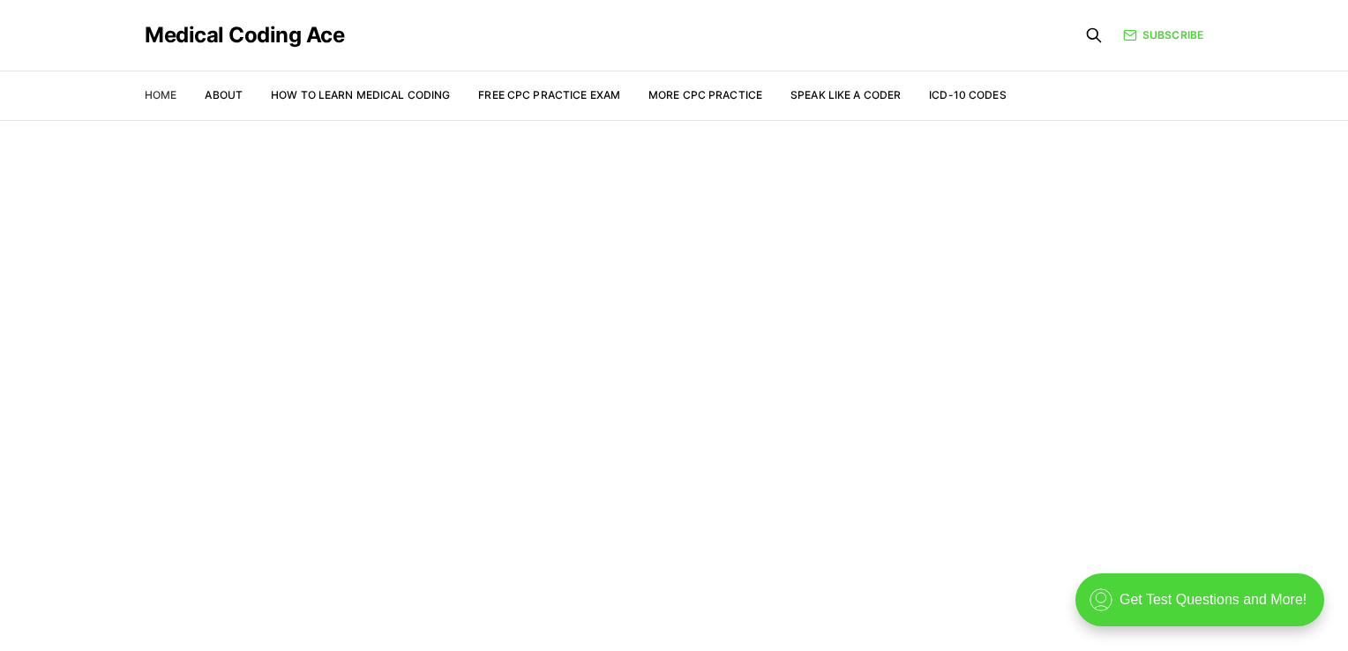
click at [164, 99] on link "Home" at bounding box center [161, 94] width 32 height 13
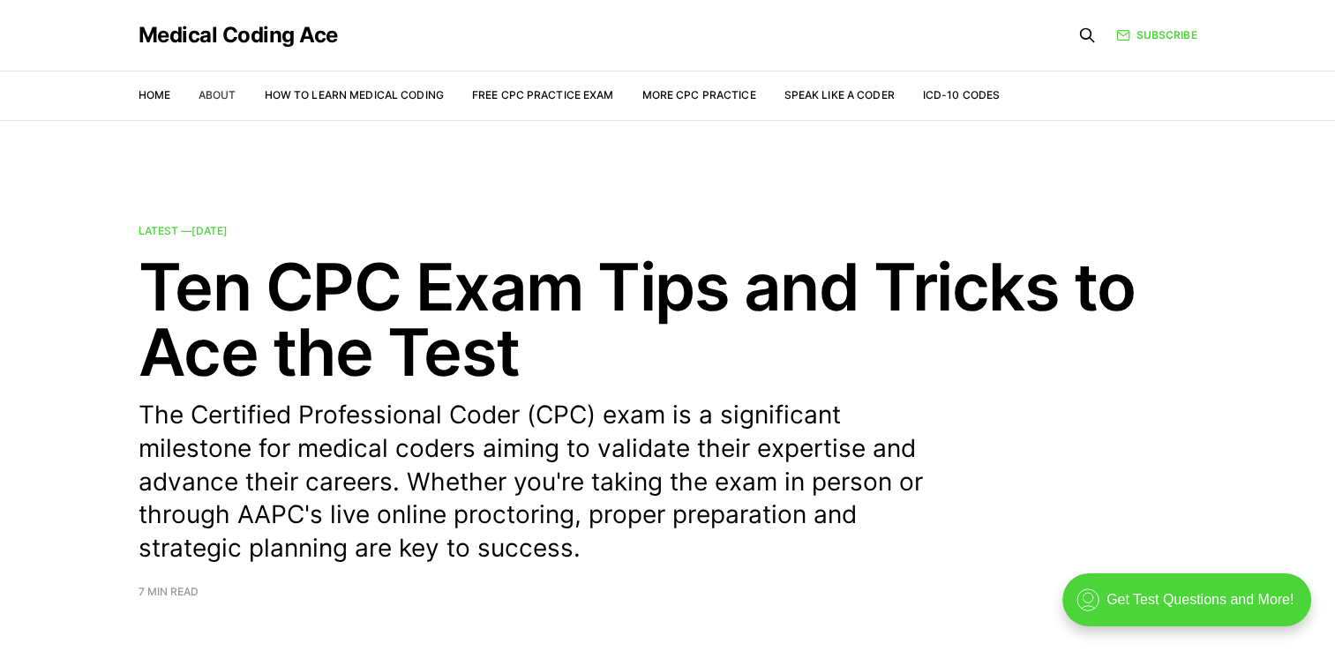
click at [200, 94] on link "About" at bounding box center [218, 94] width 38 height 13
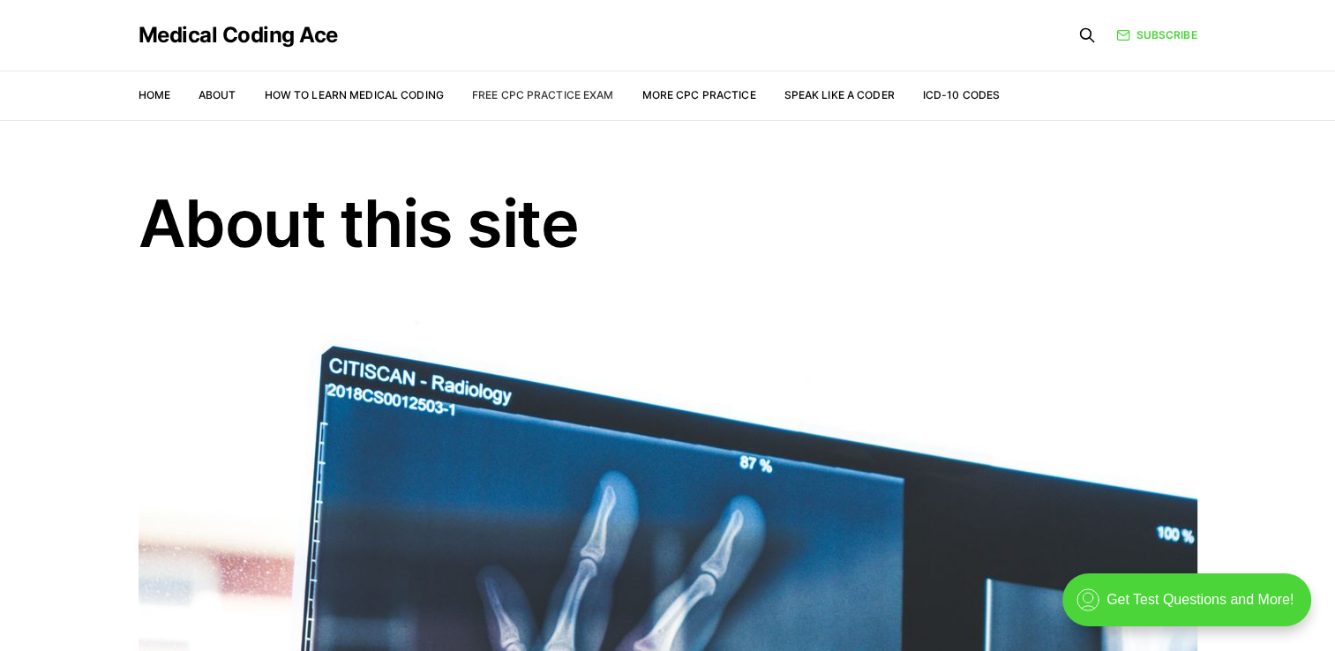
click at [537, 95] on link "Free CPC Practice Exam" at bounding box center [543, 94] width 142 height 13
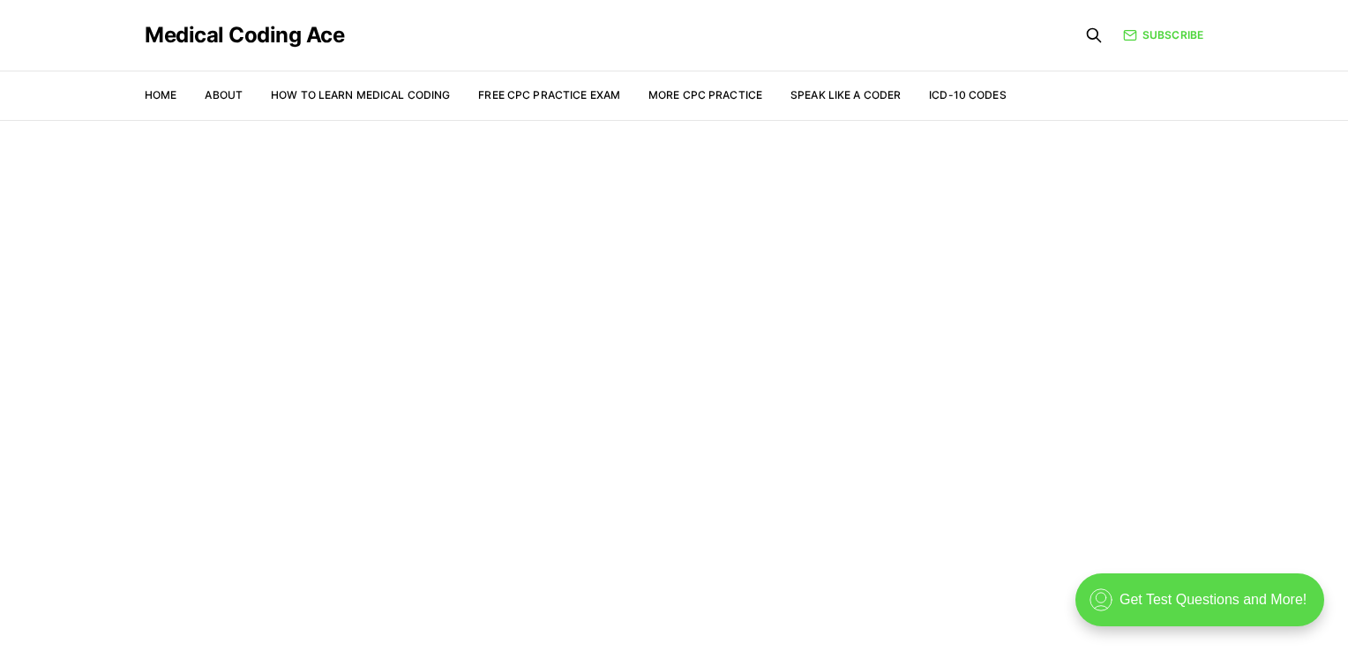
click at [1163, 592] on div ".cls-1{fill:none;stroke:currentColor;stroke-linecap:round;stroke-linejoin:round…" at bounding box center [1200, 600] width 249 height 53
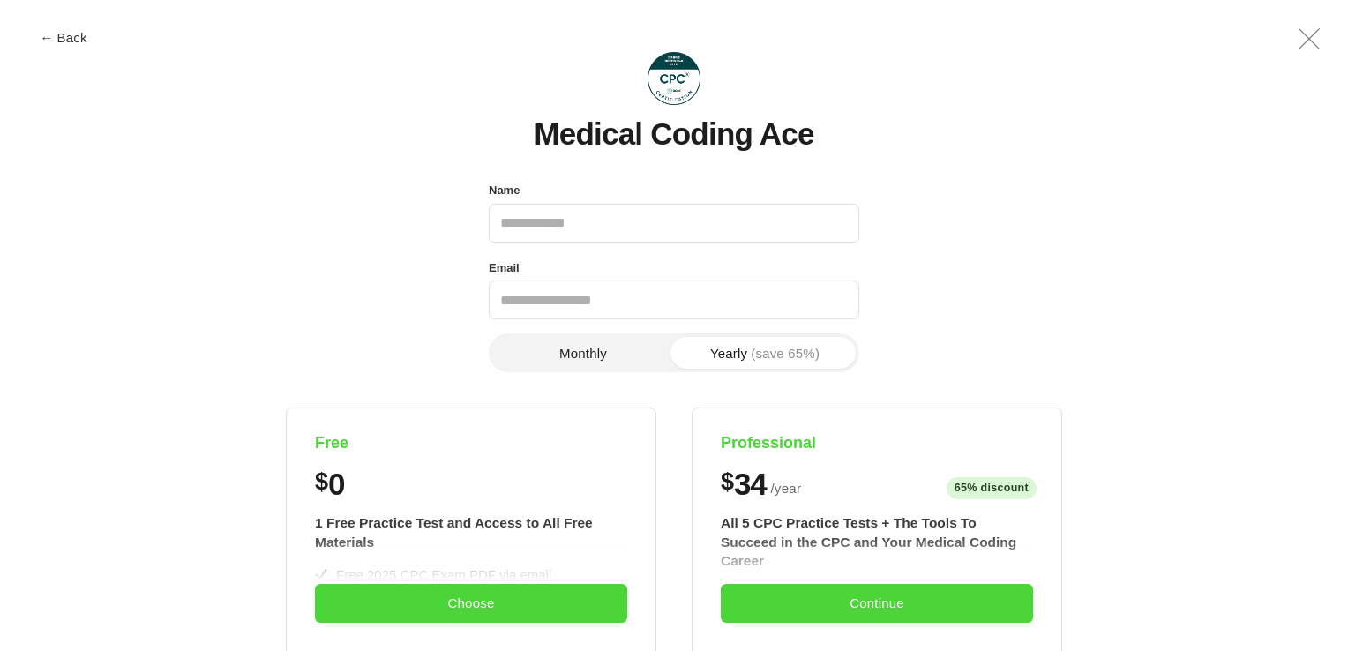
click at [1306, 37] on icon ".a{fill:none;stroke:currentColor;stroke-linecap:round;stroke-linejoin:round;str…" at bounding box center [1309, 39] width 42 height 42
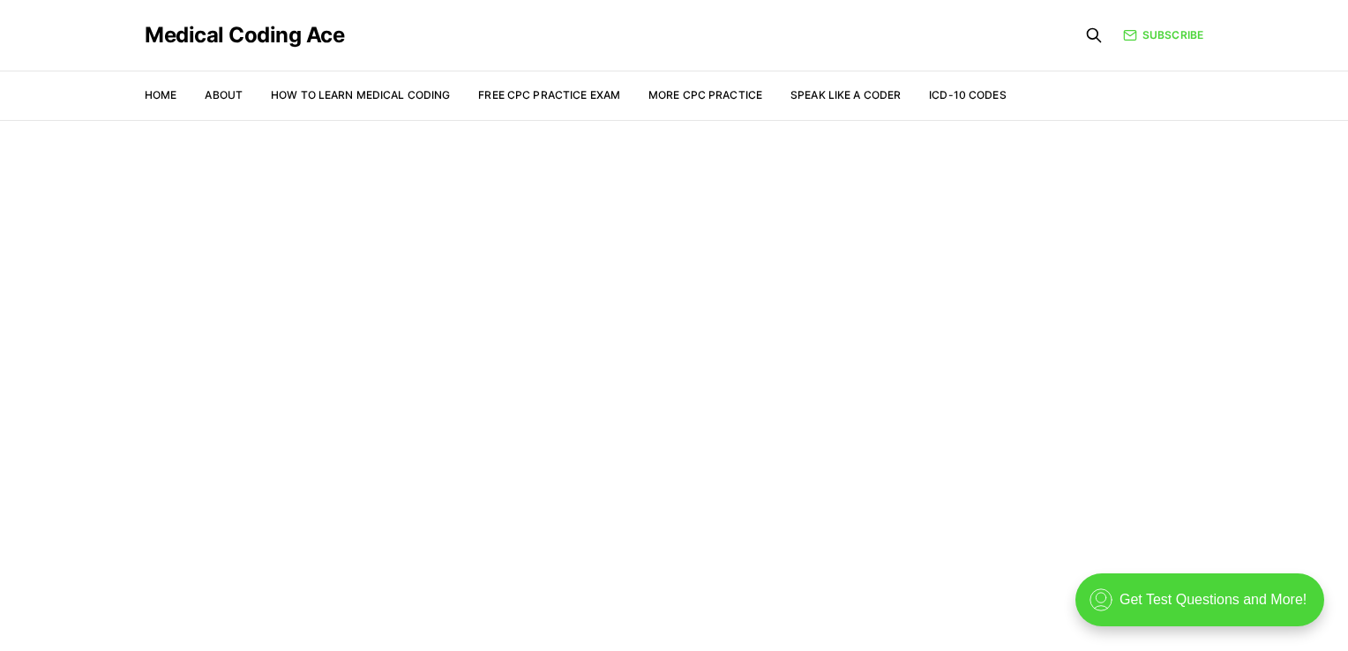
click at [533, 83] on nav "Home About How to Learn Medical Coding Free CPC Practice Exam More CPC Practice…" at bounding box center [576, 95] width 862 height 49
click at [539, 93] on link "Free CPC Practice Exam" at bounding box center [549, 94] width 142 height 13
click at [514, 94] on link "Free CPC Practice Exam" at bounding box center [549, 94] width 142 height 13
click at [1160, 30] on link "Subscribe" at bounding box center [1163, 35] width 80 height 16
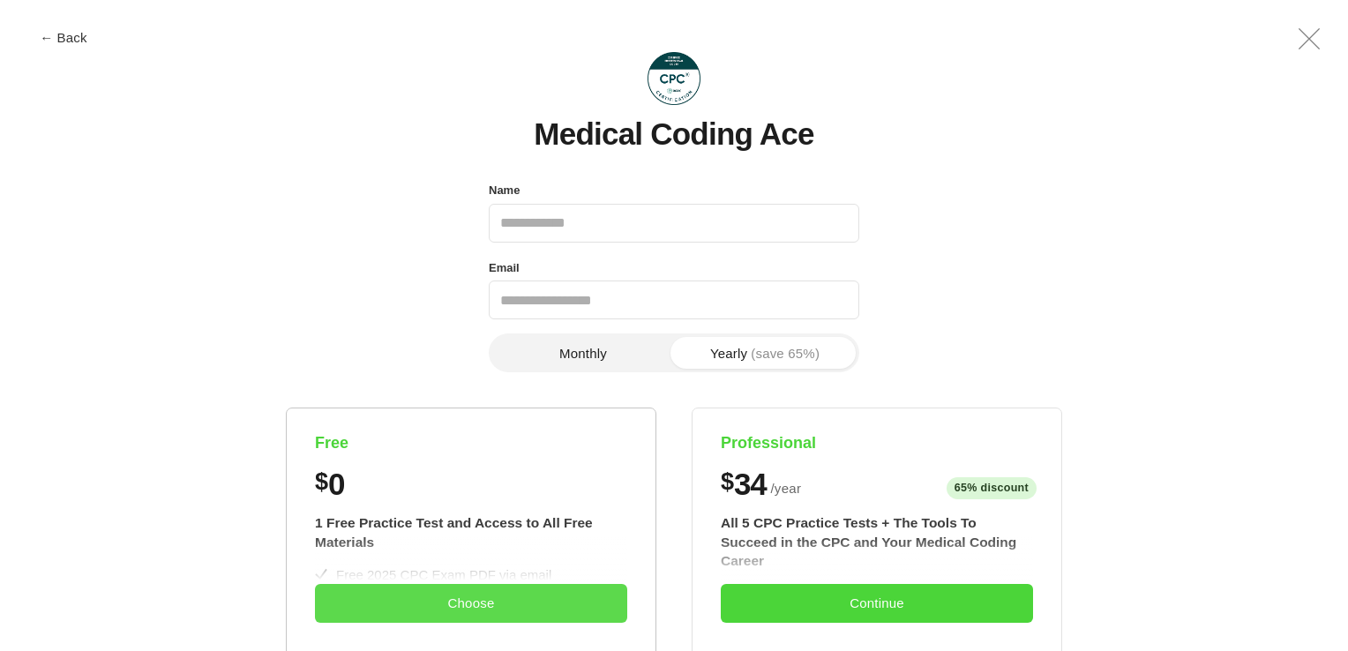
click at [409, 606] on button "Choose" at bounding box center [471, 603] width 312 height 39
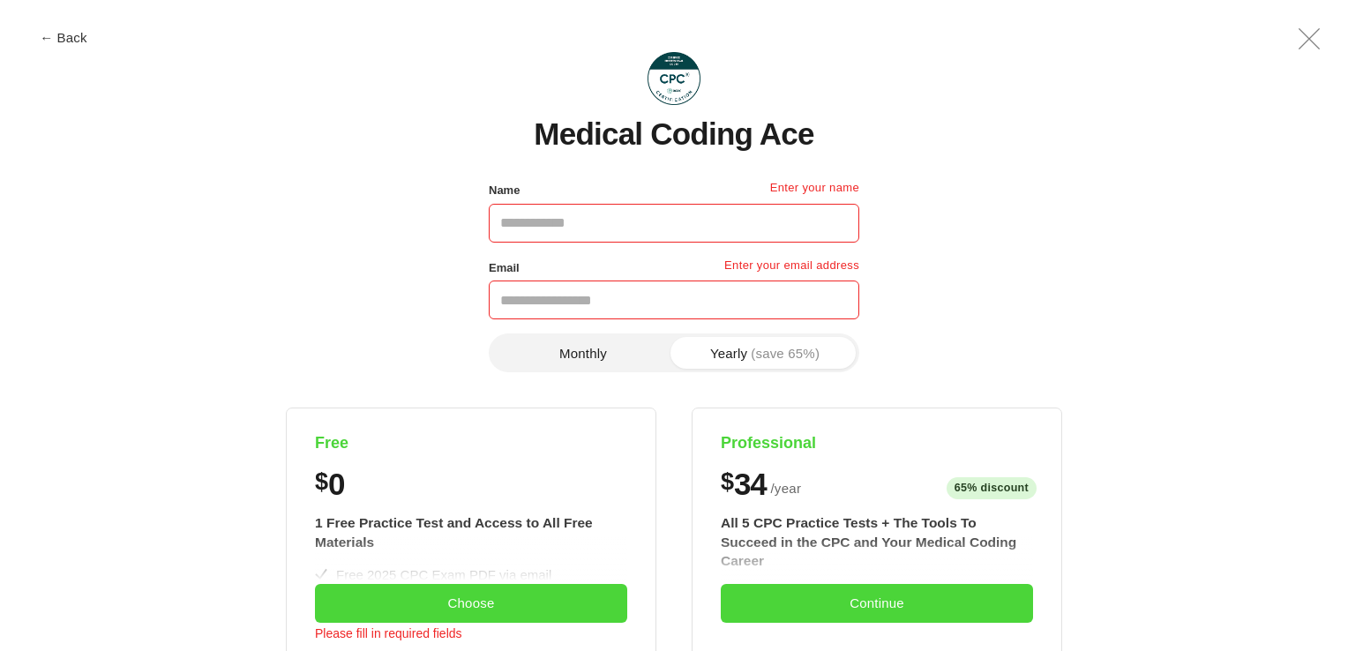
click at [651, 224] on input "Name" at bounding box center [674, 223] width 371 height 39
type input "**********"
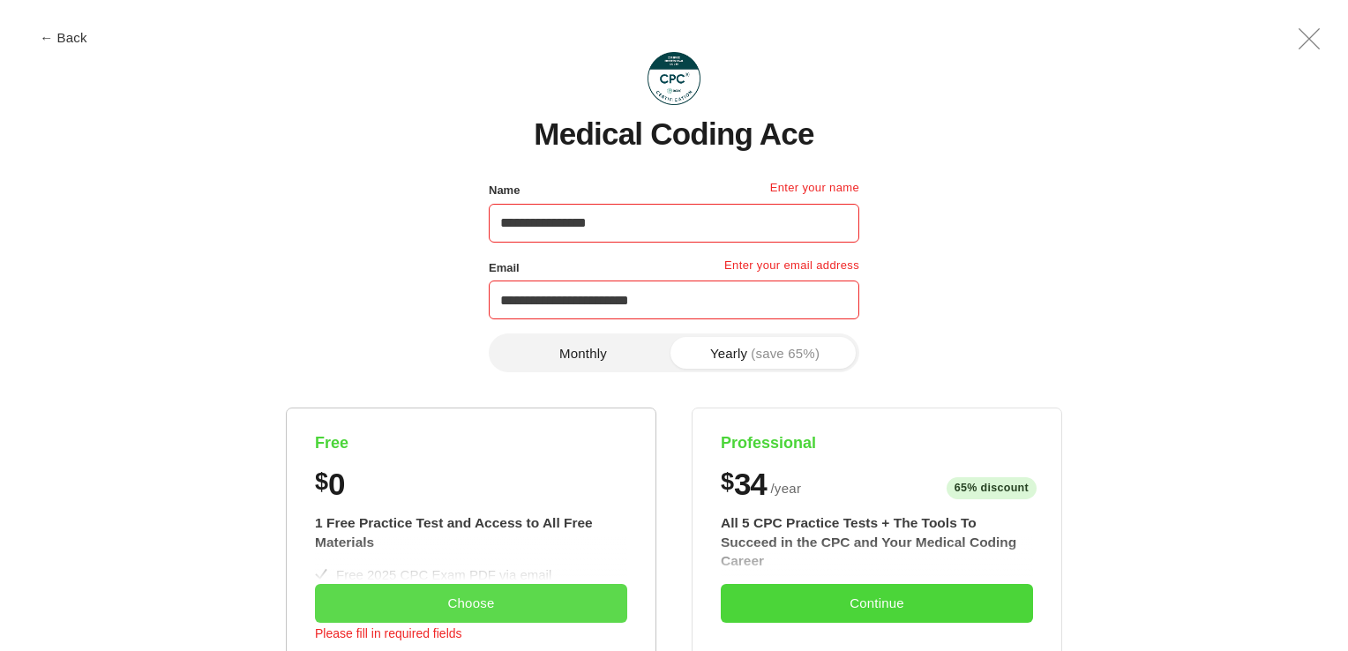
click at [525, 605] on button "Choose" at bounding box center [471, 603] width 312 height 39
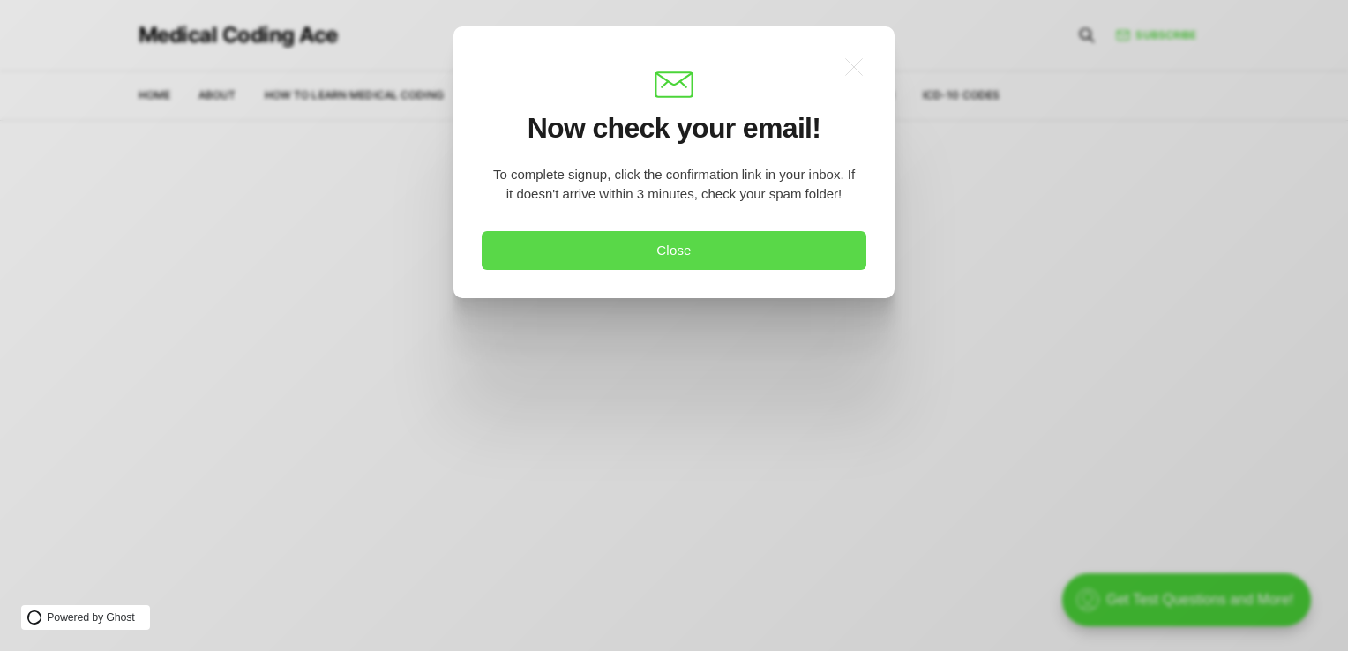
click at [693, 246] on button "Close" at bounding box center [674, 250] width 385 height 39
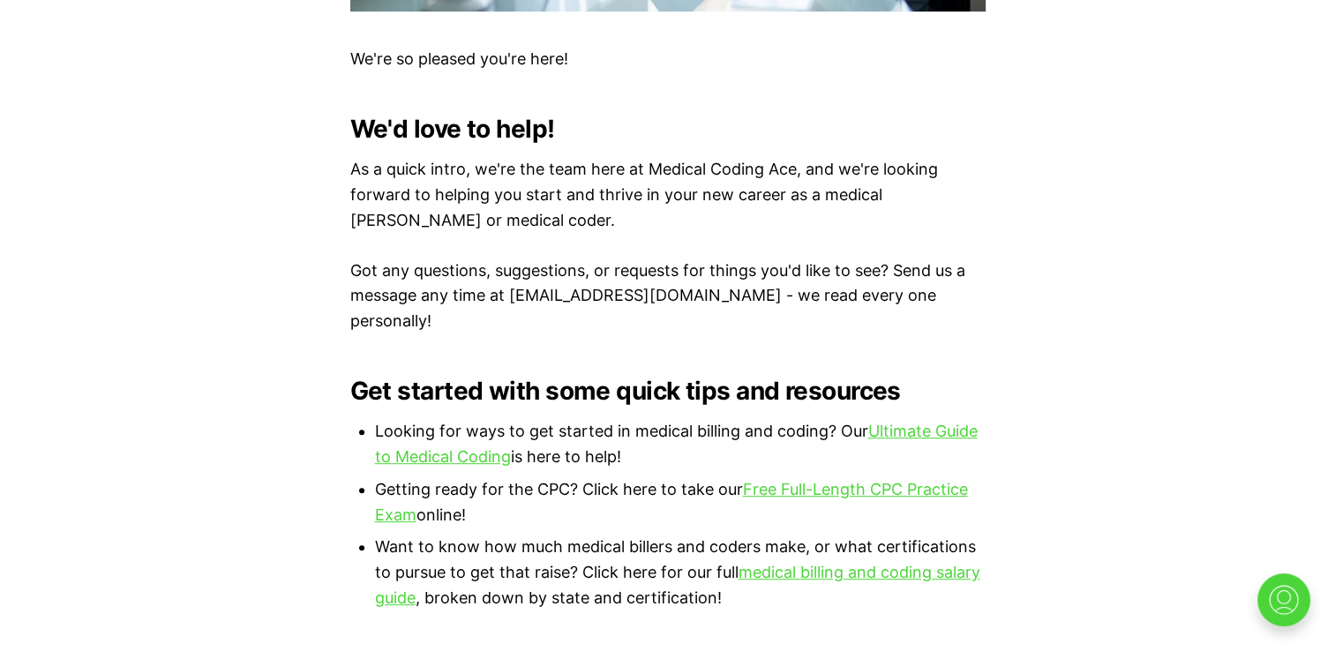
scroll to position [971, 0]
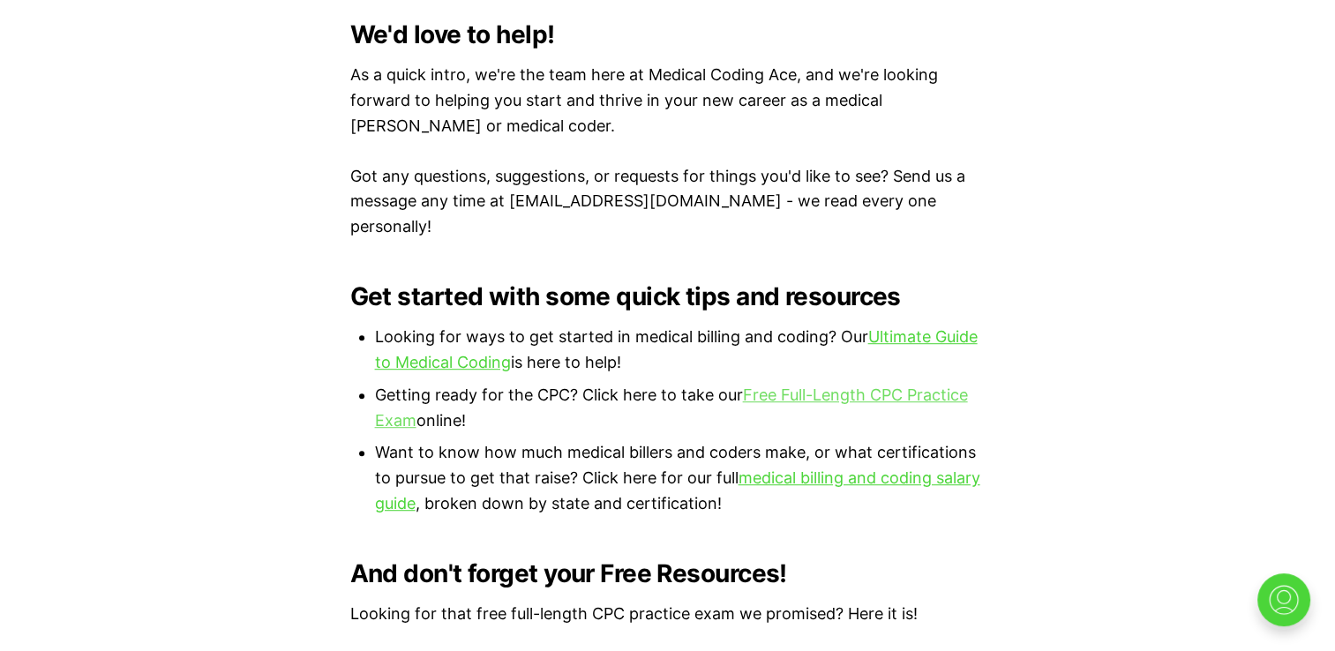
click at [814, 386] on link "Free Full-Length CPC Practice Exam" at bounding box center [671, 408] width 593 height 44
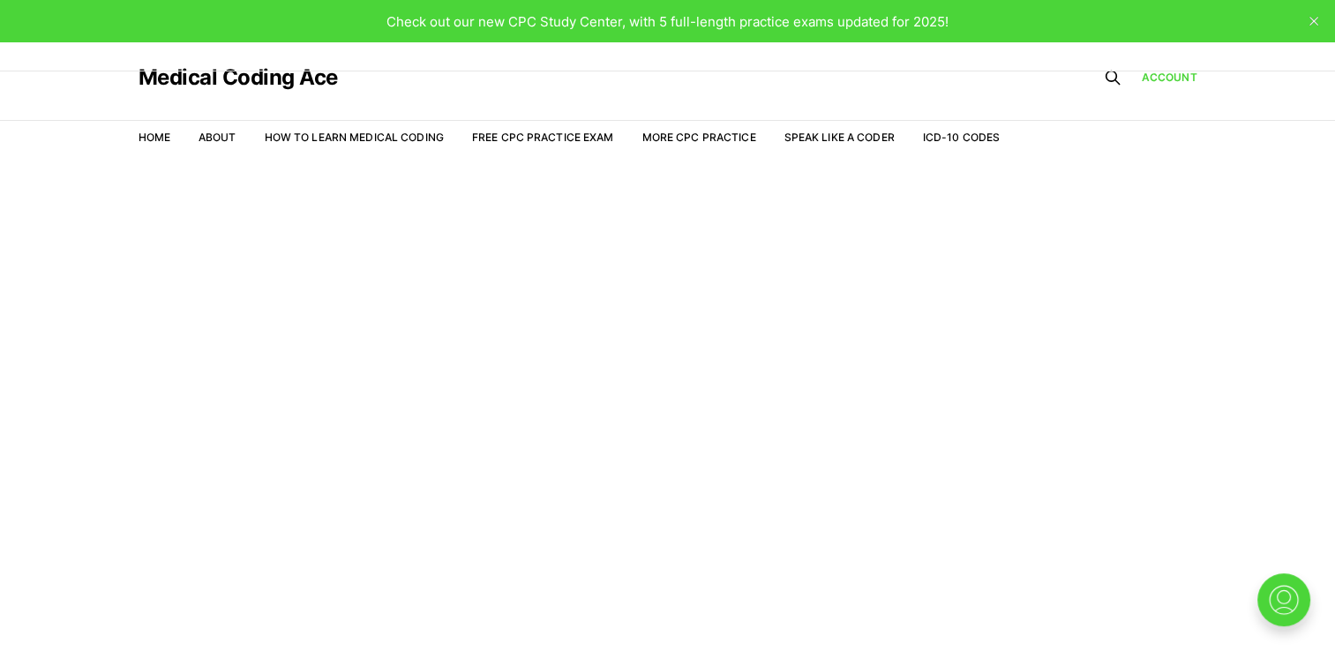
drag, startPoint x: 485, startPoint y: 2, endPoint x: 769, endPoint y: 360, distance: 456.7
click at [769, 360] on main "Welcome to the Study Center - Student Plan" at bounding box center [667, 427] width 1335 height 531
click at [1305, 19] on button "close" at bounding box center [1314, 21] width 28 height 28
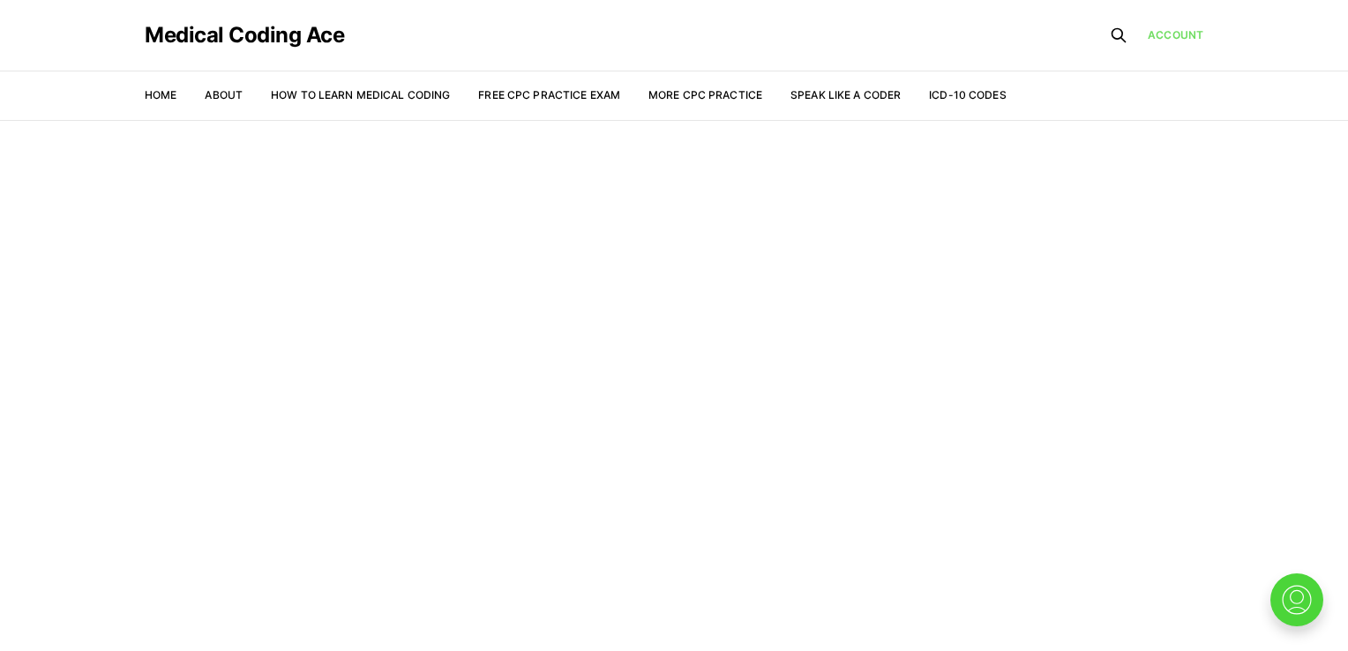
click at [1173, 37] on link "Account" at bounding box center [1176, 35] width 56 height 16
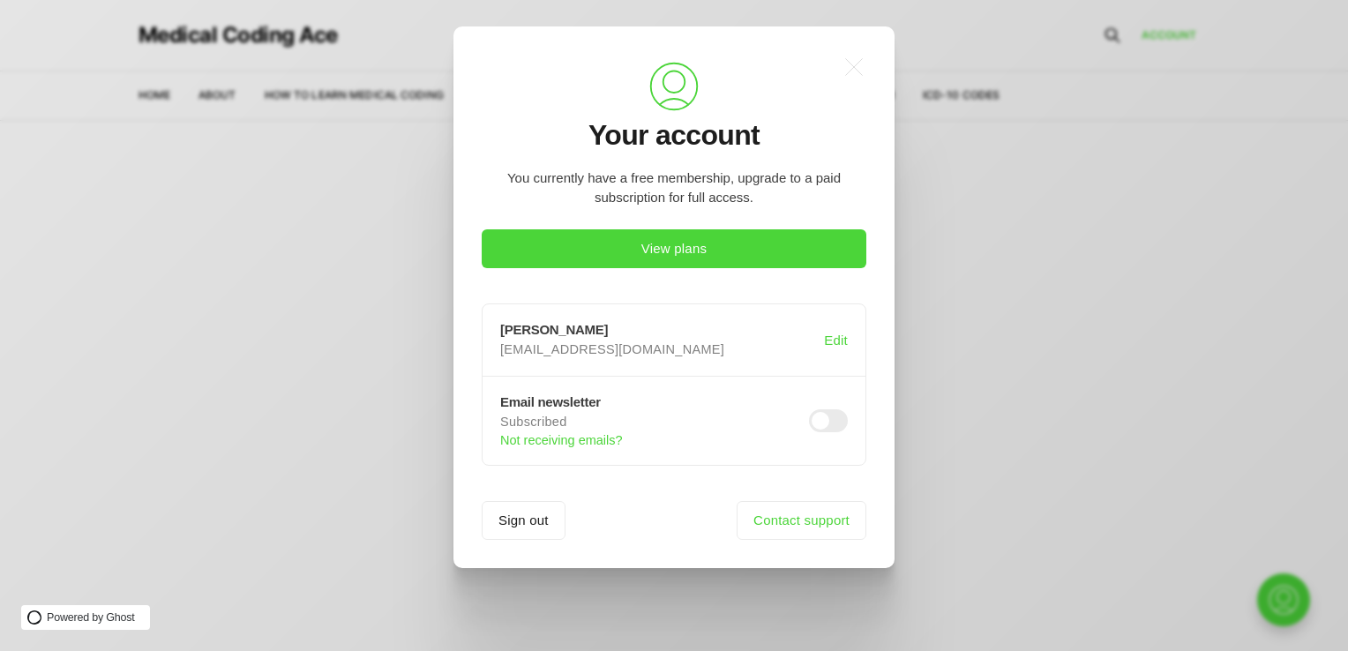
click at [353, 389] on div ".a{fill:none;stroke:currentColor;stroke-linecap:round;stroke-linejoin:round;str…" at bounding box center [687, 325] width 1375 height 651
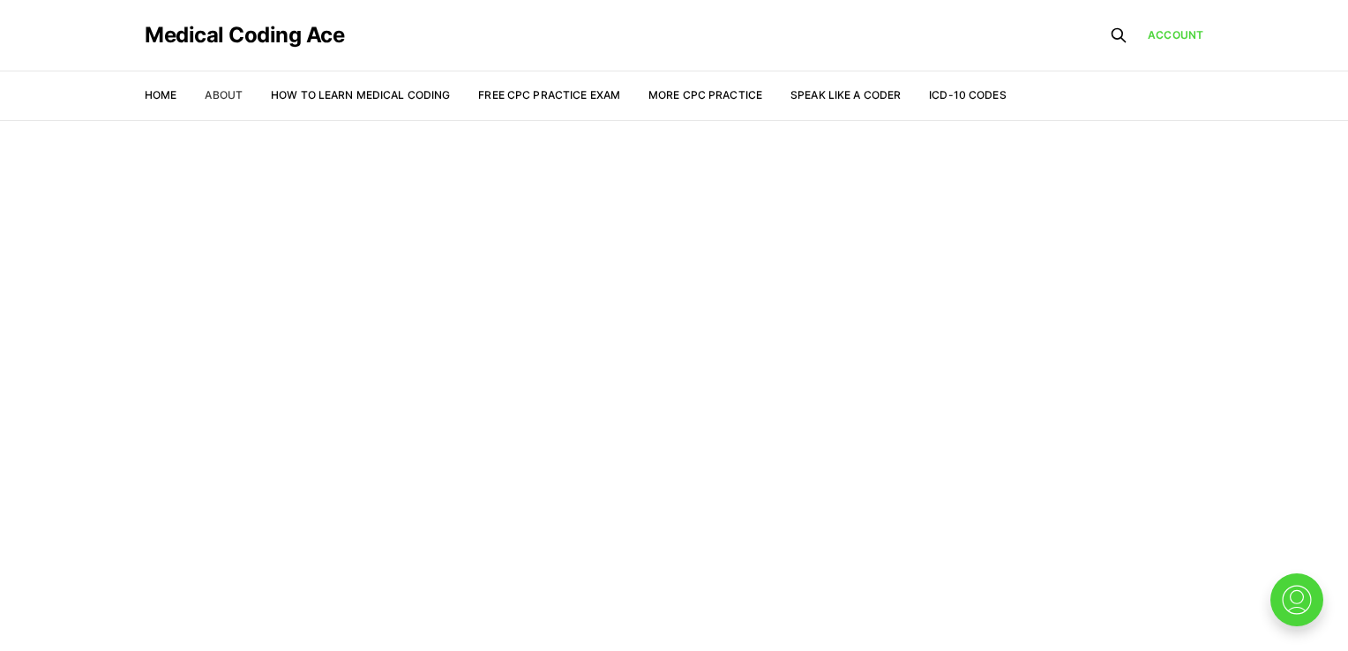
click at [236, 97] on link "About" at bounding box center [224, 94] width 38 height 13
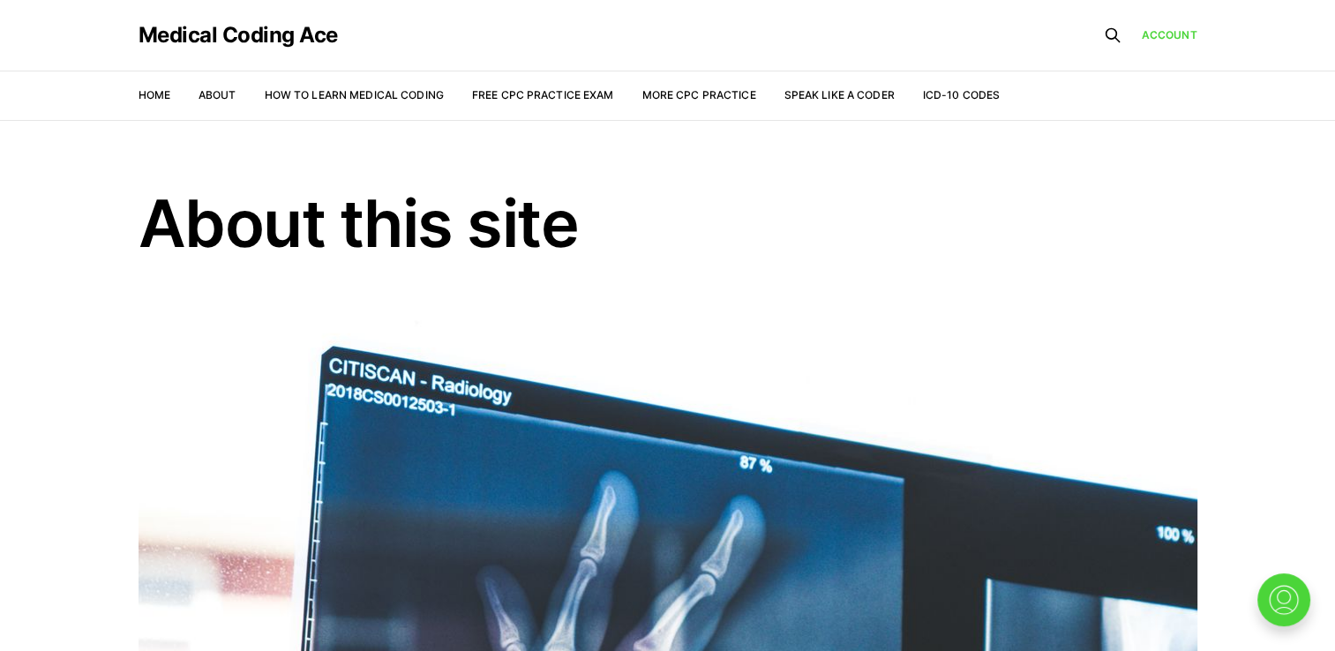
click at [364, 103] on li "How to Learn Medical Coding" at bounding box center [354, 94] width 179 height 17
click at [364, 94] on link "How to Learn Medical Coding" at bounding box center [354, 94] width 179 height 13
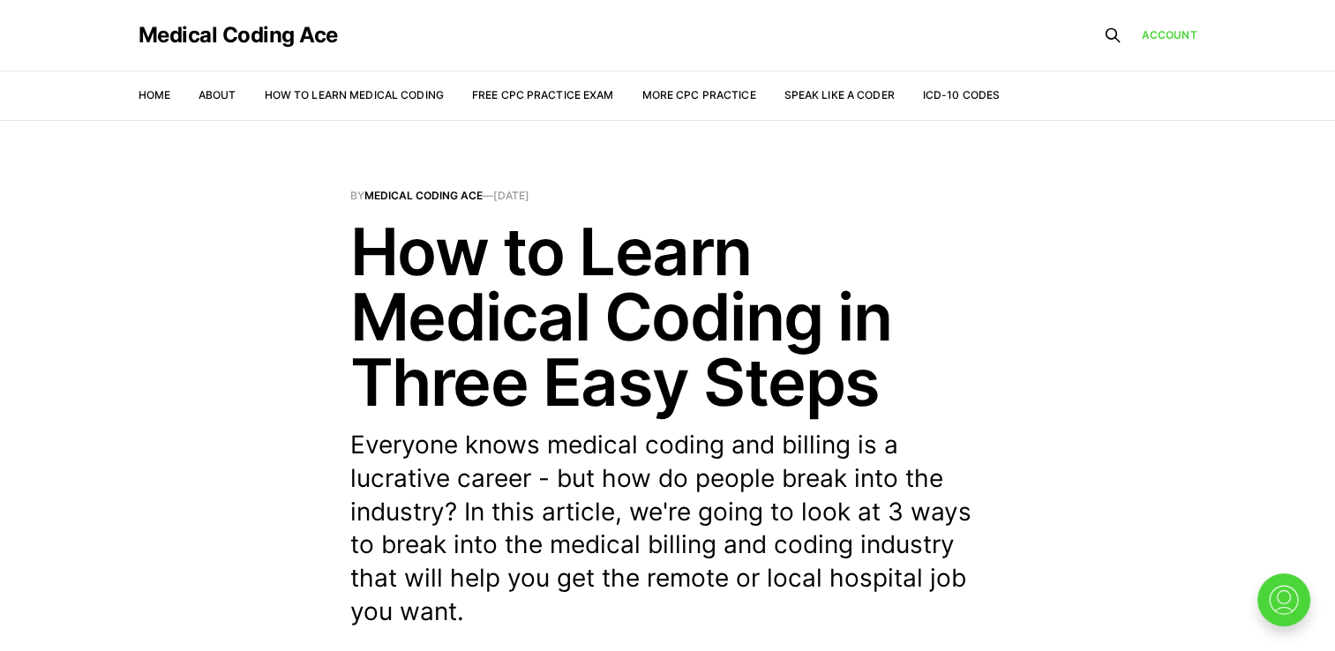
click at [689, 106] on nav "Home About How to Learn Medical Coding Free CPC Practice Exam More CPC Practice…" at bounding box center [570, 95] width 862 height 49
click at [688, 98] on link "More CPC Practice" at bounding box center [699, 94] width 114 height 13
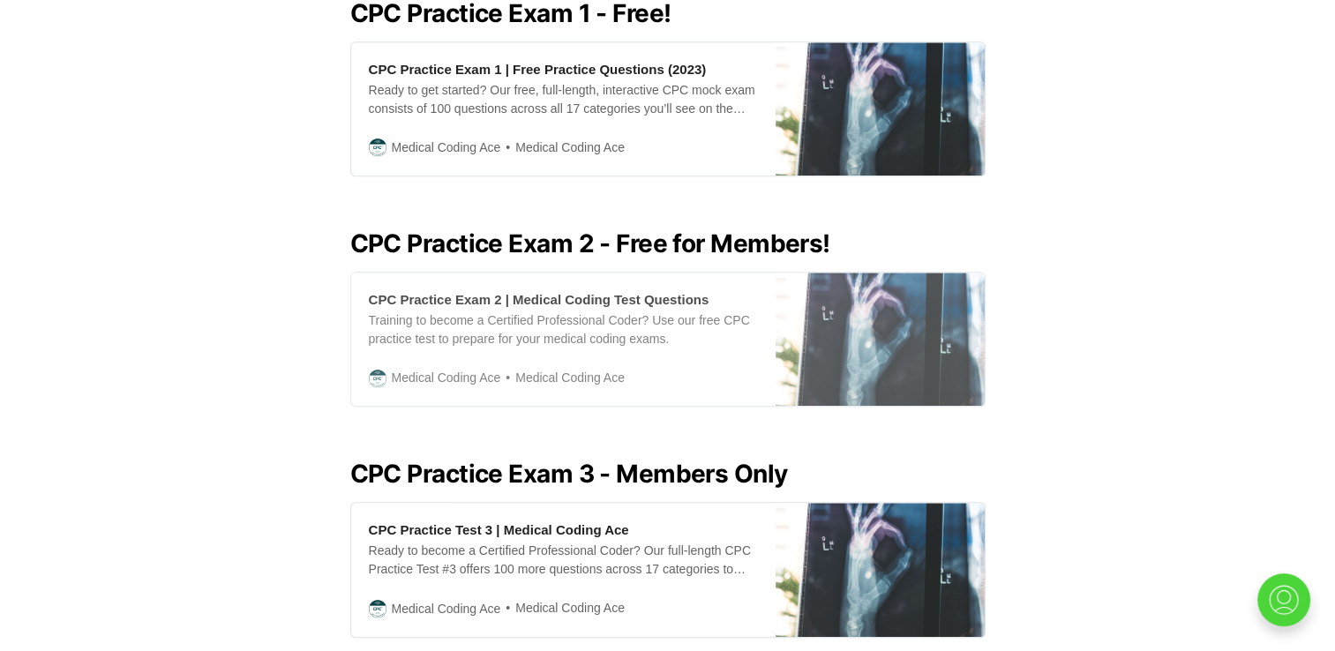
scroll to position [441, 0]
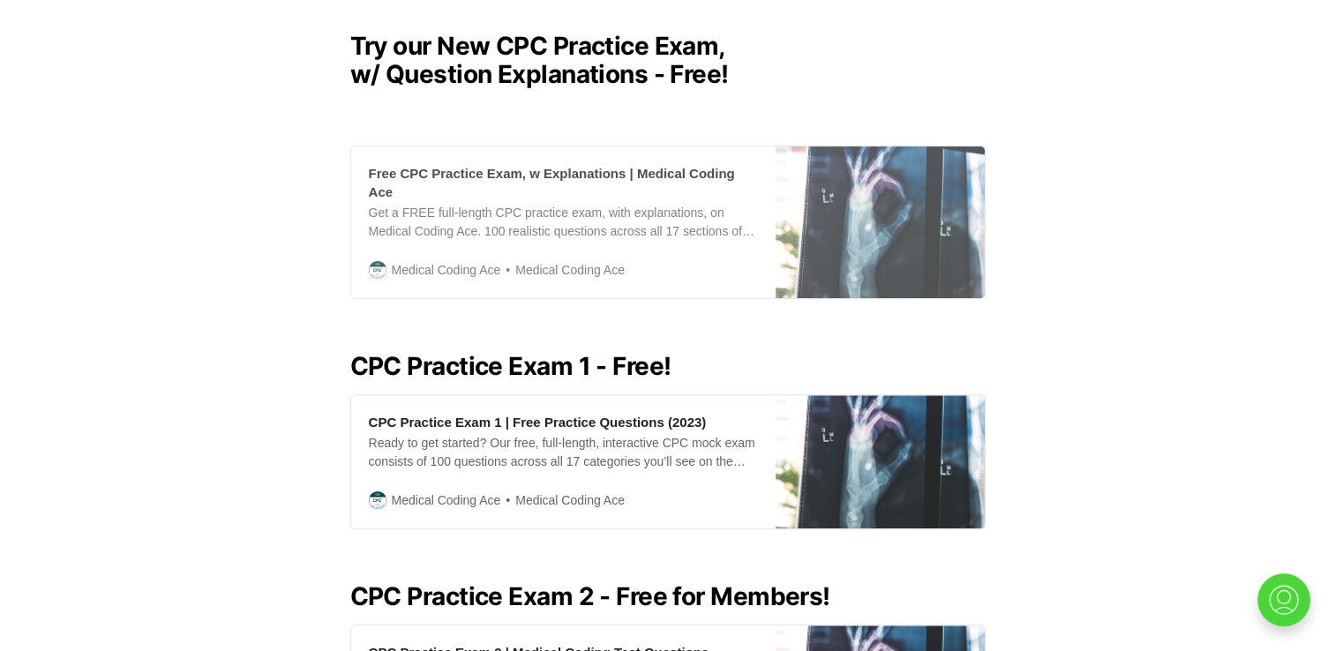
click at [529, 204] on div "Get a FREE full-length CPC practice exam, with explanations, on Medical Coding …" at bounding box center [563, 222] width 389 height 37
